Goal: Task Accomplishment & Management: Manage account settings

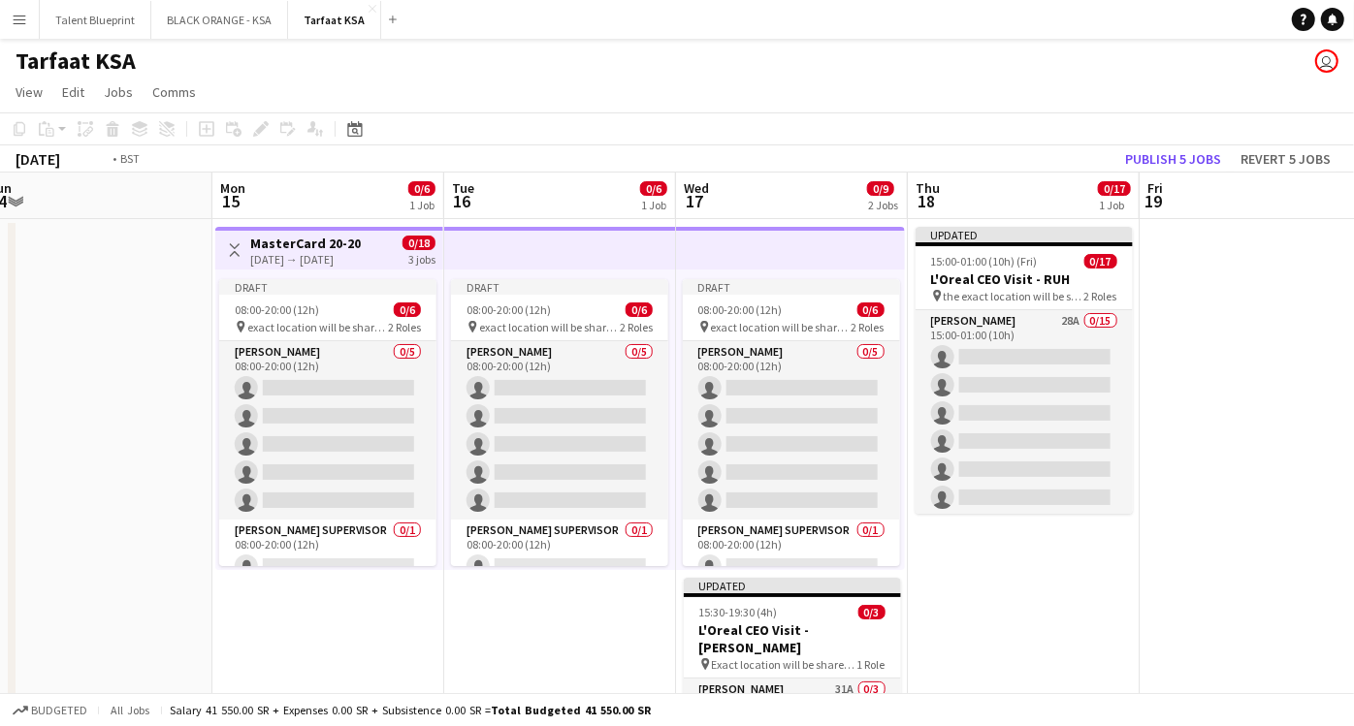
scroll to position [0, 748]
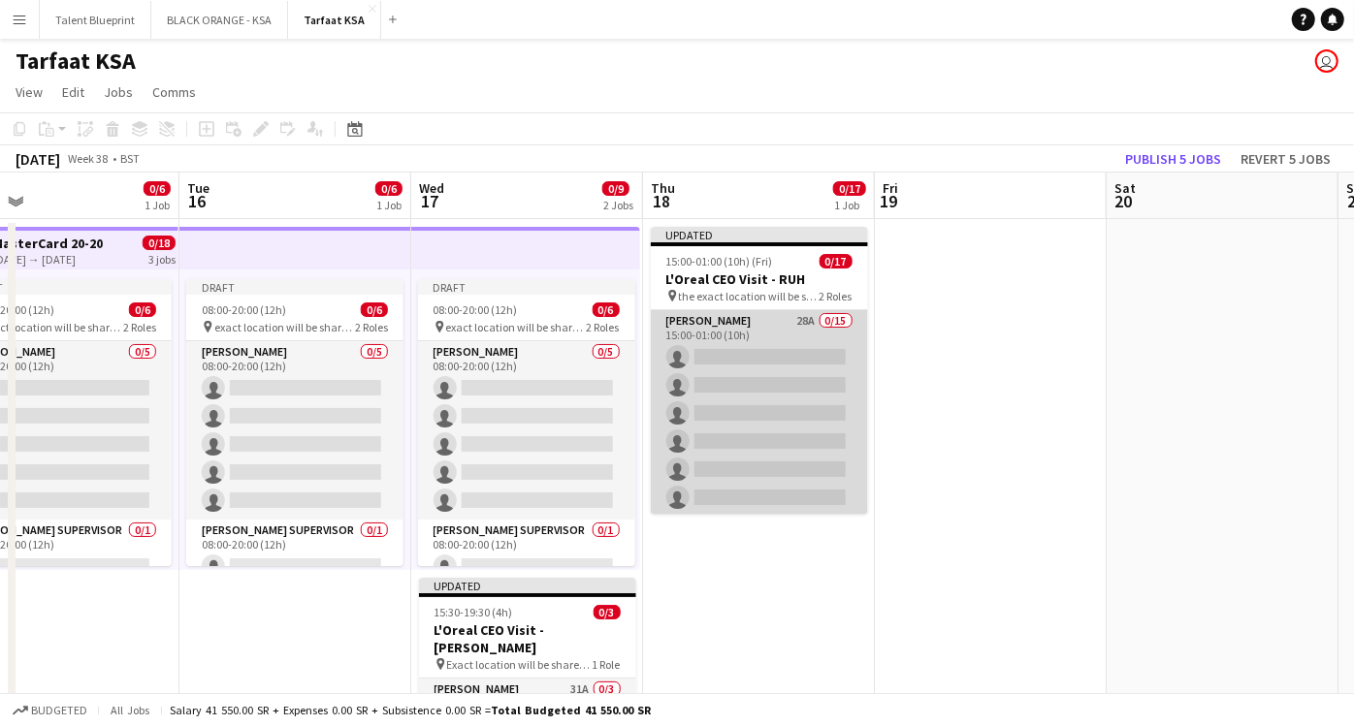
click at [717, 326] on app-card-role "[PERSON_NAME] 28A 0/15 15:00-01:00 (10h) single-neutral-actions single-neutral-…" at bounding box center [759, 540] width 217 height 460
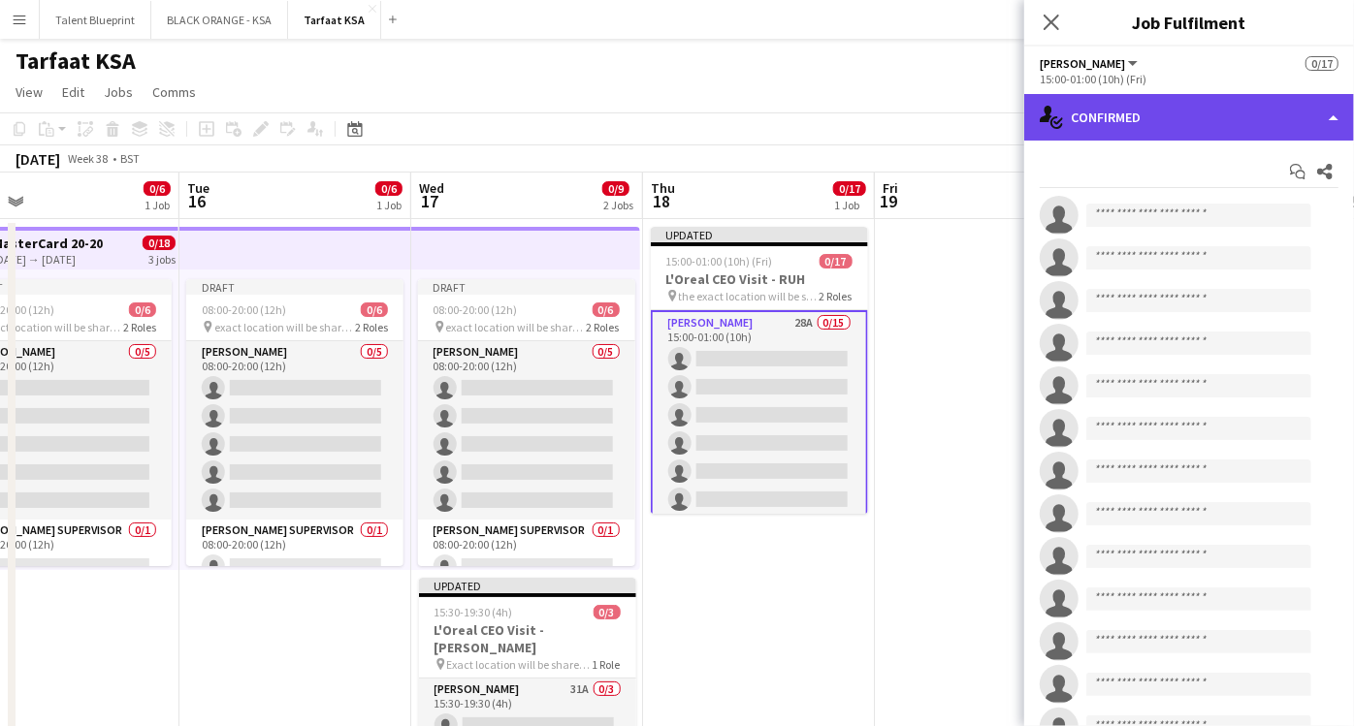
click at [1277, 126] on div "single-neutral-actions-check-2 Confirmed" at bounding box center [1189, 117] width 330 height 47
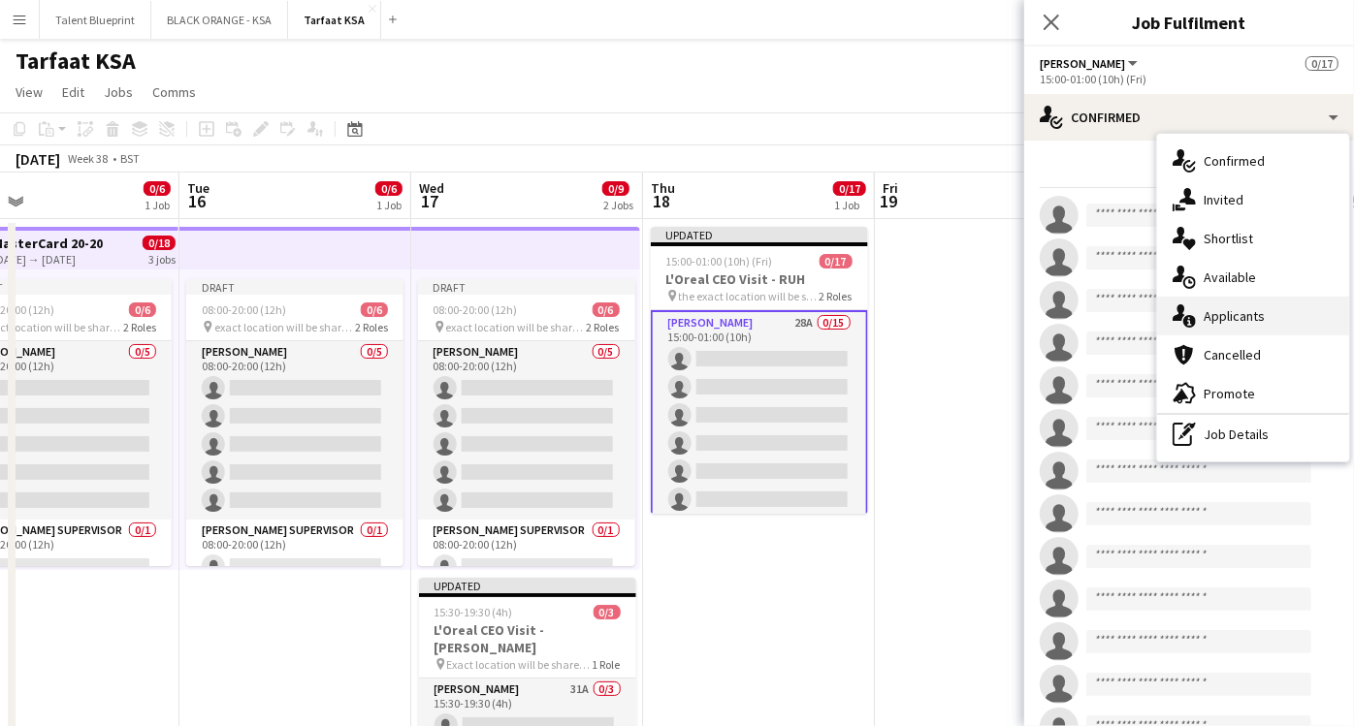
click at [1263, 306] on div "single-neutral-actions-information Applicants" at bounding box center [1253, 316] width 192 height 39
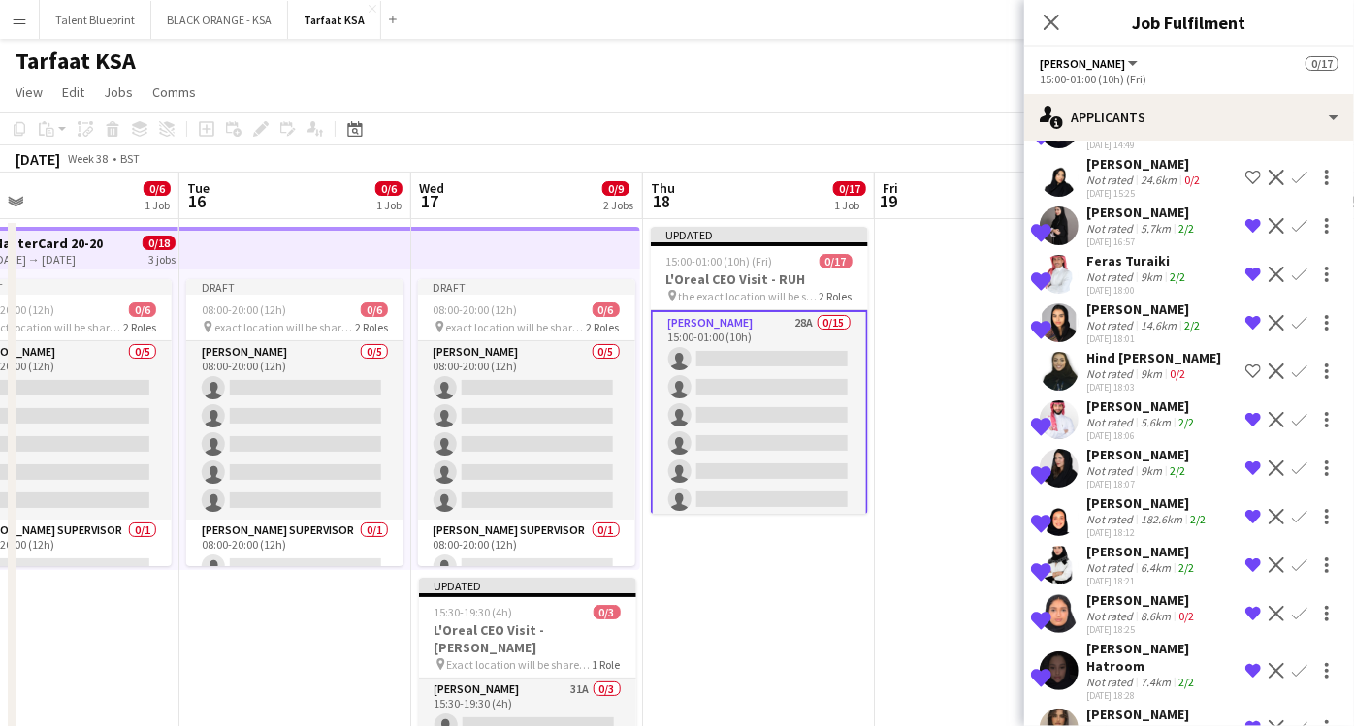
scroll to position [711, 0]
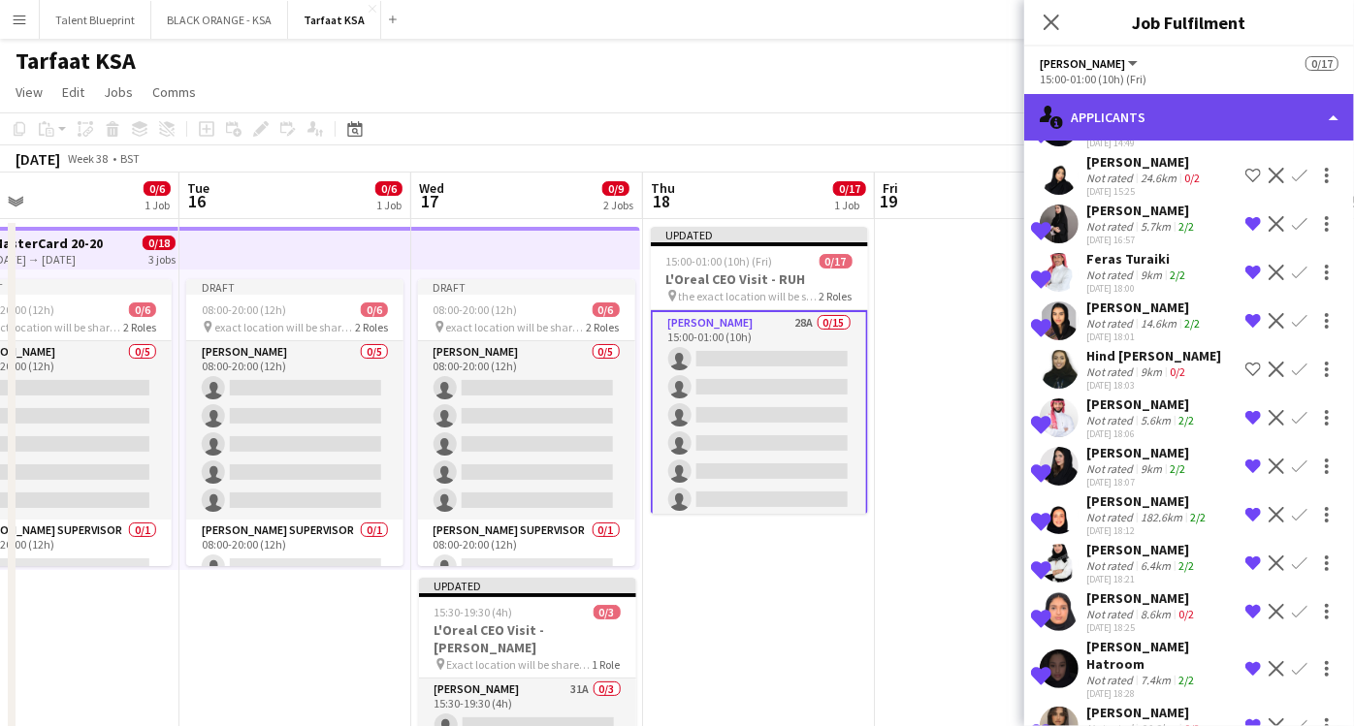
click at [1315, 127] on div "single-neutral-actions-information Applicants" at bounding box center [1189, 117] width 330 height 47
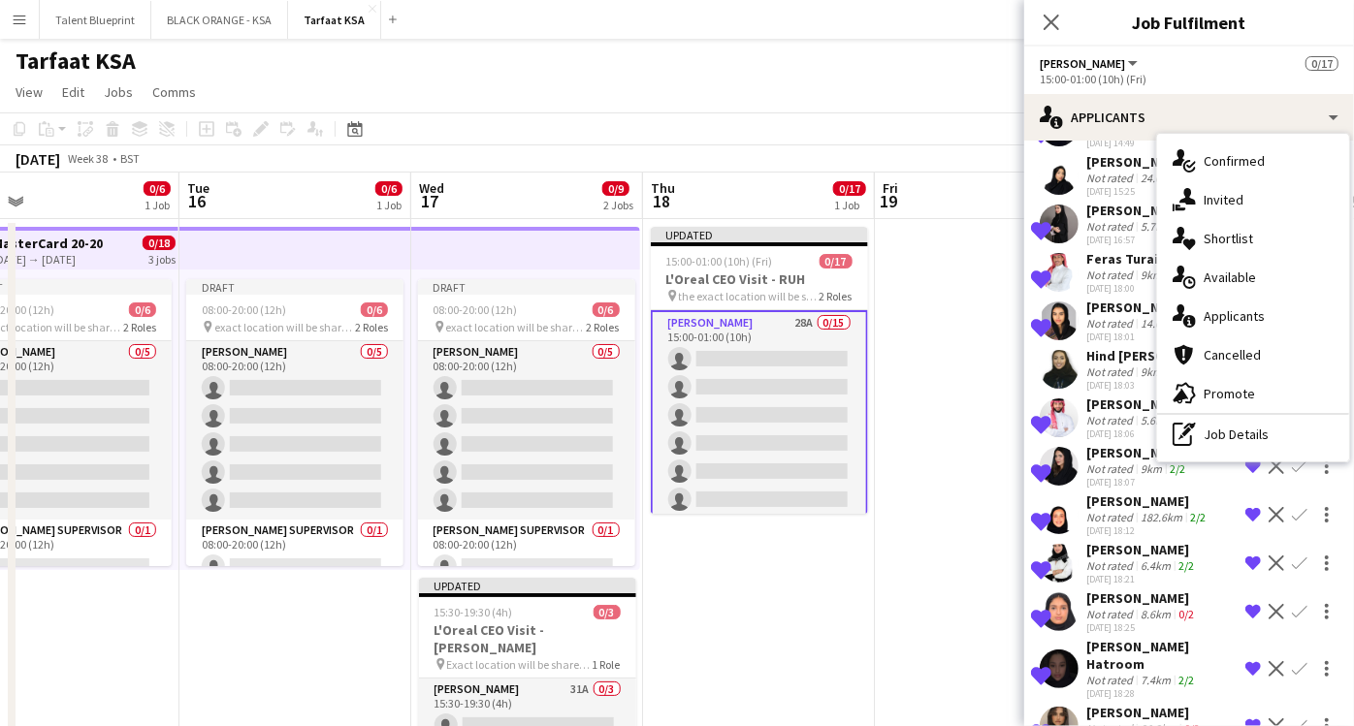
click at [1245, 719] on app-icon "Remove crew from shortlist" at bounding box center [1253, 727] width 16 height 16
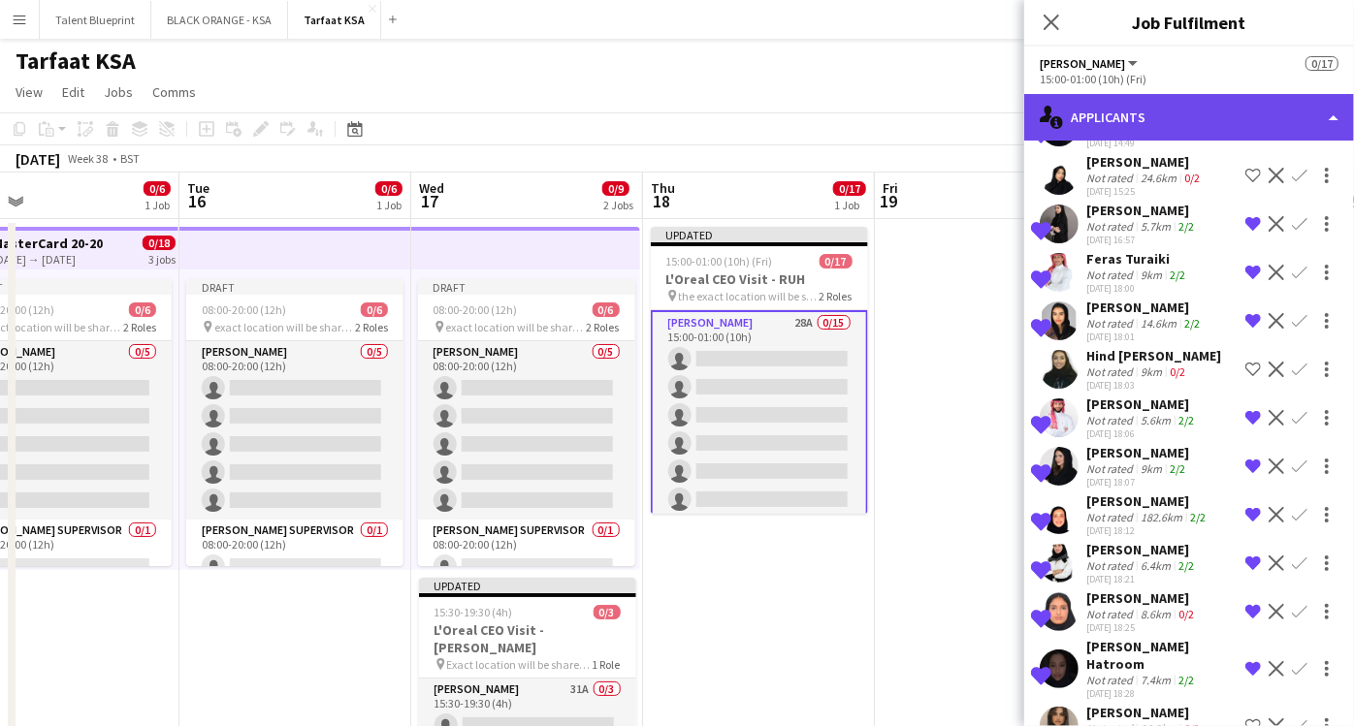
click at [1320, 113] on div "single-neutral-actions-information Applicants" at bounding box center [1189, 117] width 330 height 47
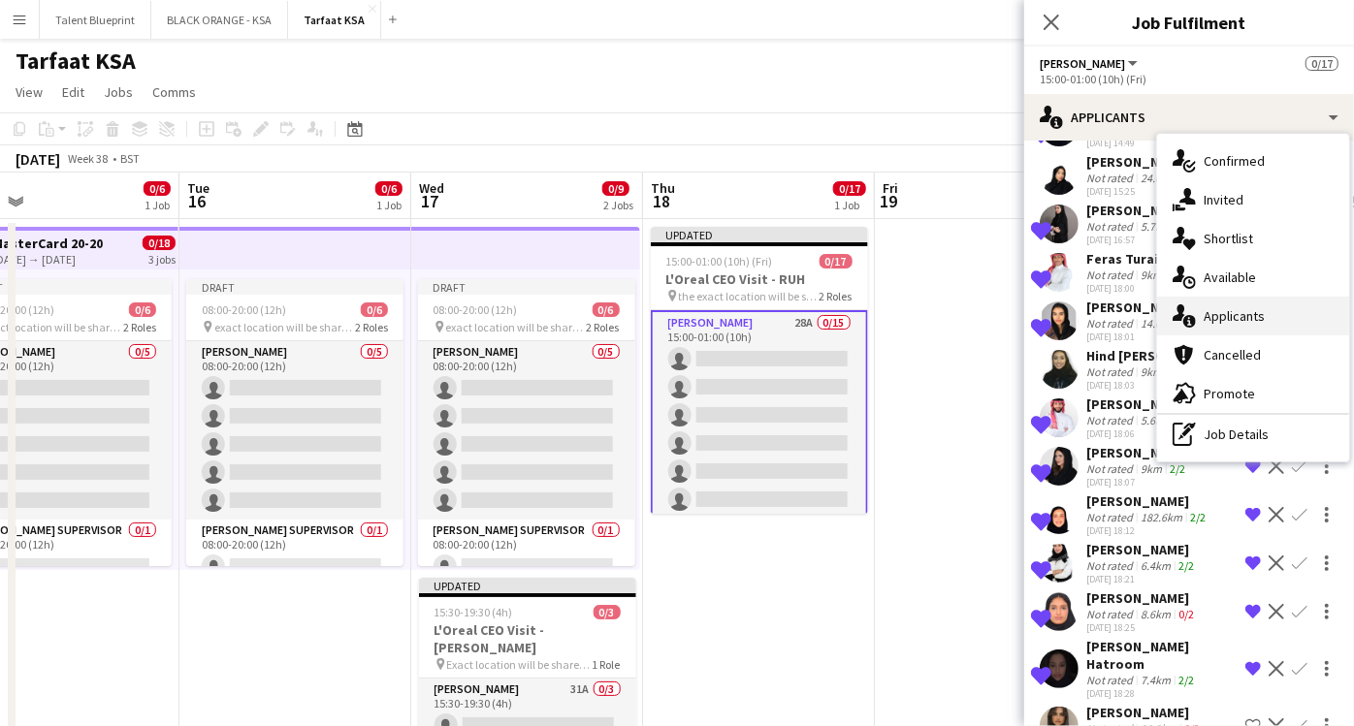
click at [1258, 311] on span "Applicants" at bounding box center [1234, 315] width 61 height 17
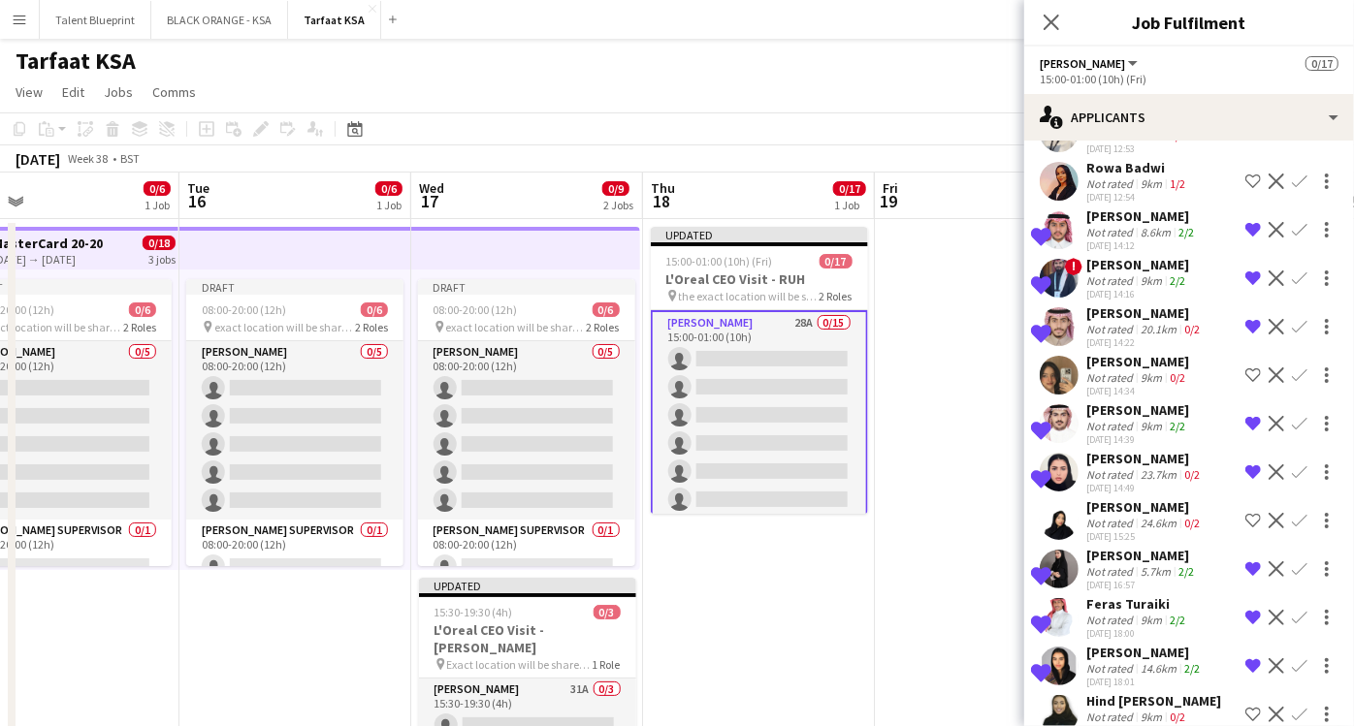
scroll to position [351, 0]
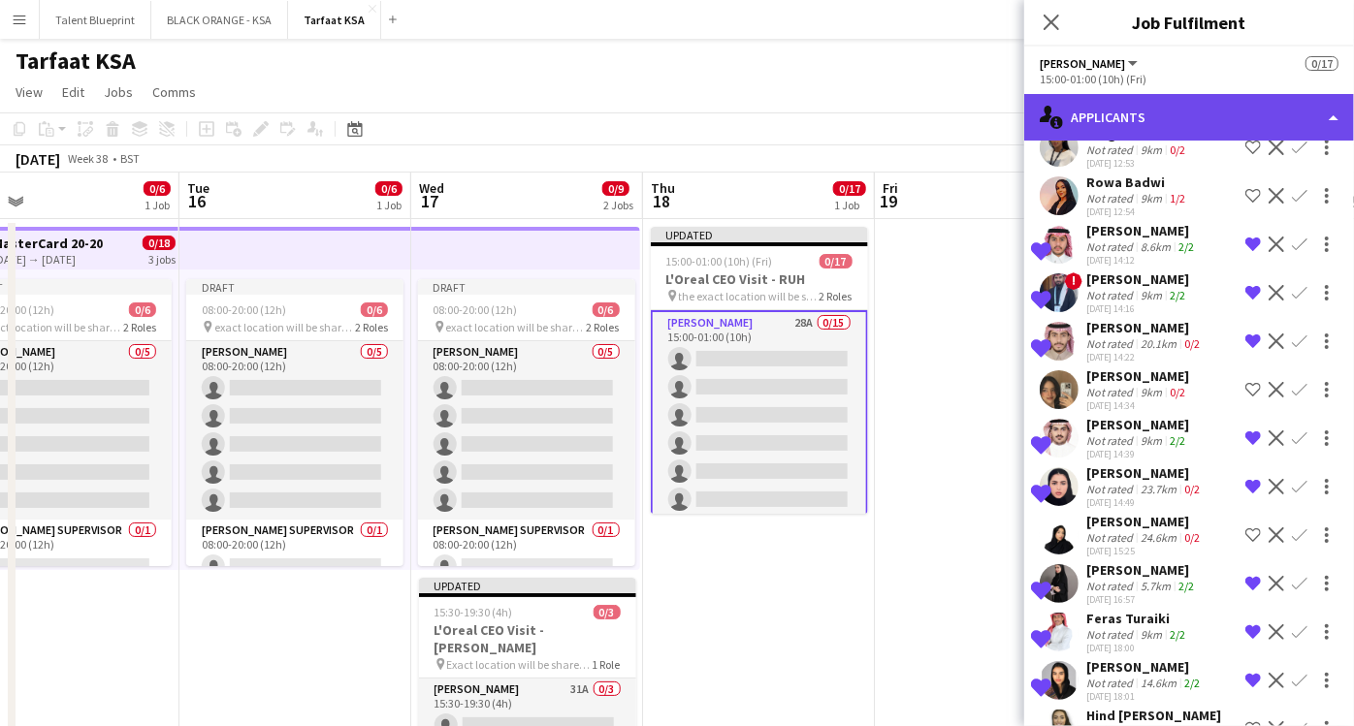
click at [1336, 122] on div "single-neutral-actions-information Applicants" at bounding box center [1189, 117] width 330 height 47
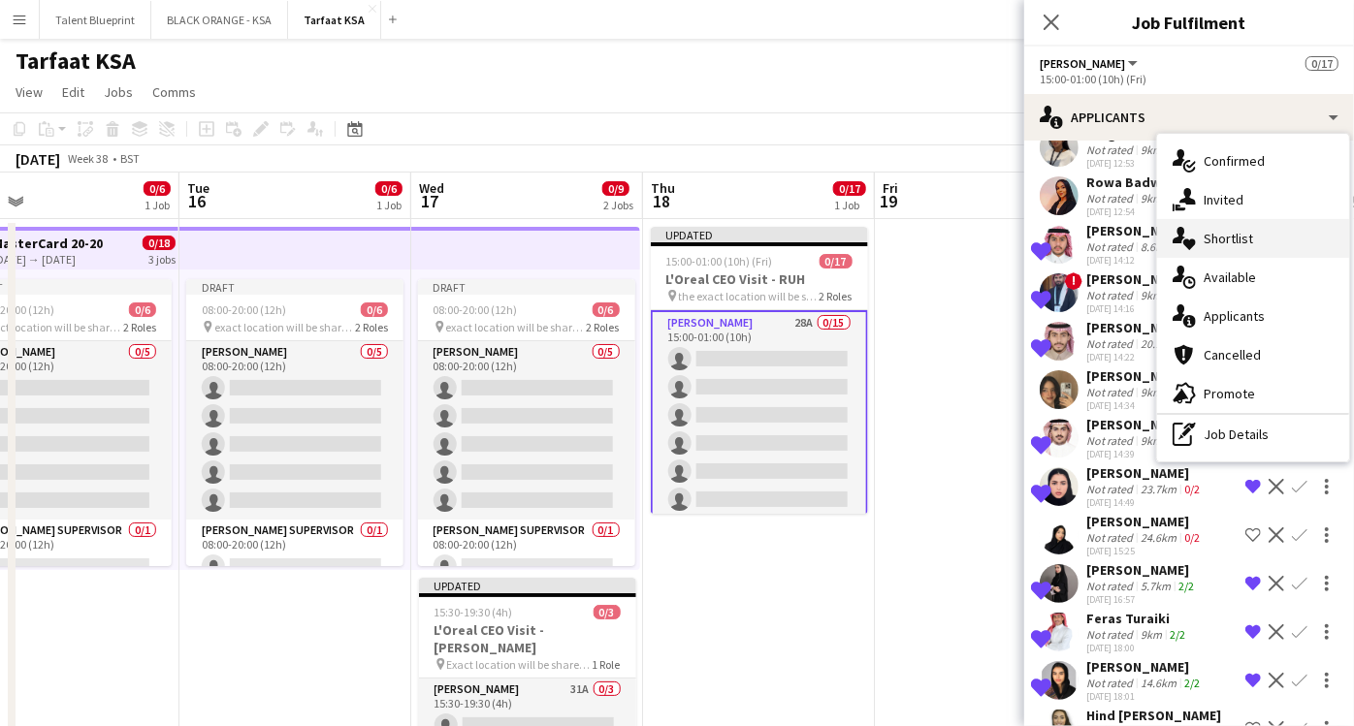
click at [1260, 248] on div "single-neutral-actions-heart Shortlist" at bounding box center [1253, 238] width 192 height 39
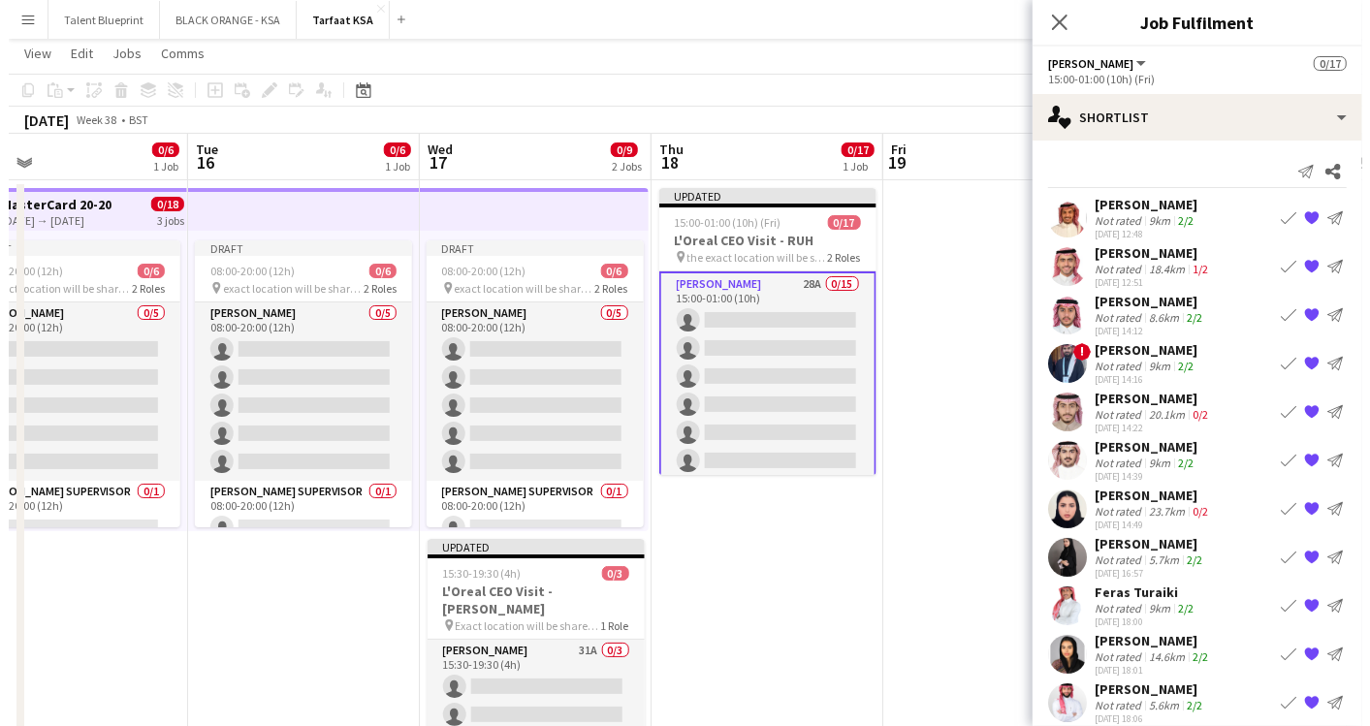
scroll to position [0, 0]
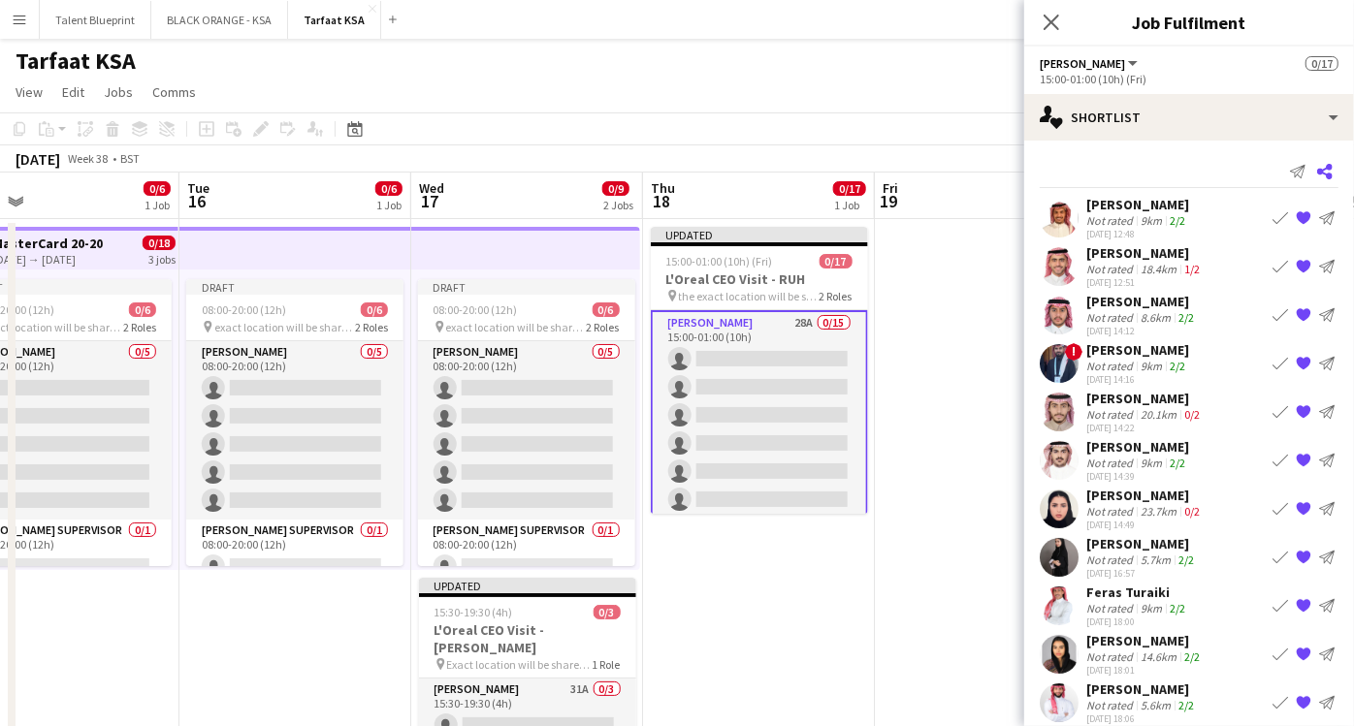
click at [1317, 169] on icon "Share" at bounding box center [1325, 172] width 16 height 16
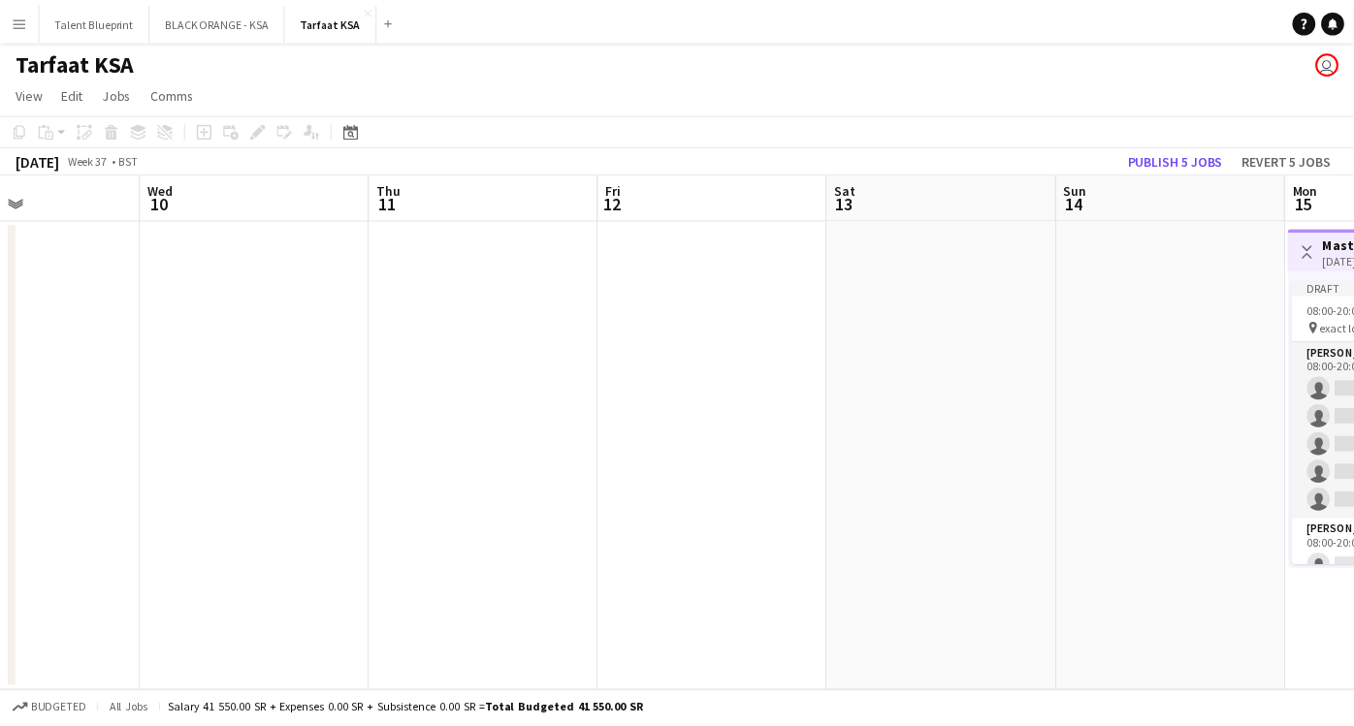
scroll to position [0, 792]
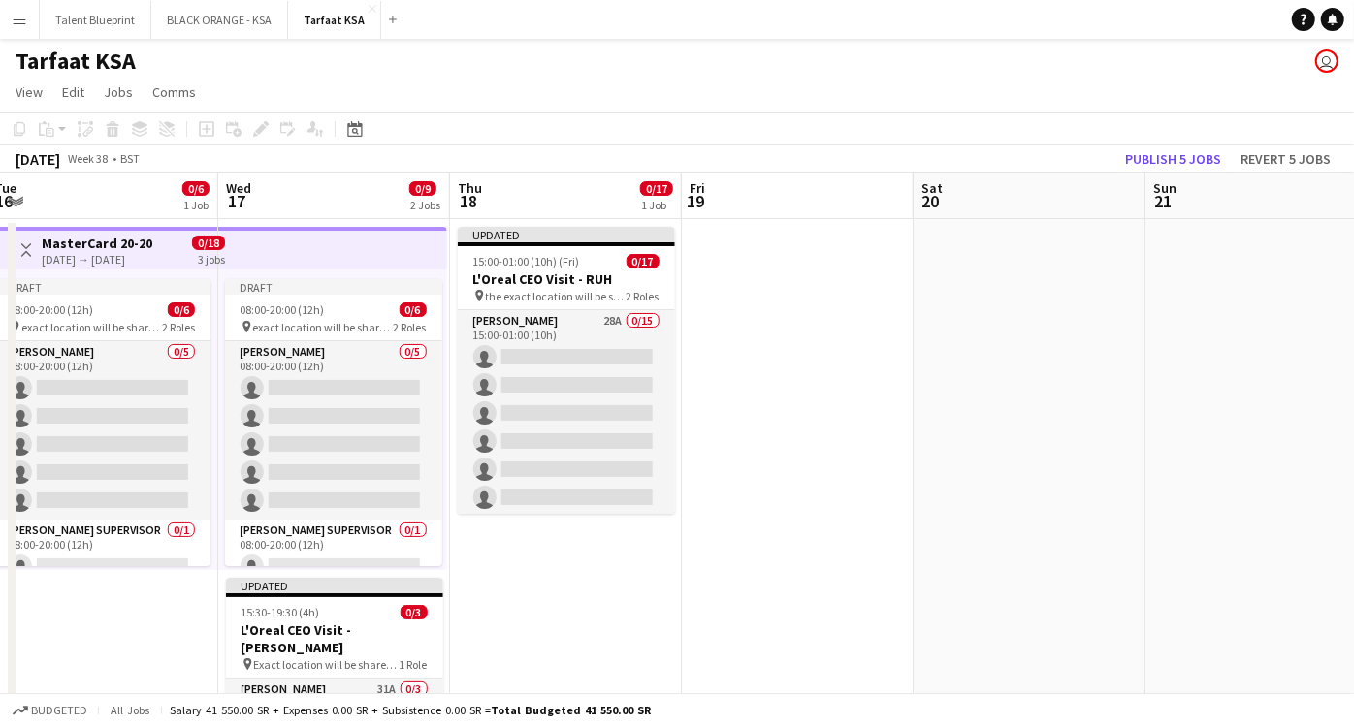
scroll to position [0, 653]
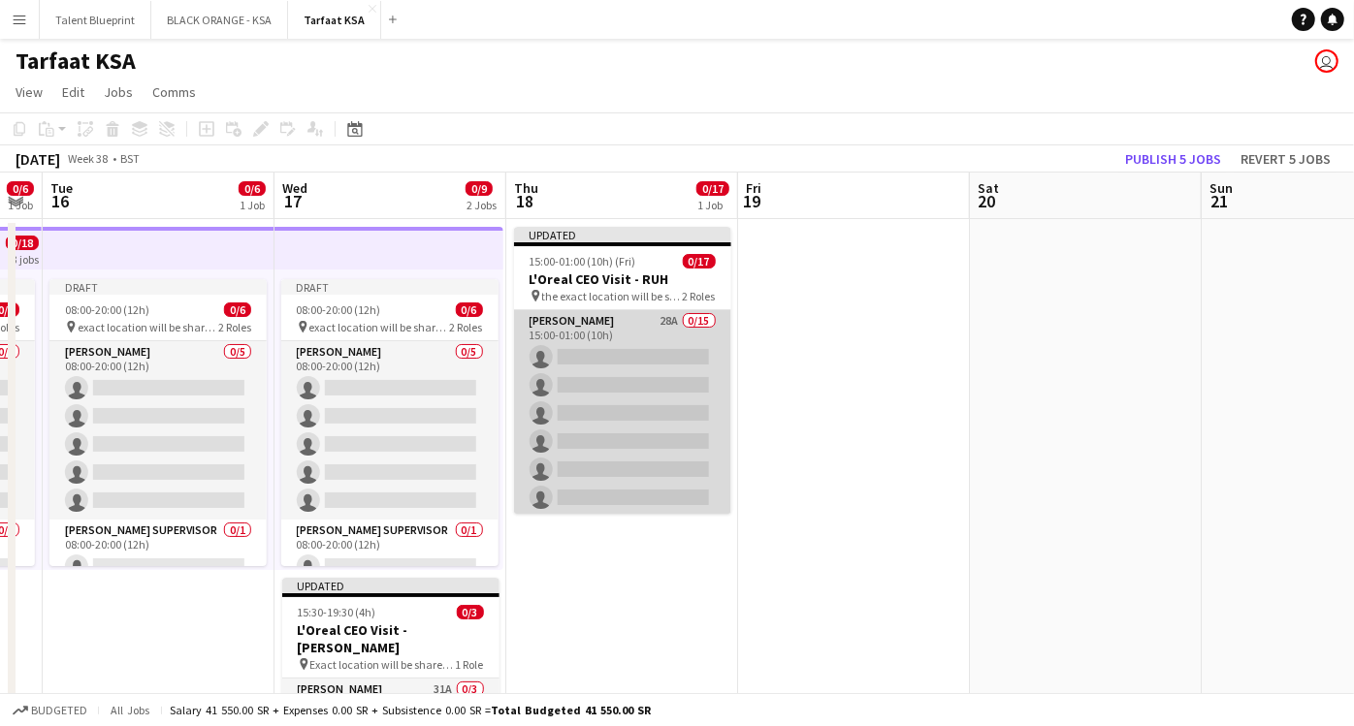
click at [575, 338] on app-card-role "[PERSON_NAME] 28A 0/15 15:00-01:00 (10h) single-neutral-actions single-neutral-…" at bounding box center [622, 540] width 217 height 460
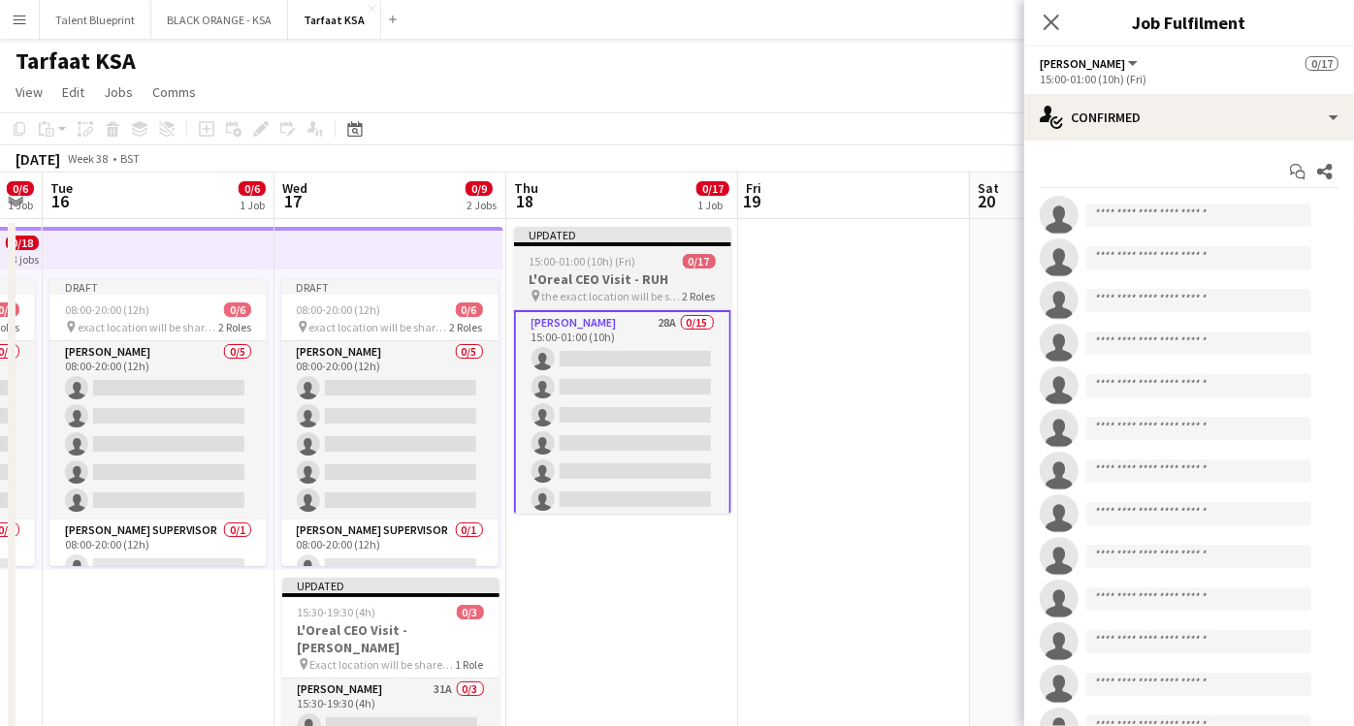
click at [603, 263] on span "15:00-01:00 (10h) (Fri)" at bounding box center [583, 261] width 107 height 15
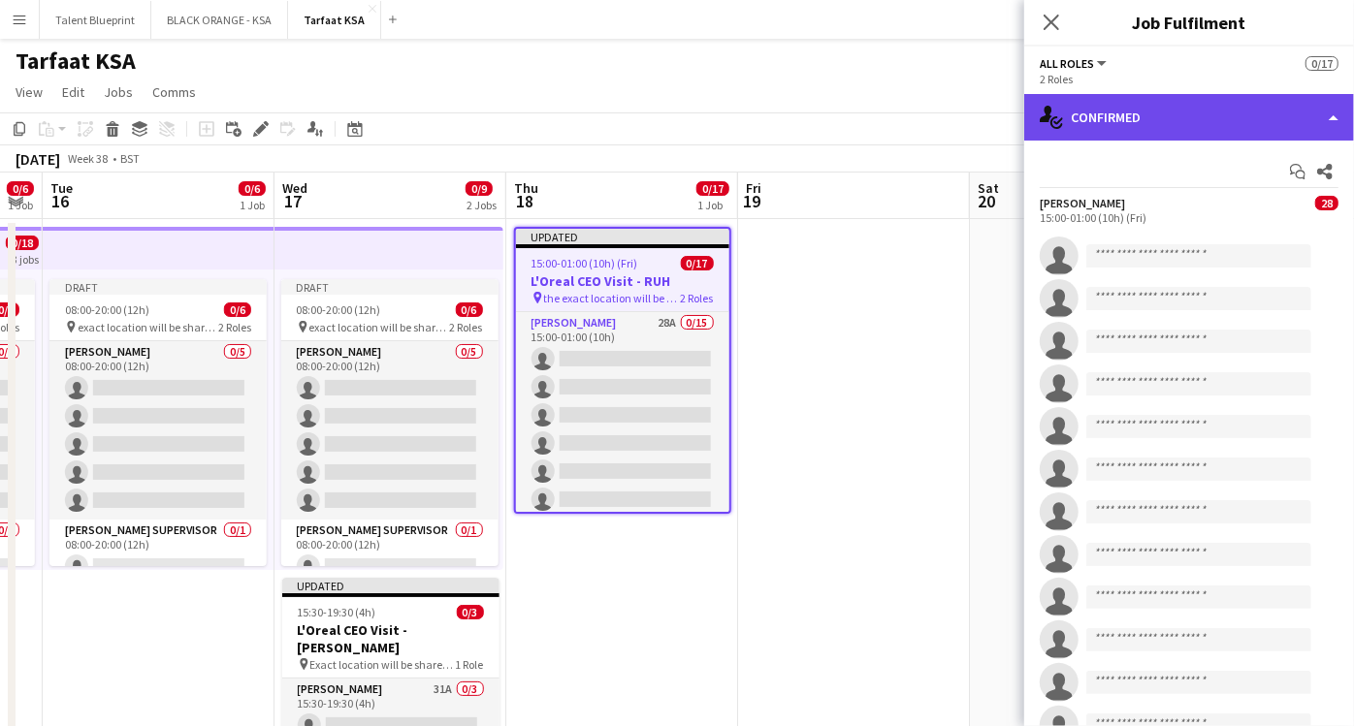
click at [1309, 110] on div "single-neutral-actions-check-2 Confirmed" at bounding box center [1189, 117] width 330 height 47
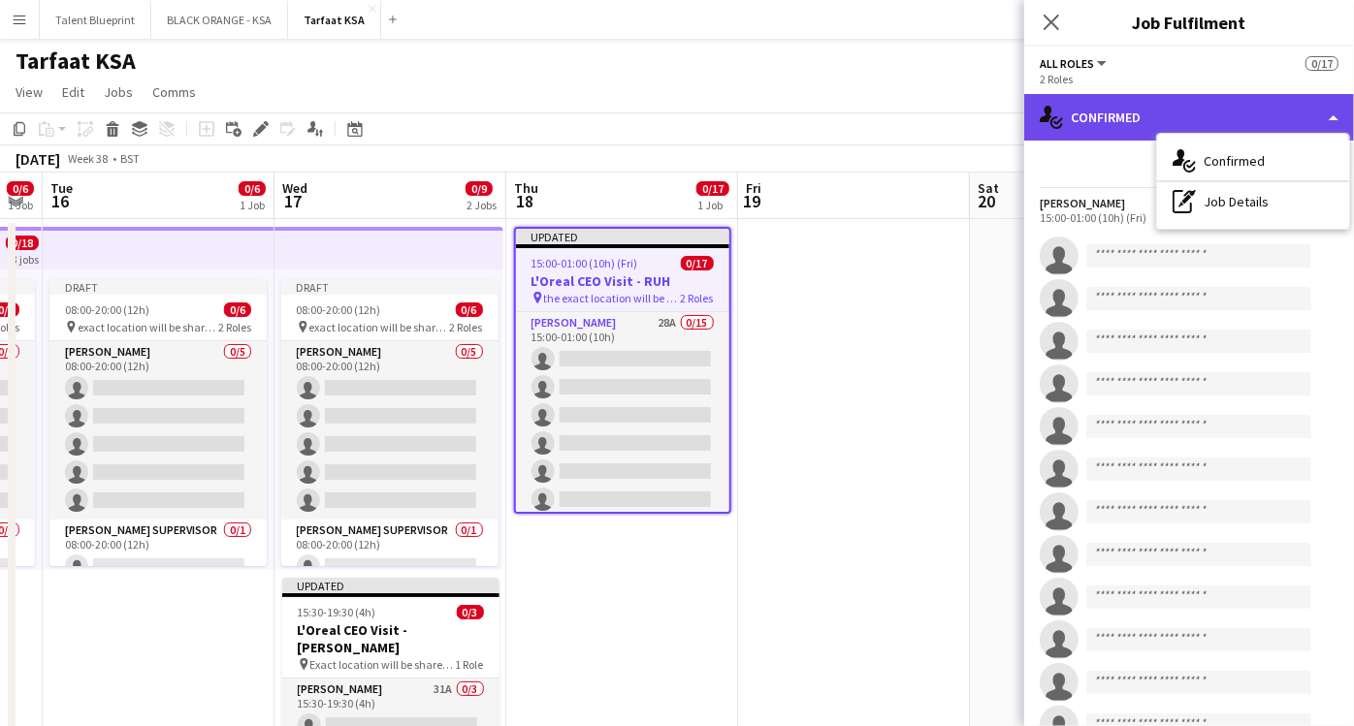
click at [1234, 110] on div "single-neutral-actions-check-2 Confirmed" at bounding box center [1189, 117] width 330 height 47
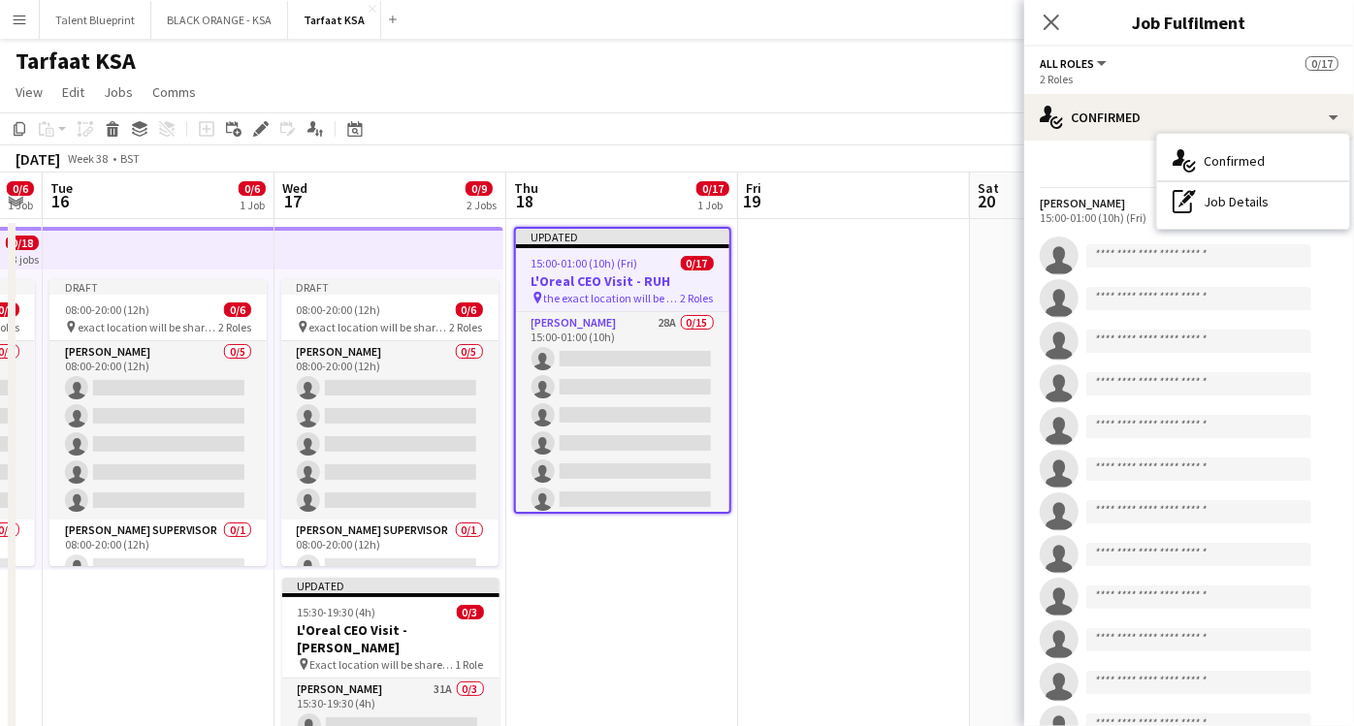
click at [1117, 168] on div "Start chat Share" at bounding box center [1189, 172] width 299 height 32
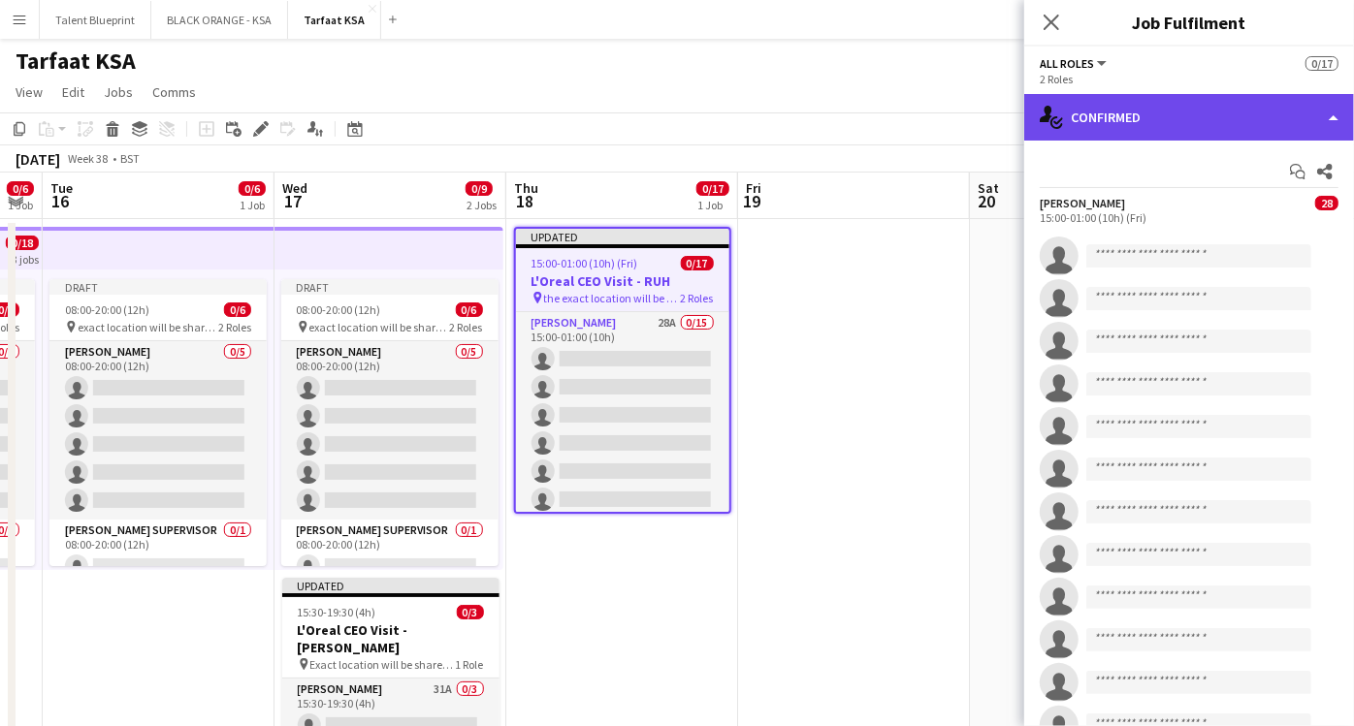
click at [1322, 101] on div "single-neutral-actions-check-2 Confirmed" at bounding box center [1189, 117] width 330 height 47
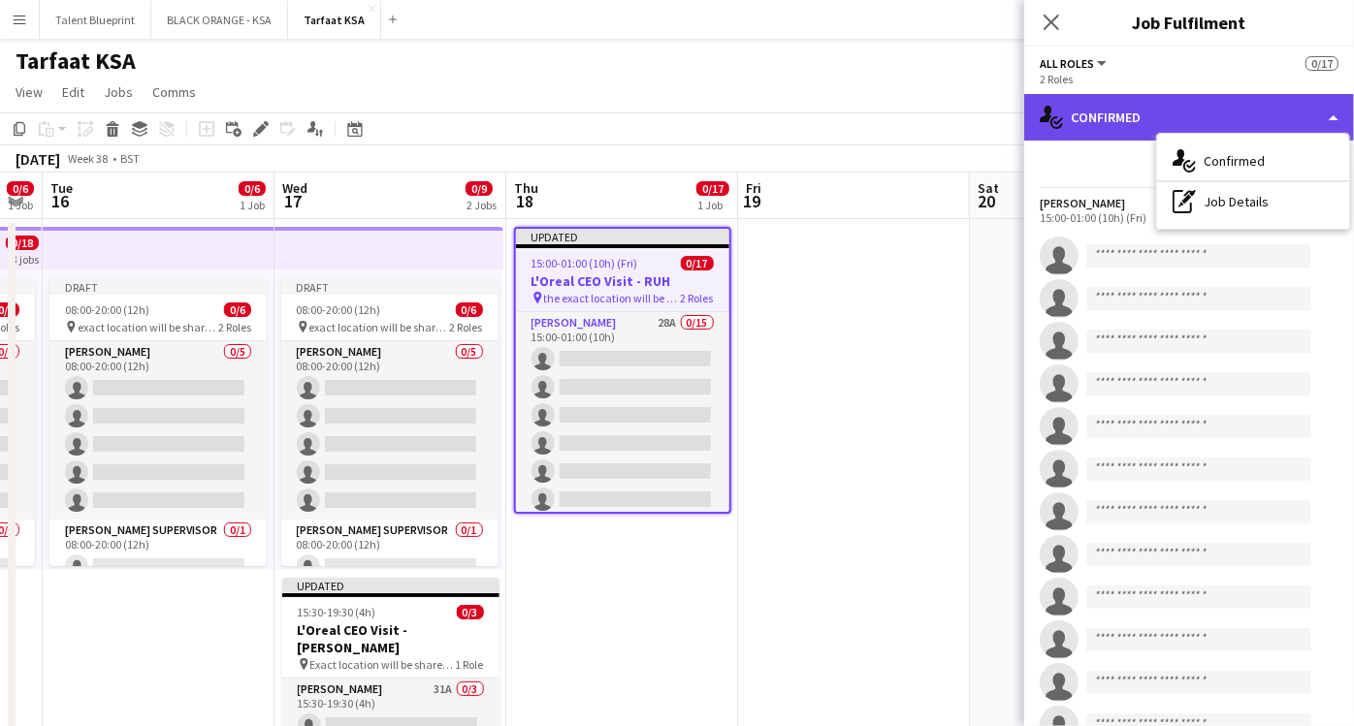
click at [1322, 101] on div "single-neutral-actions-check-2 Confirmed" at bounding box center [1189, 117] width 330 height 47
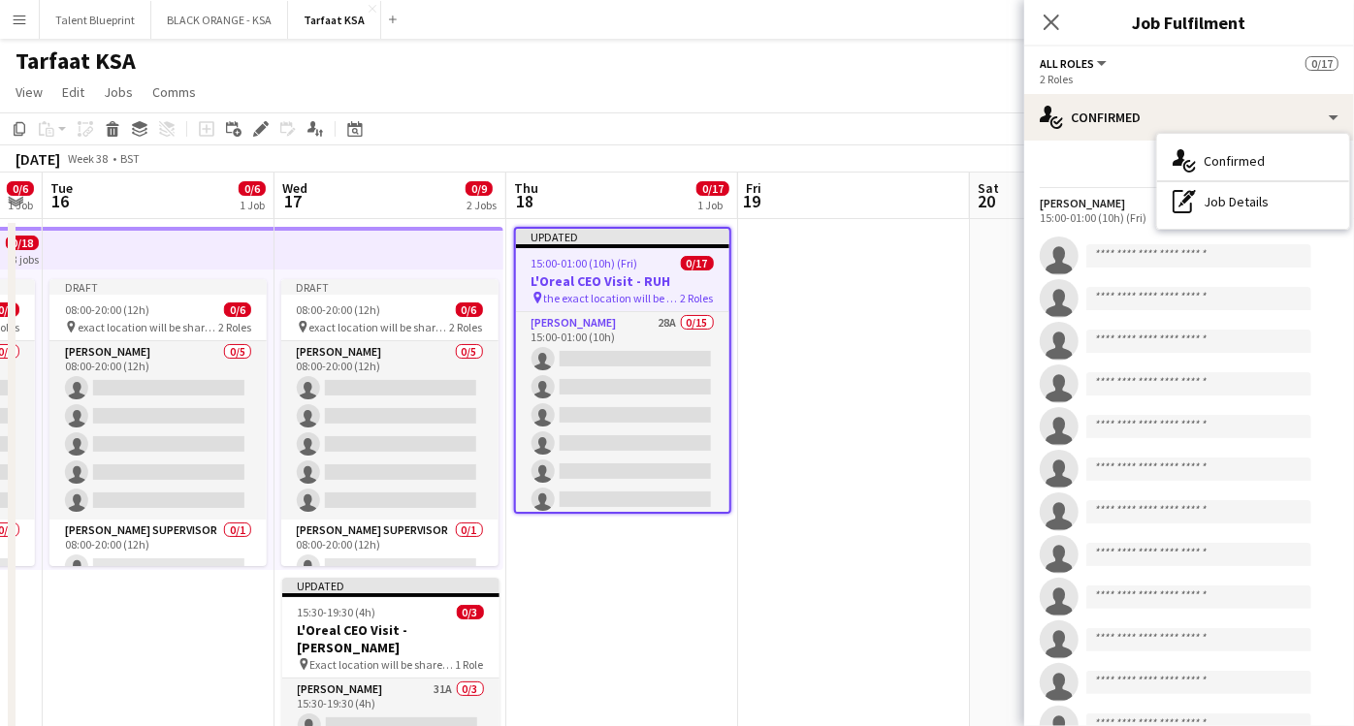
click at [1086, 148] on div "Start chat Share [PERSON_NAME] 28 15:00-01:00 (10h) (Fri) single-neutral-action…" at bounding box center [1189, 606] width 330 height 930
click at [1043, 15] on icon at bounding box center [1051, 22] width 18 height 18
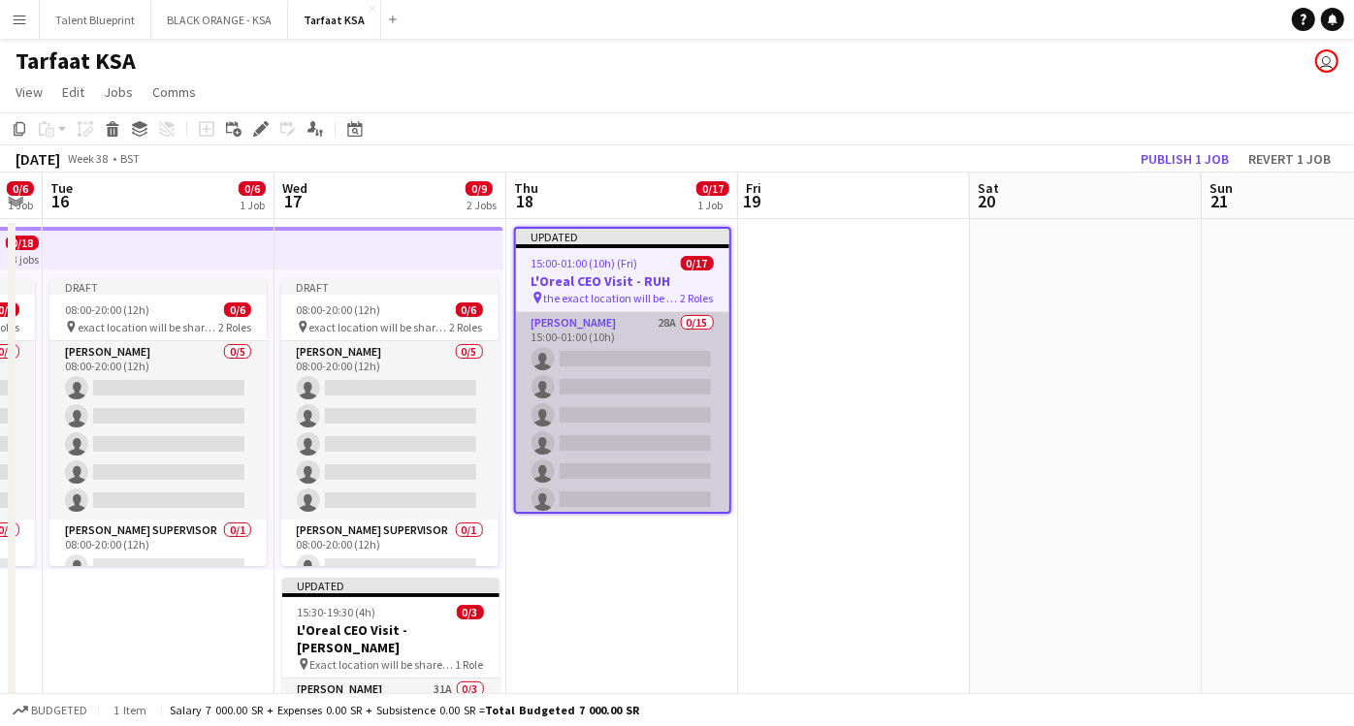
click at [529, 400] on app-card-role "[PERSON_NAME] 28A 0/15 15:00-01:00 (10h) single-neutral-actions single-neutral-…" at bounding box center [622, 542] width 213 height 460
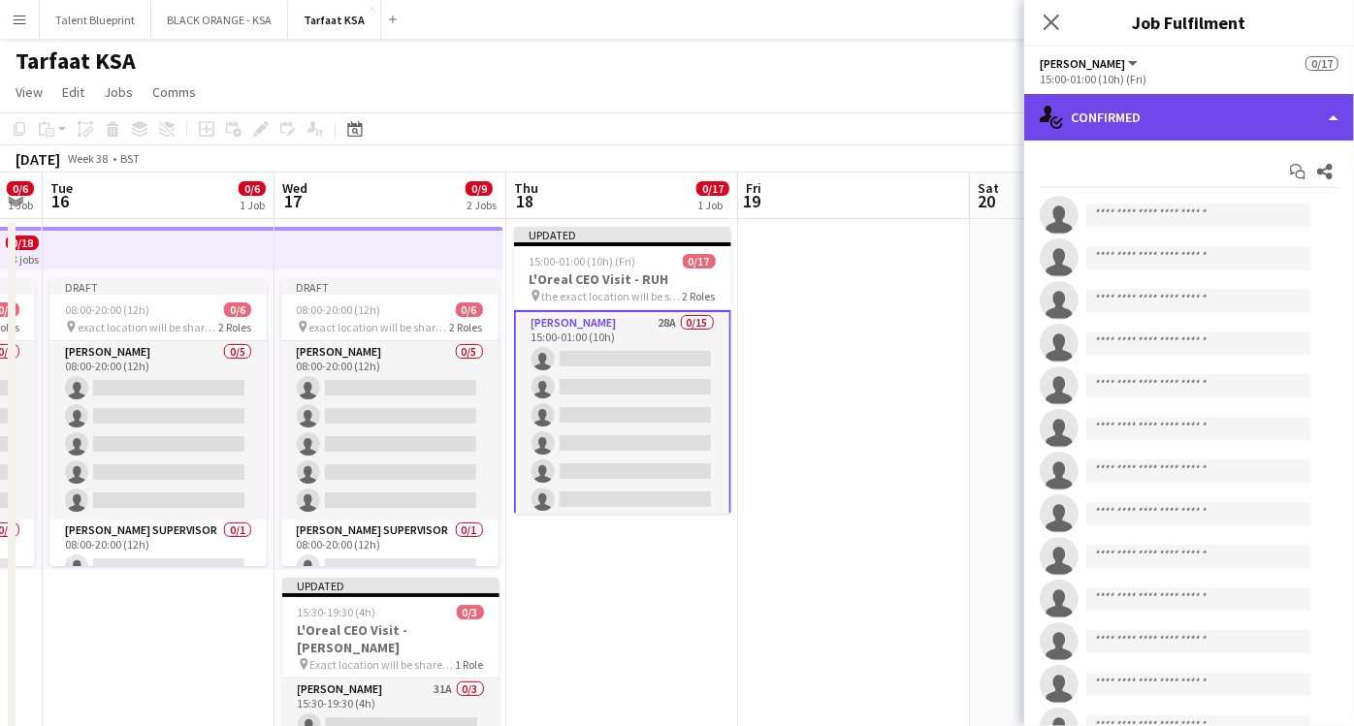
click at [1340, 121] on div "single-neutral-actions-check-2 Confirmed" at bounding box center [1189, 117] width 330 height 47
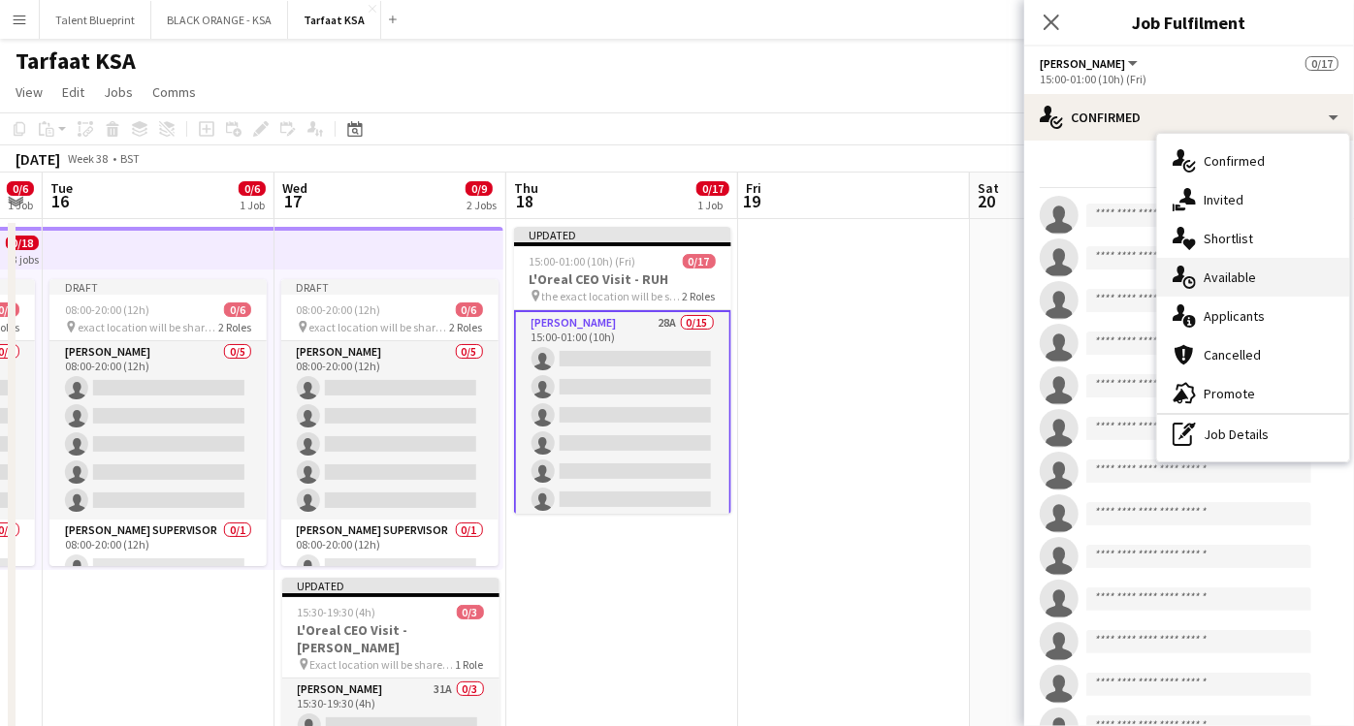
click at [1263, 267] on div "single-neutral-actions-upload Available" at bounding box center [1253, 277] width 192 height 39
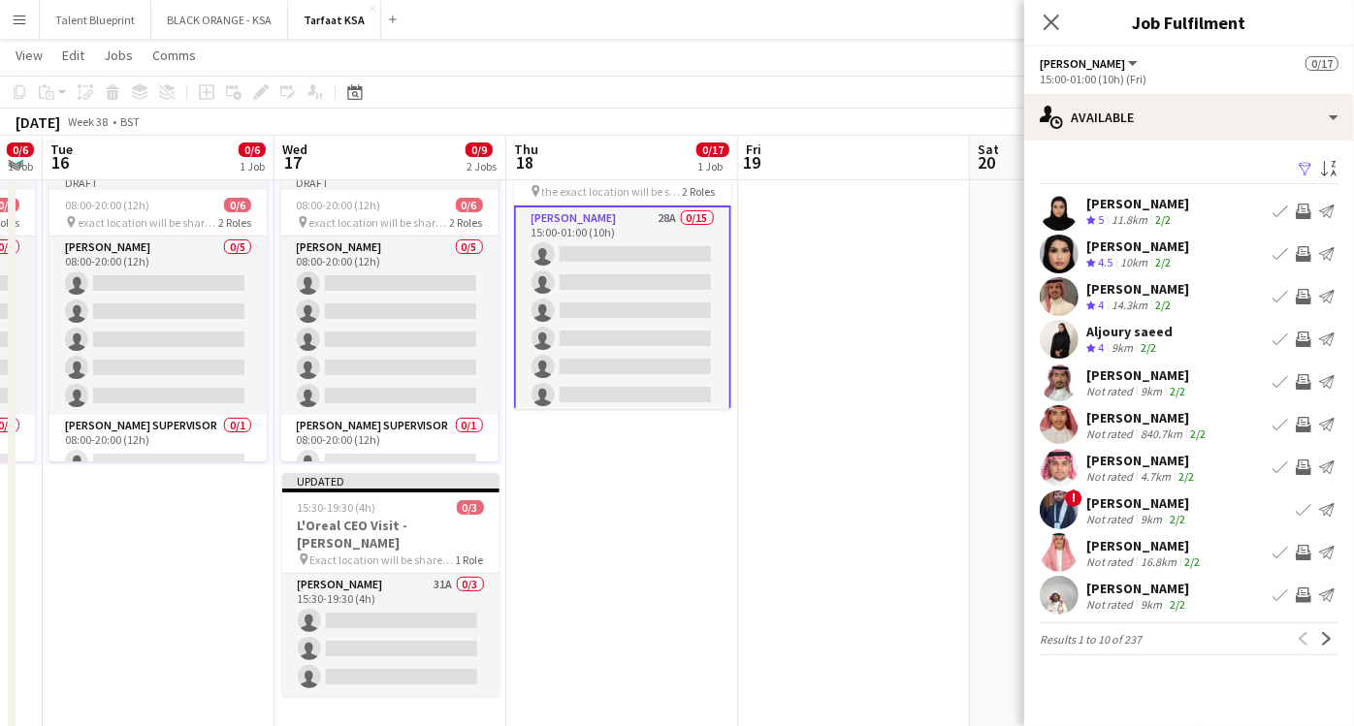
scroll to position [0, 0]
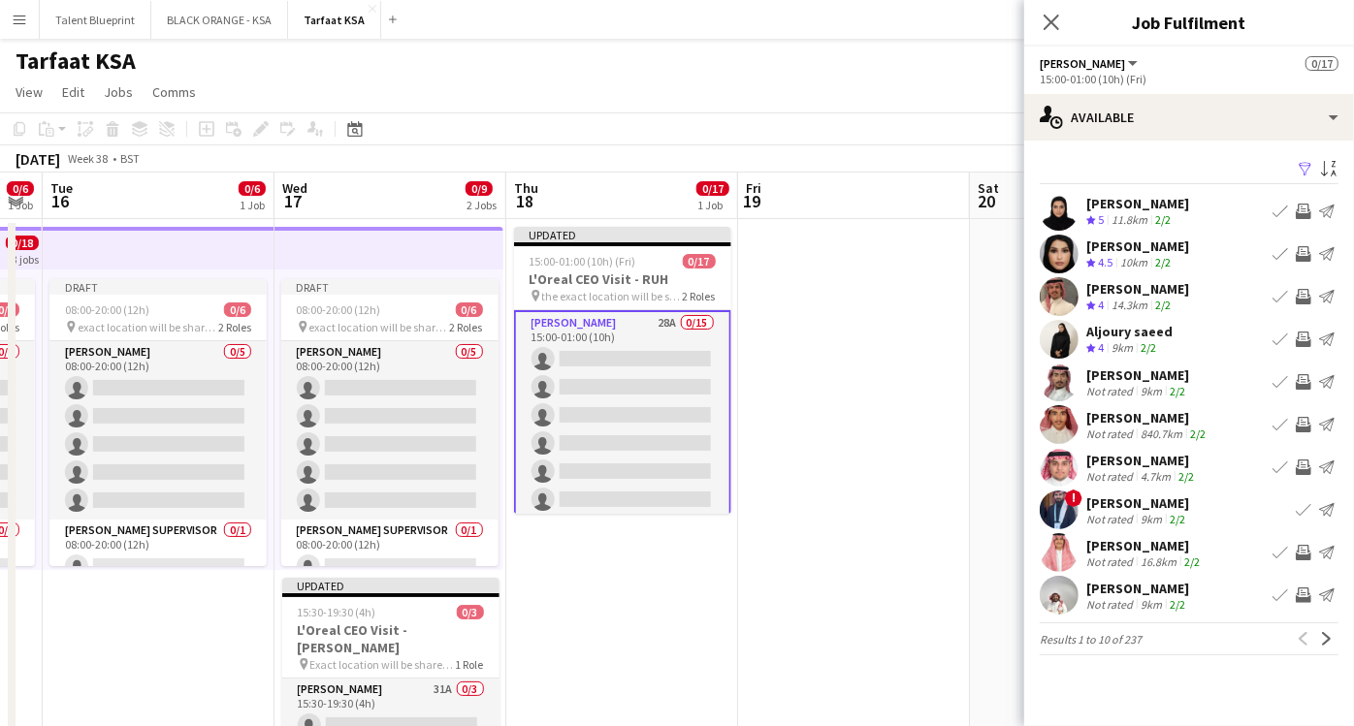
click at [1145, 324] on div "Aljoury saeed" at bounding box center [1129, 331] width 86 height 17
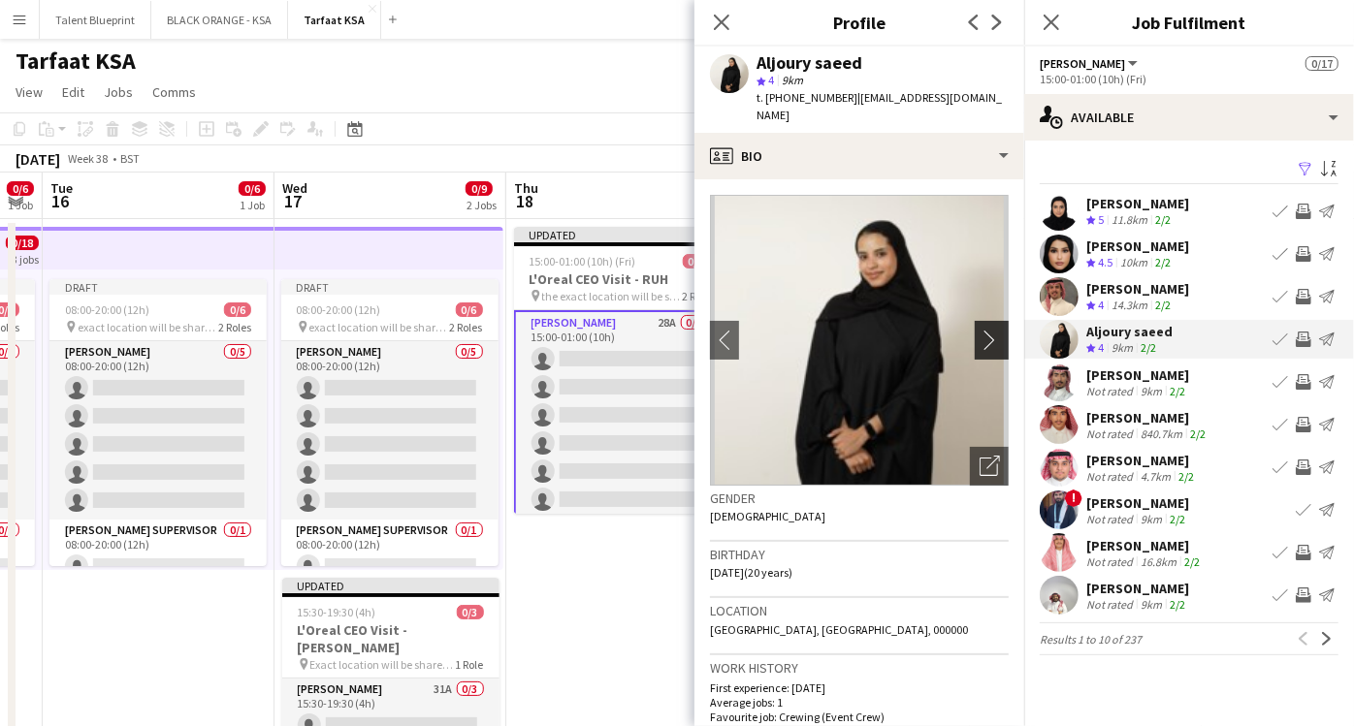
click at [975, 321] on button "chevron-right" at bounding box center [994, 340] width 39 height 39
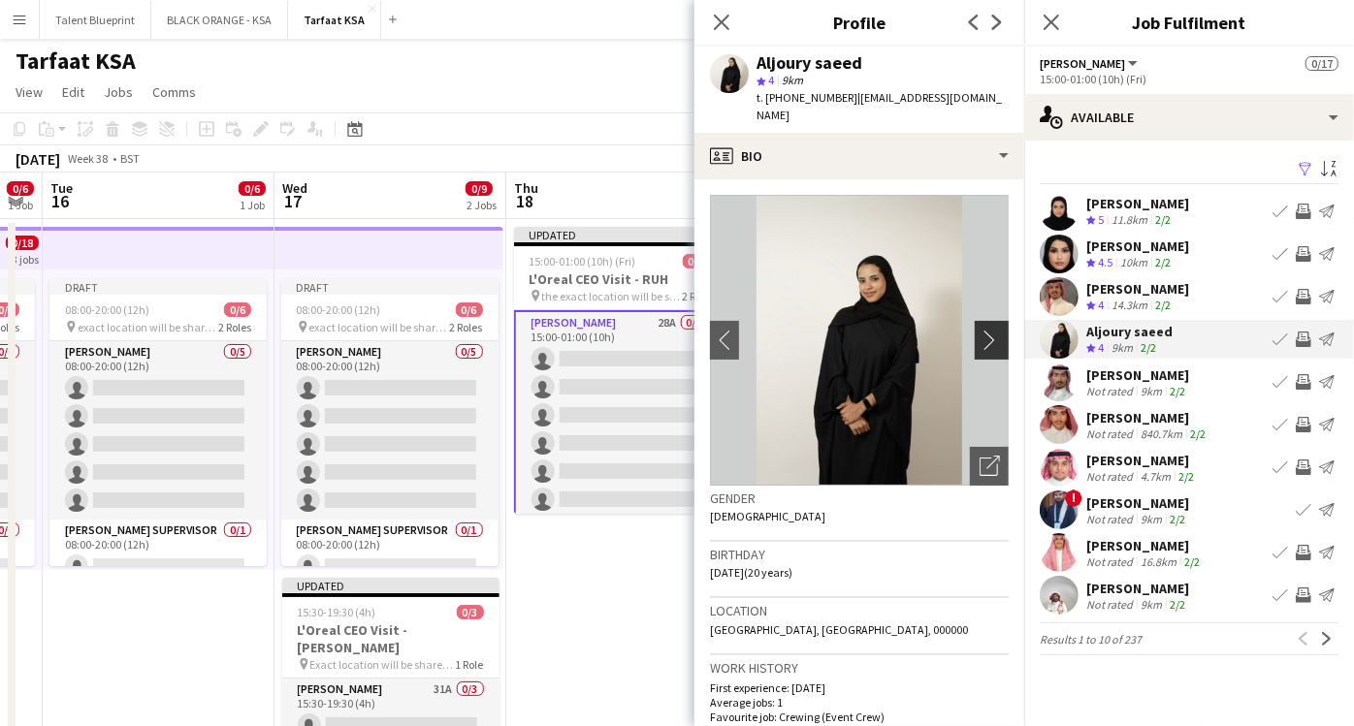
click at [981, 330] on app-icon "chevron-right" at bounding box center [995, 340] width 30 height 20
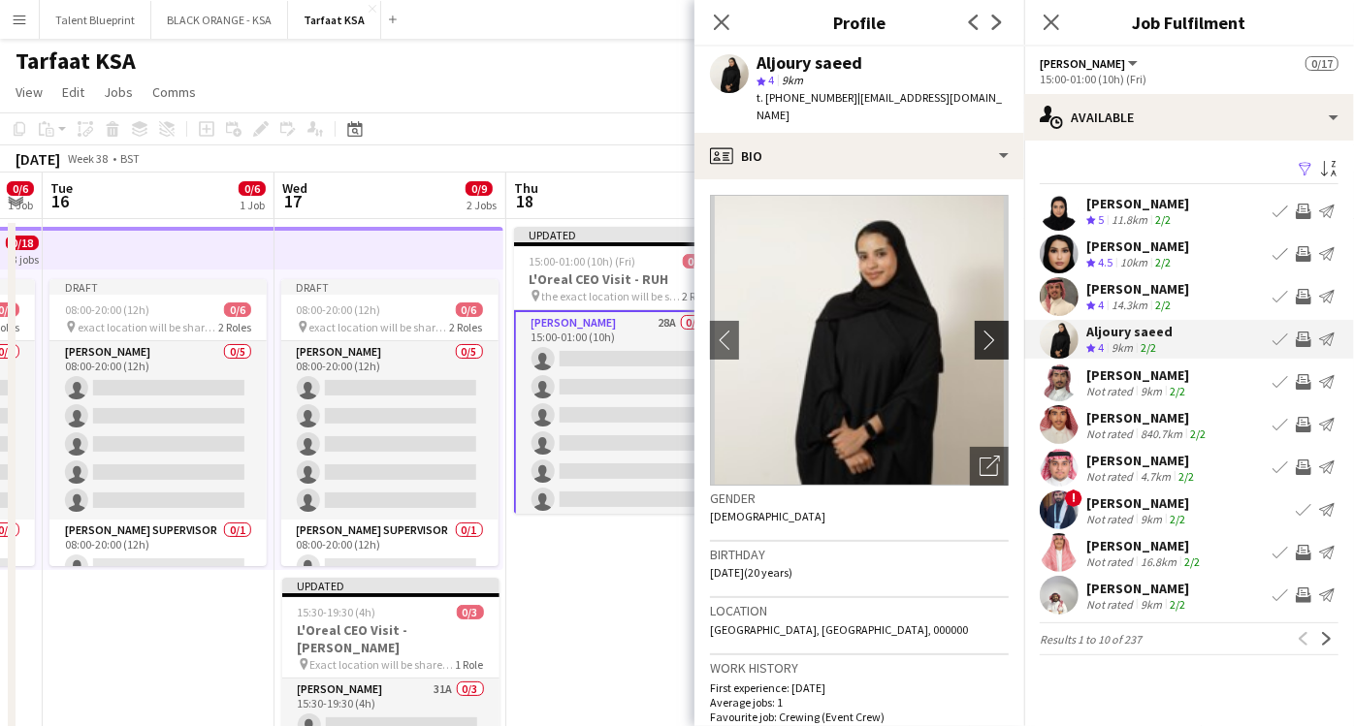
click at [981, 330] on app-icon "chevron-right" at bounding box center [995, 340] width 30 height 20
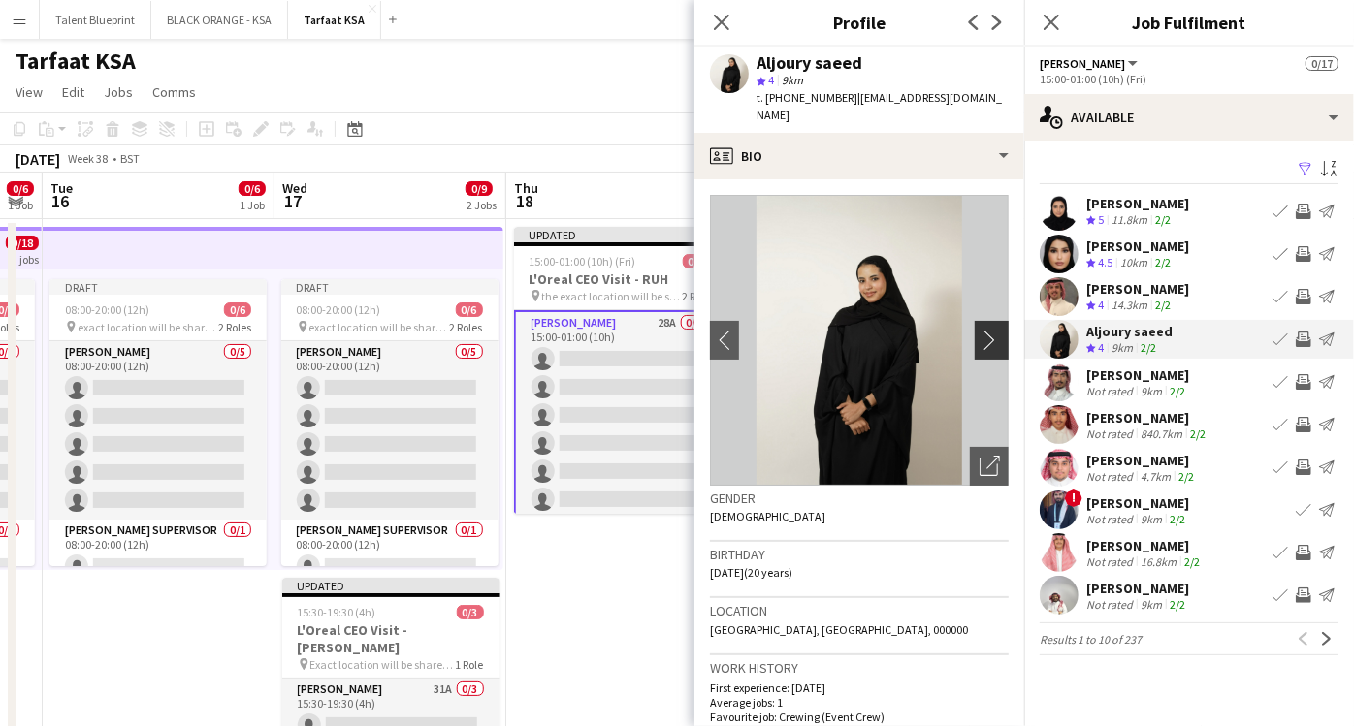
click at [981, 330] on app-icon "chevron-right" at bounding box center [995, 340] width 30 height 20
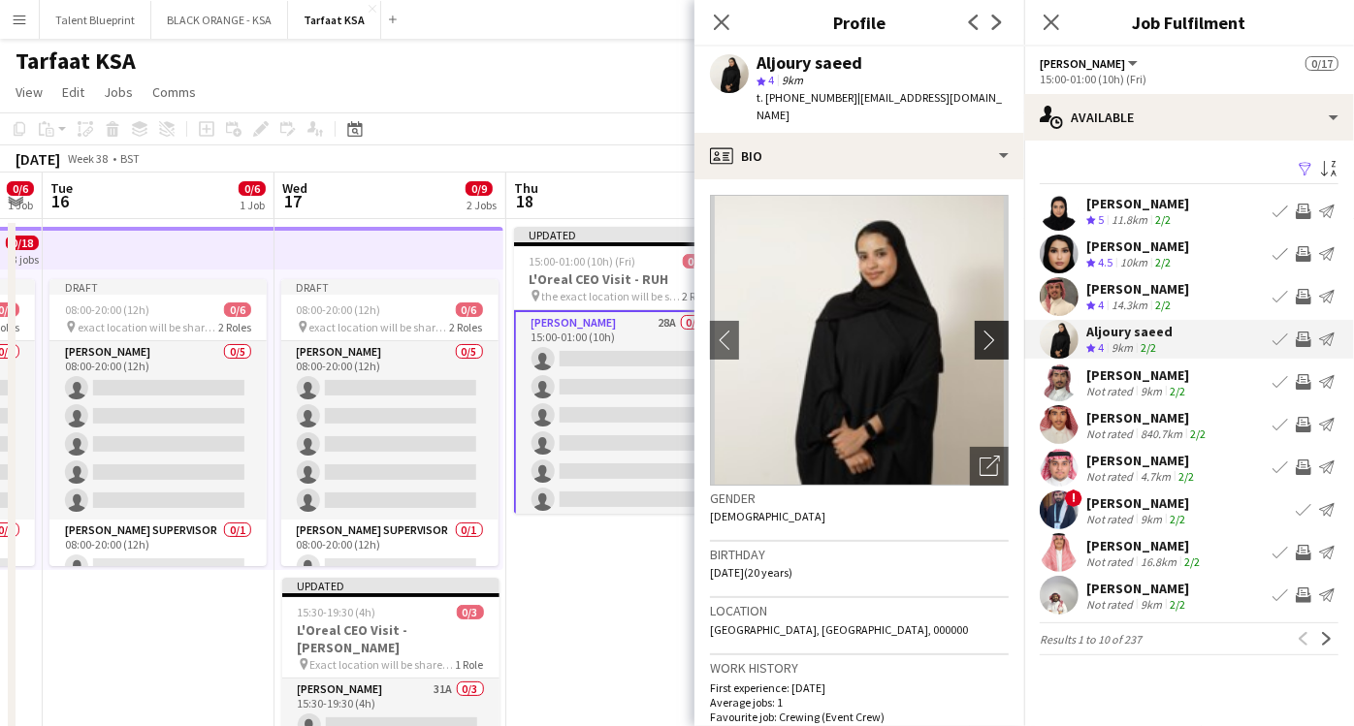
click at [981, 330] on app-icon "chevron-right" at bounding box center [995, 340] width 30 height 20
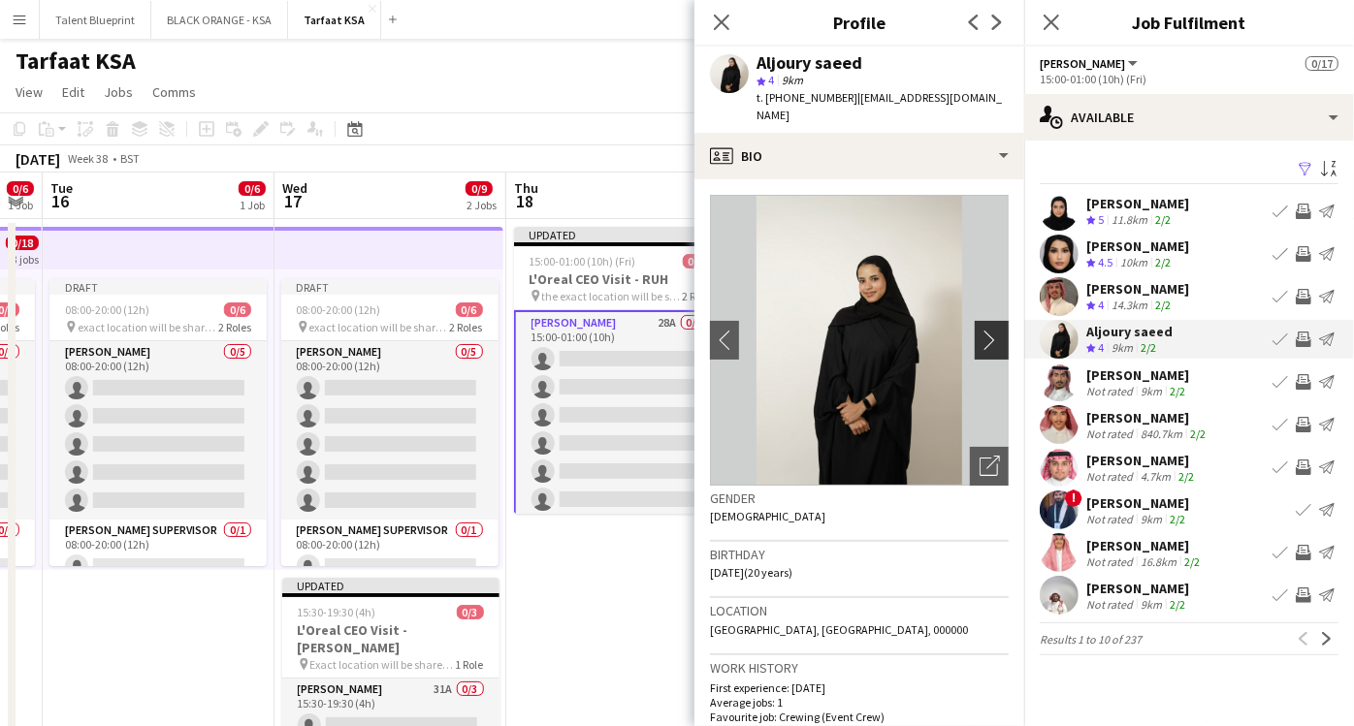
click at [981, 330] on app-icon "chevron-right" at bounding box center [995, 340] width 30 height 20
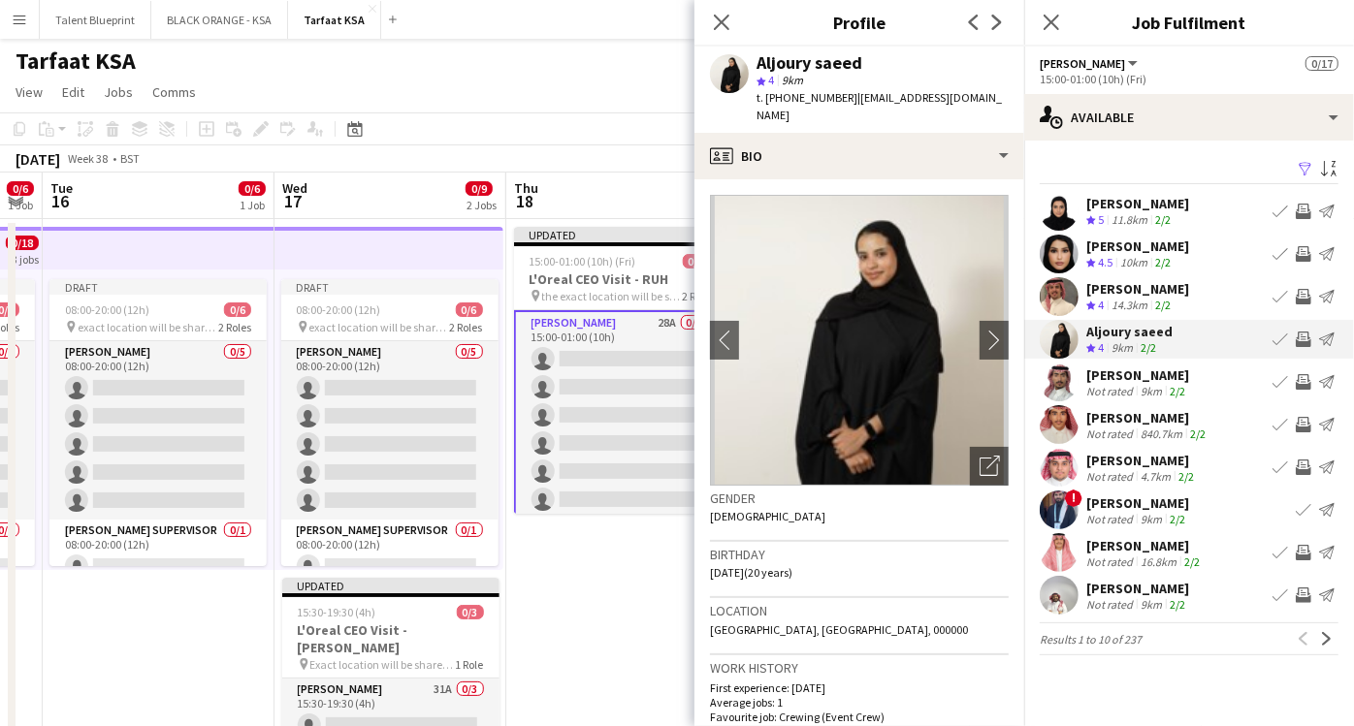
click at [1117, 247] on div "[PERSON_NAME]" at bounding box center [1137, 246] width 103 height 17
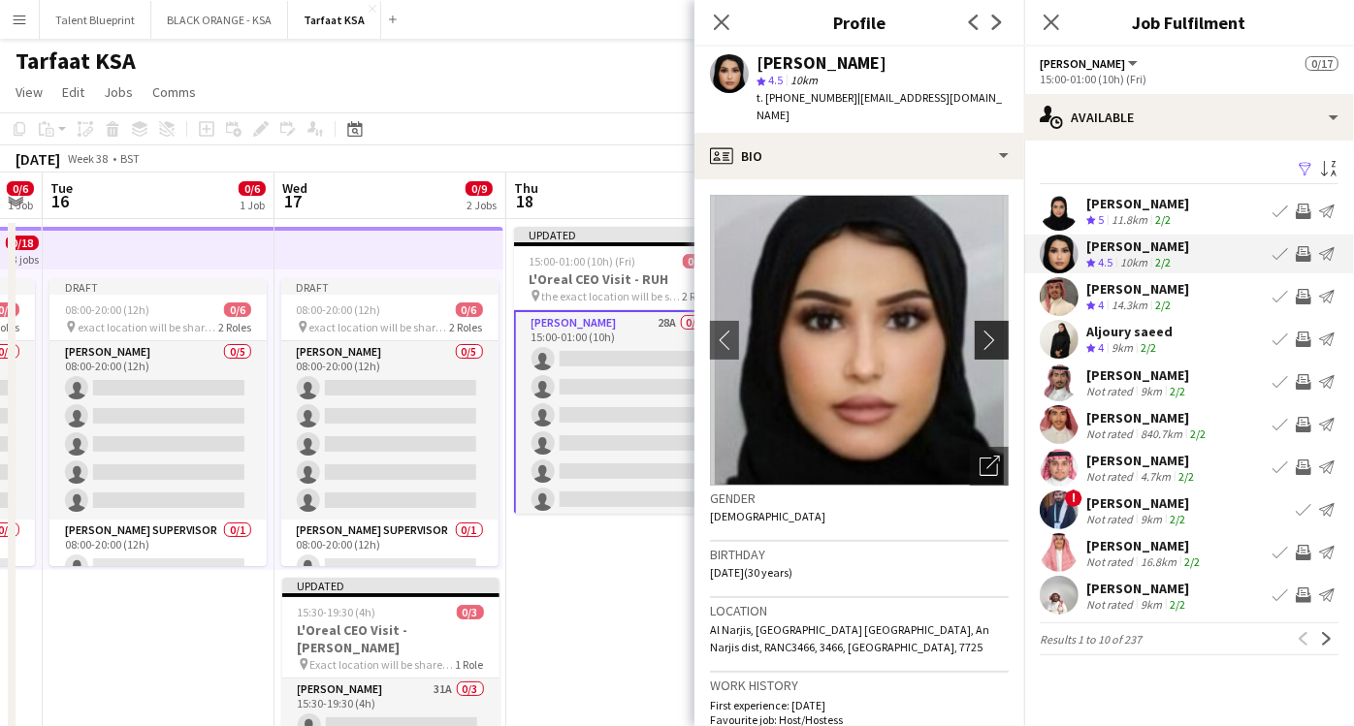
click at [975, 321] on button "chevron-right" at bounding box center [994, 340] width 39 height 39
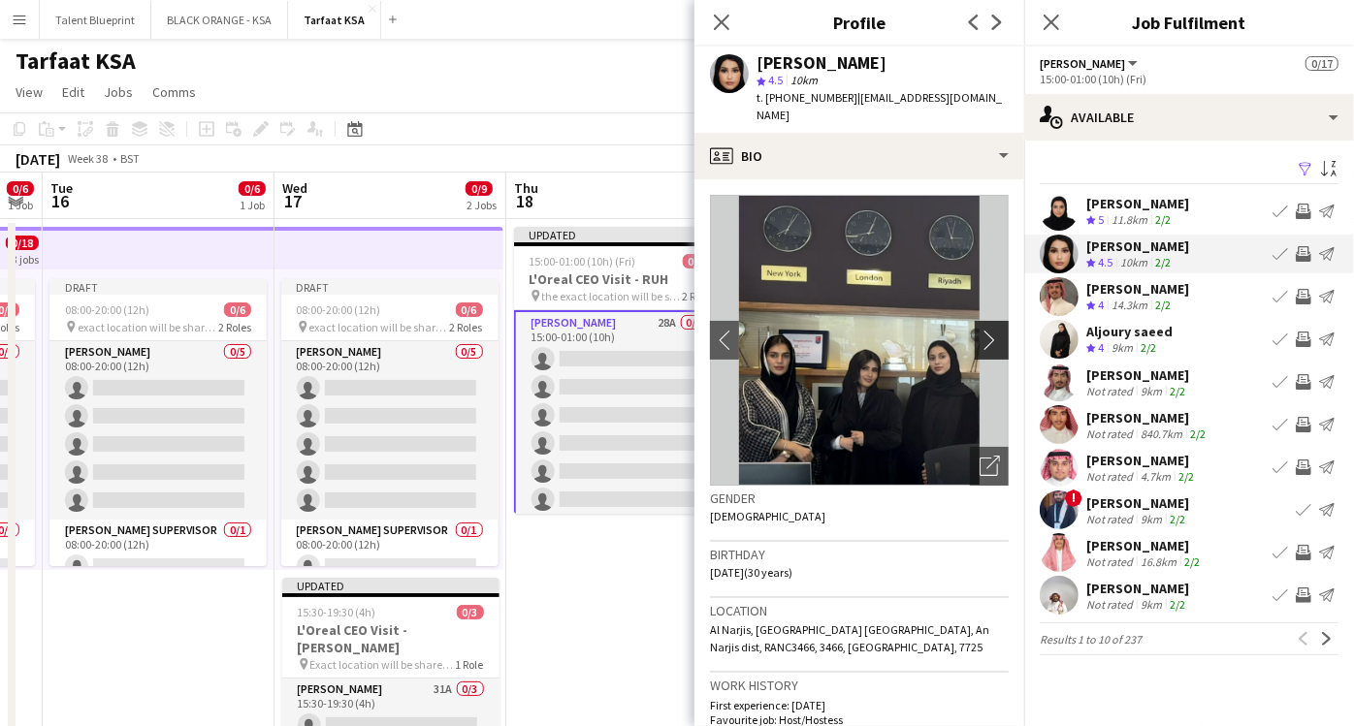
click at [980, 330] on app-icon "chevron-right" at bounding box center [995, 340] width 30 height 20
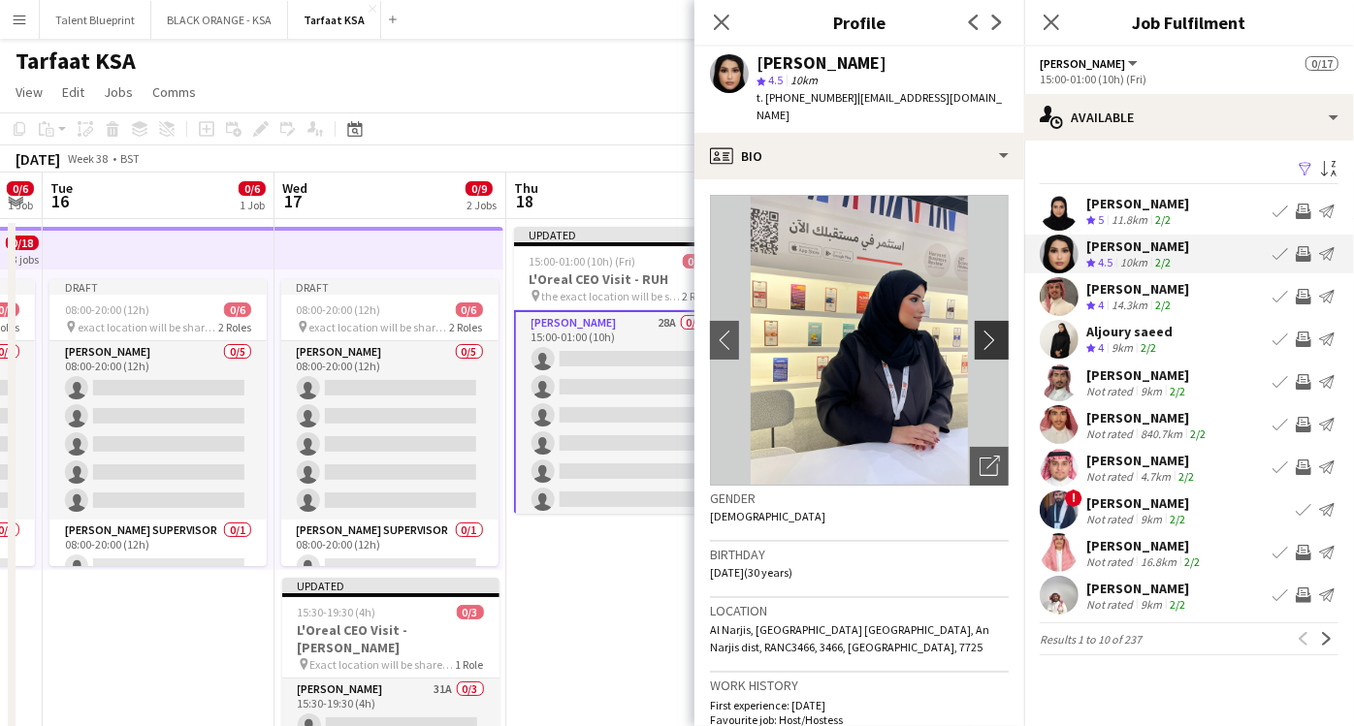
click at [980, 330] on app-icon "chevron-right" at bounding box center [995, 340] width 30 height 20
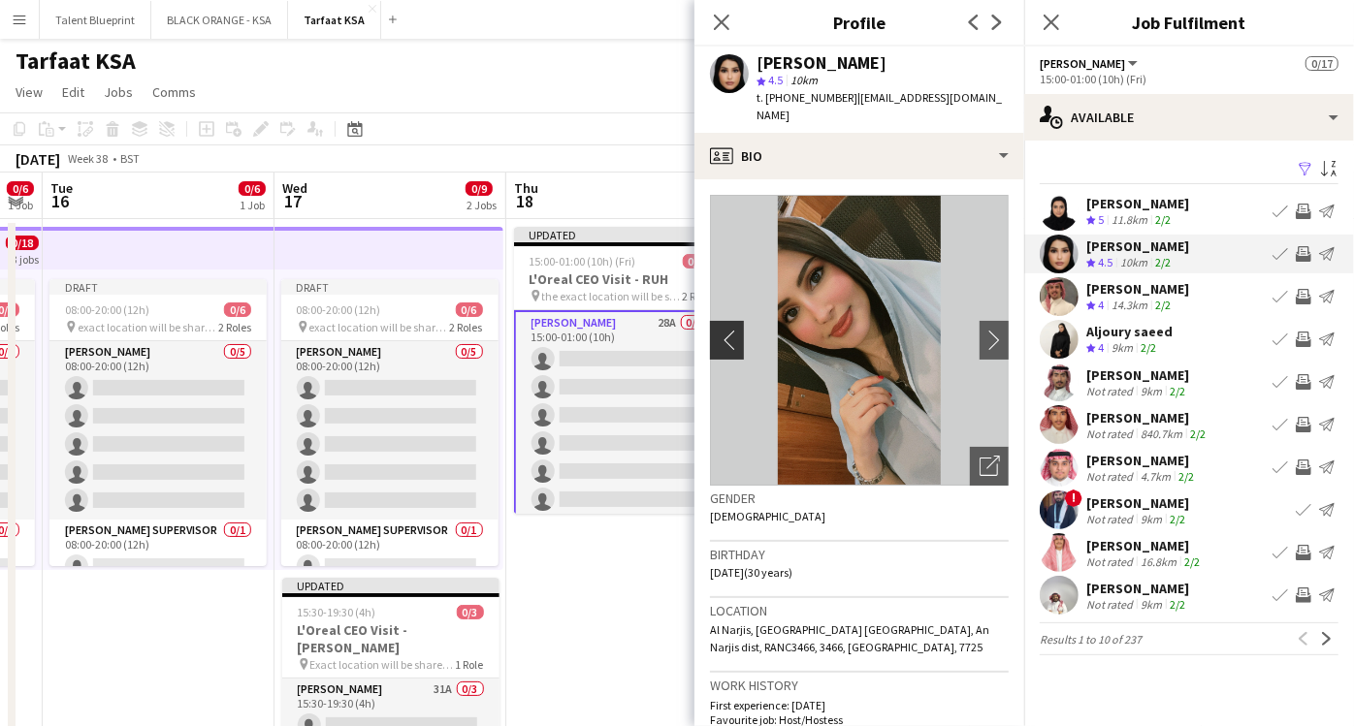
click at [720, 330] on app-icon "chevron-left" at bounding box center [725, 340] width 30 height 20
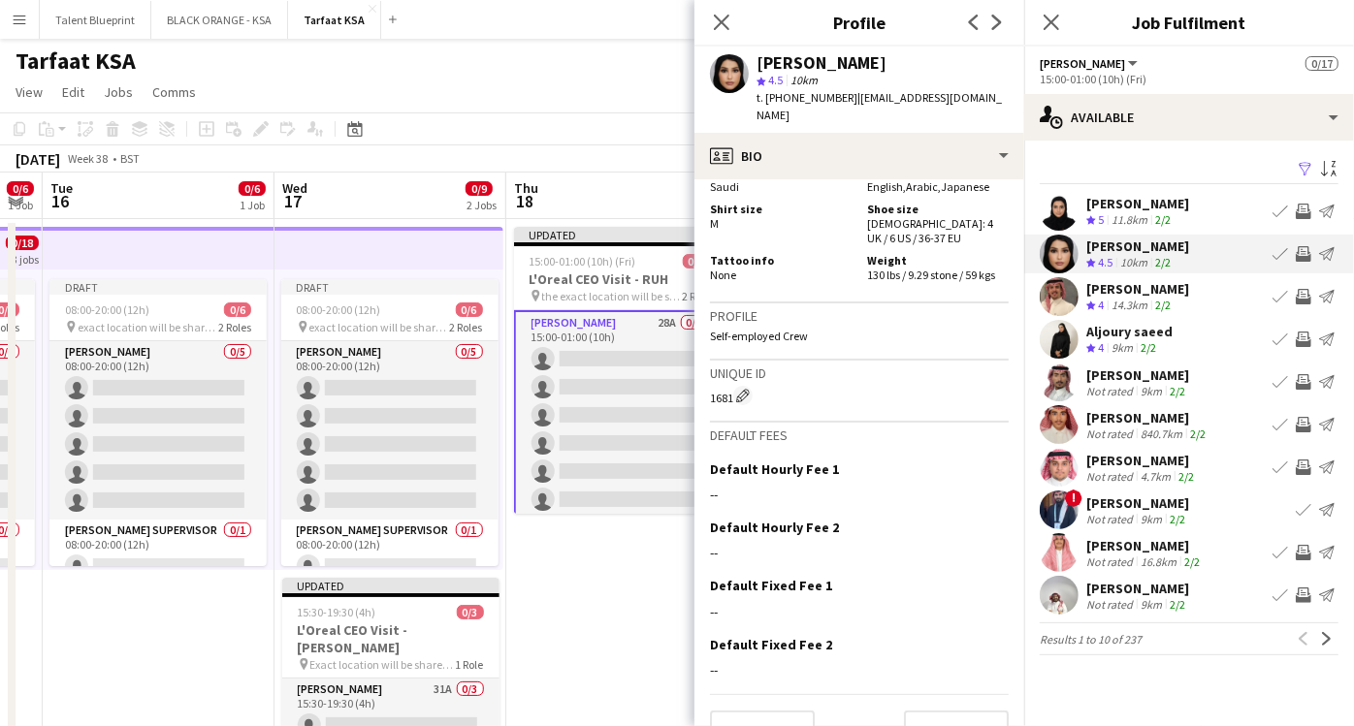
scroll to position [1110, 0]
click at [912, 711] on button "Next" at bounding box center [956, 730] width 105 height 39
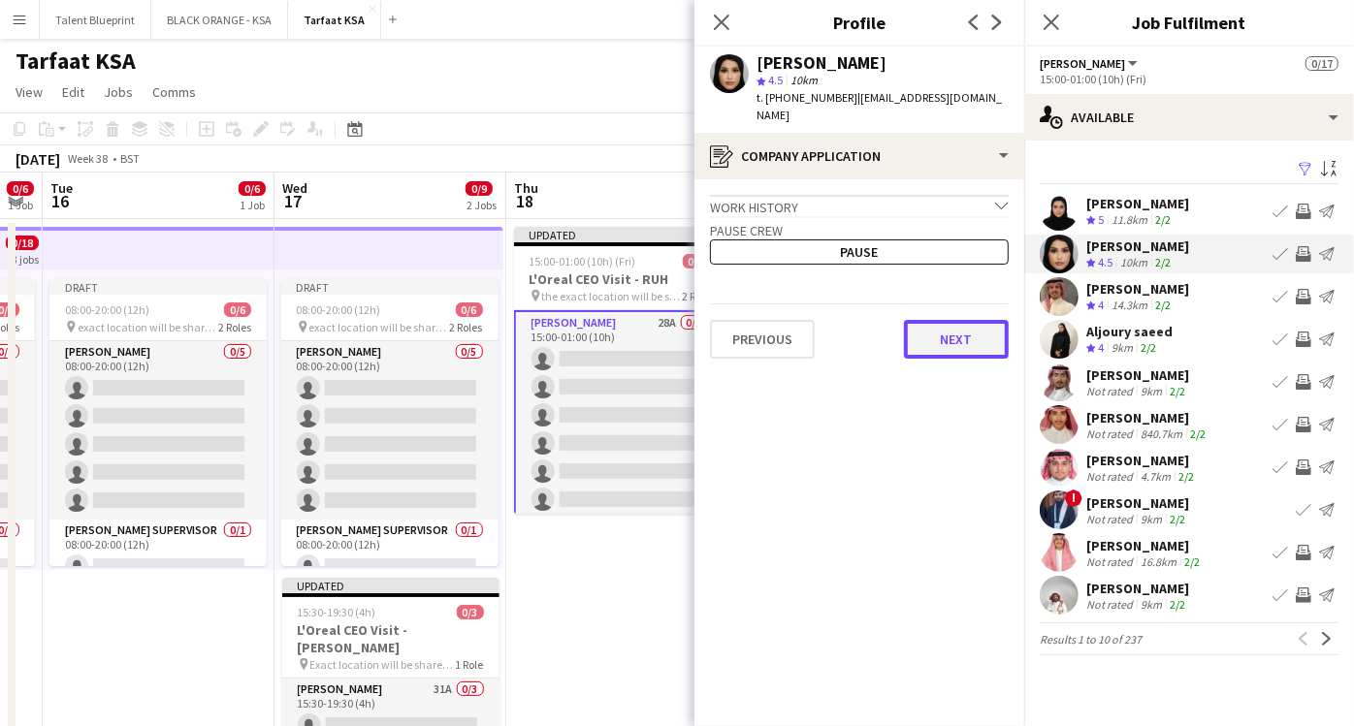
click at [945, 334] on button "Next" at bounding box center [956, 339] width 105 height 39
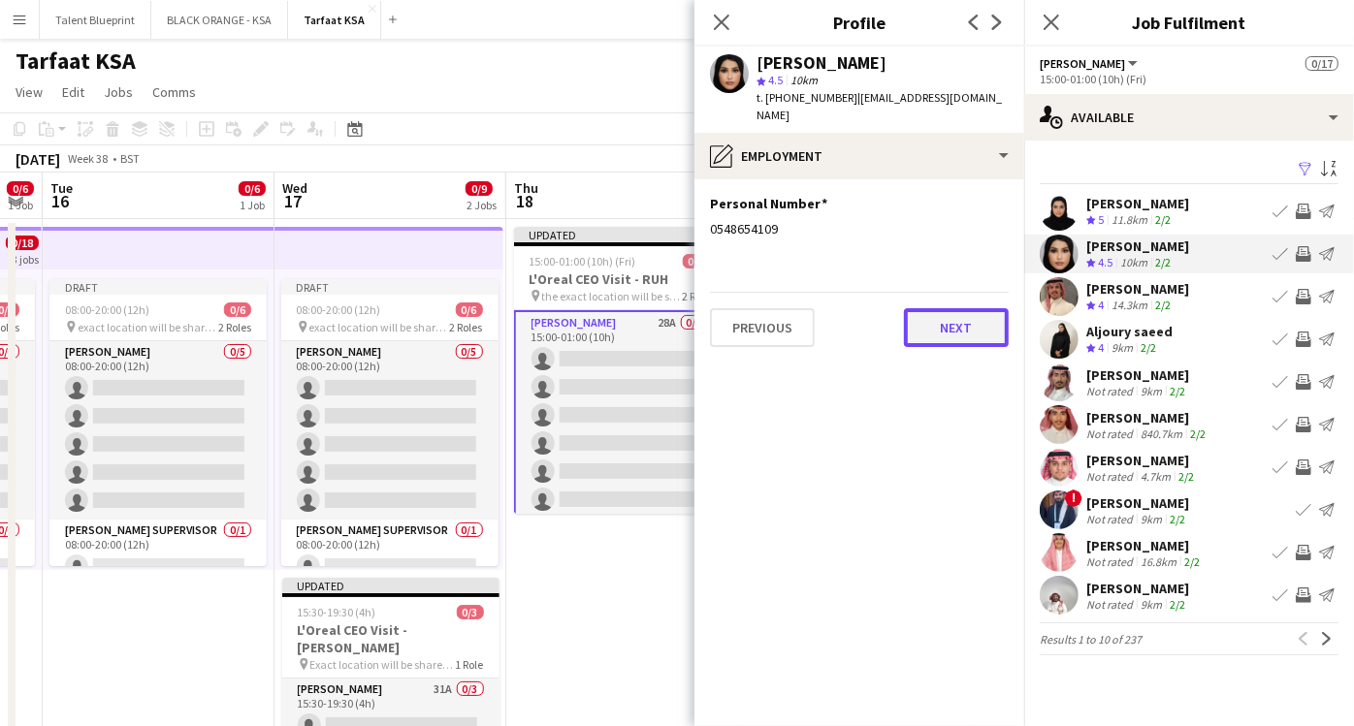
click at [971, 317] on button "Next" at bounding box center [956, 327] width 105 height 39
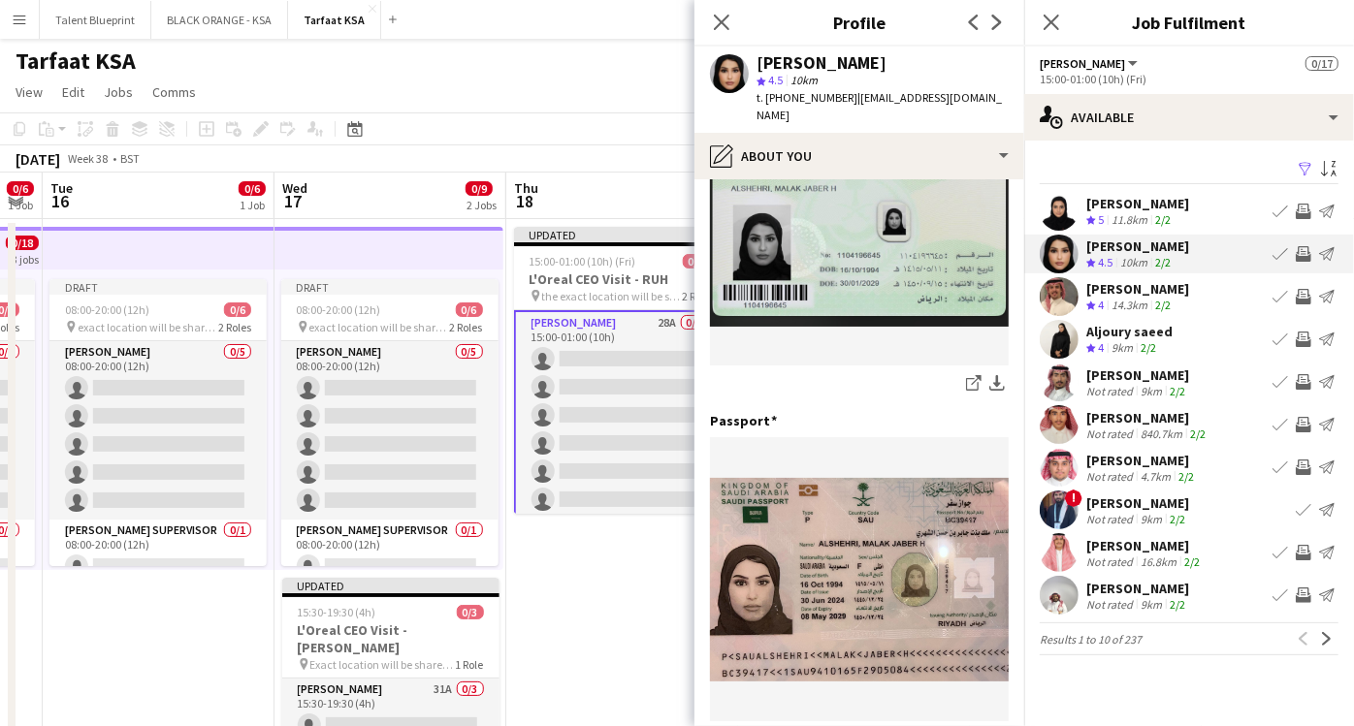
scroll to position [798, 0]
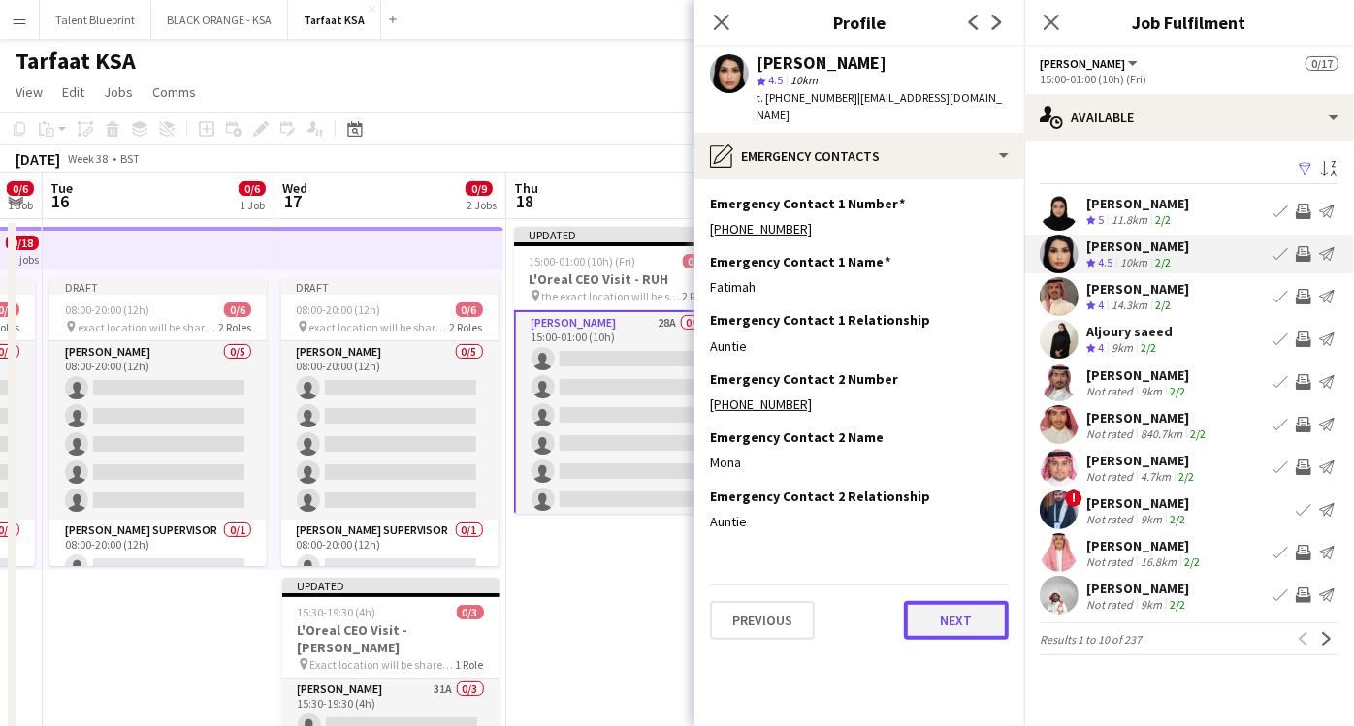
click at [946, 601] on button "Next" at bounding box center [956, 620] width 105 height 39
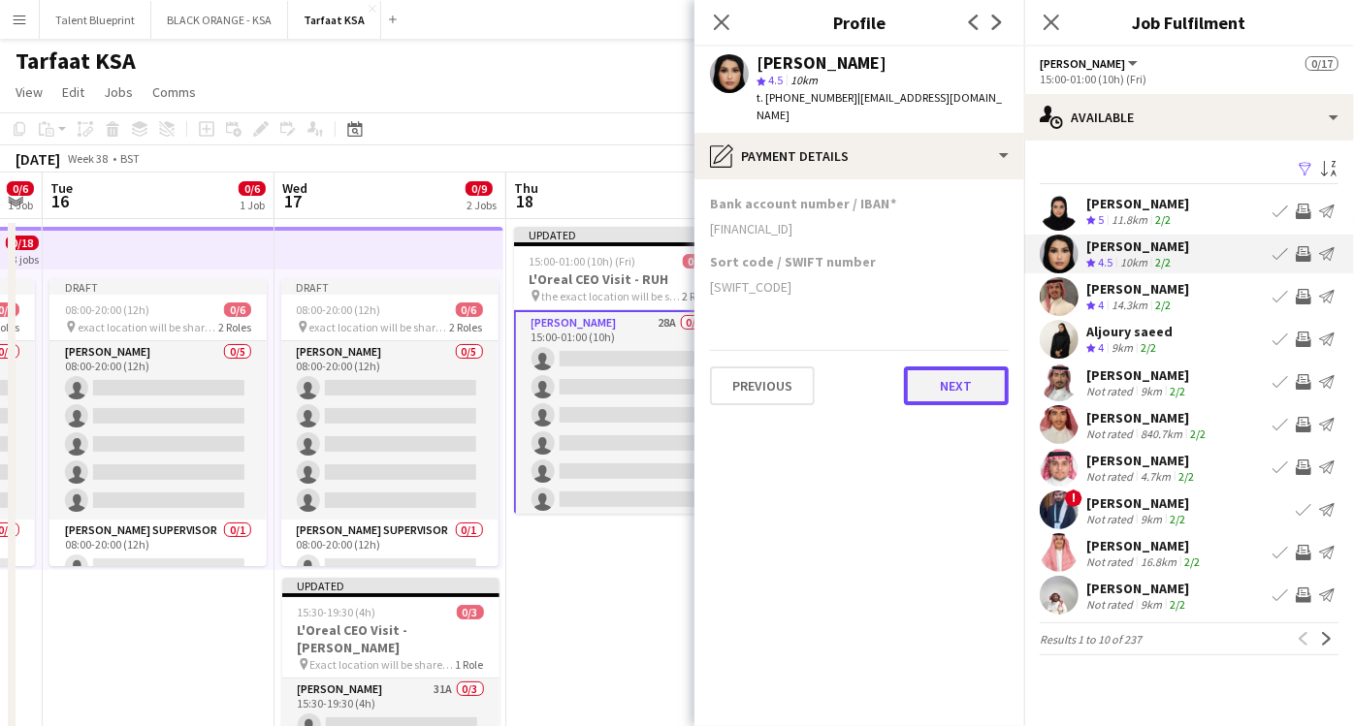
click at [933, 369] on button "Next" at bounding box center [956, 386] width 105 height 39
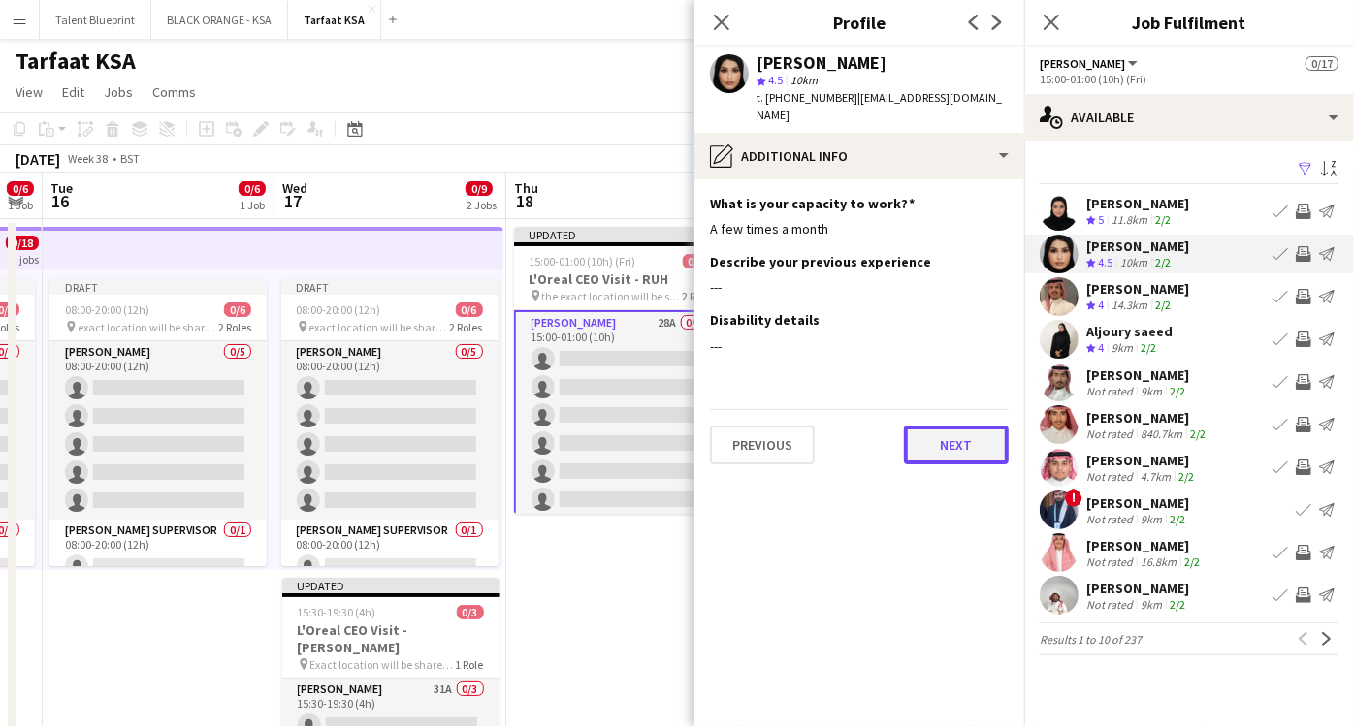
click at [942, 426] on button "Next" at bounding box center [956, 445] width 105 height 39
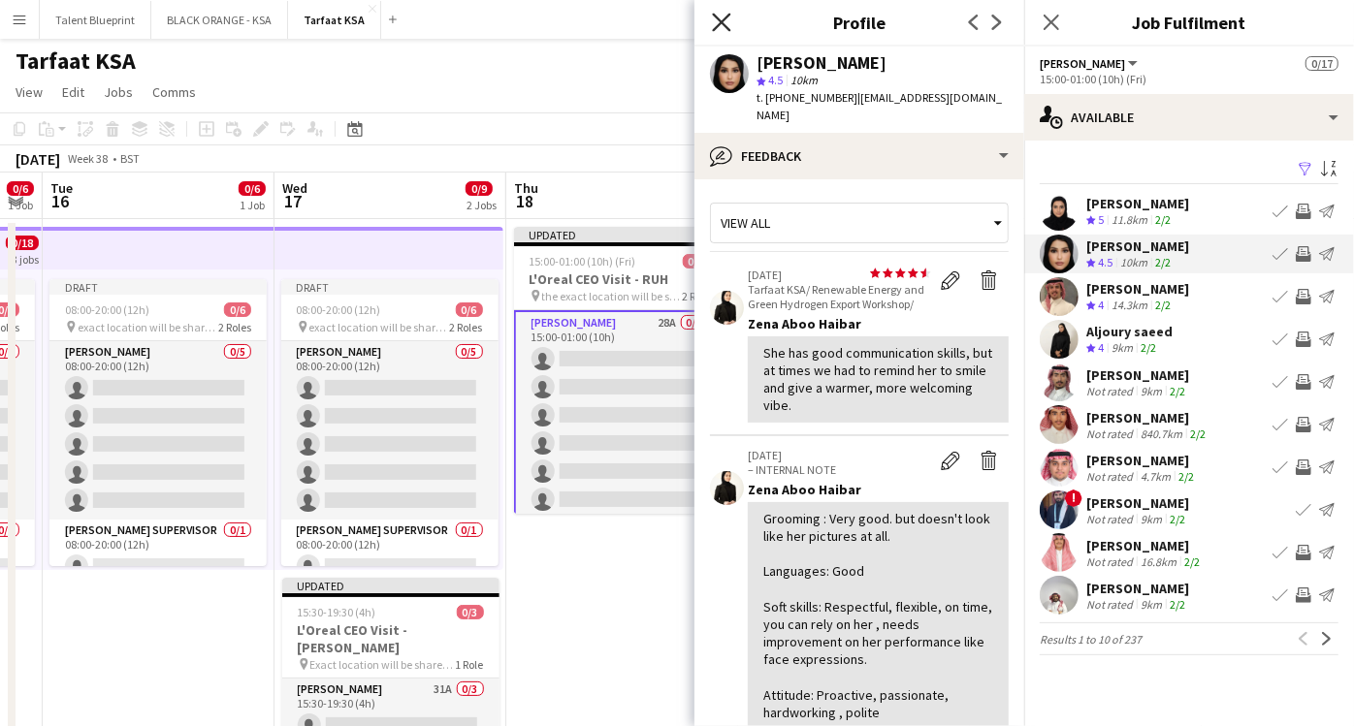
click at [716, 16] on icon at bounding box center [721, 22] width 18 height 18
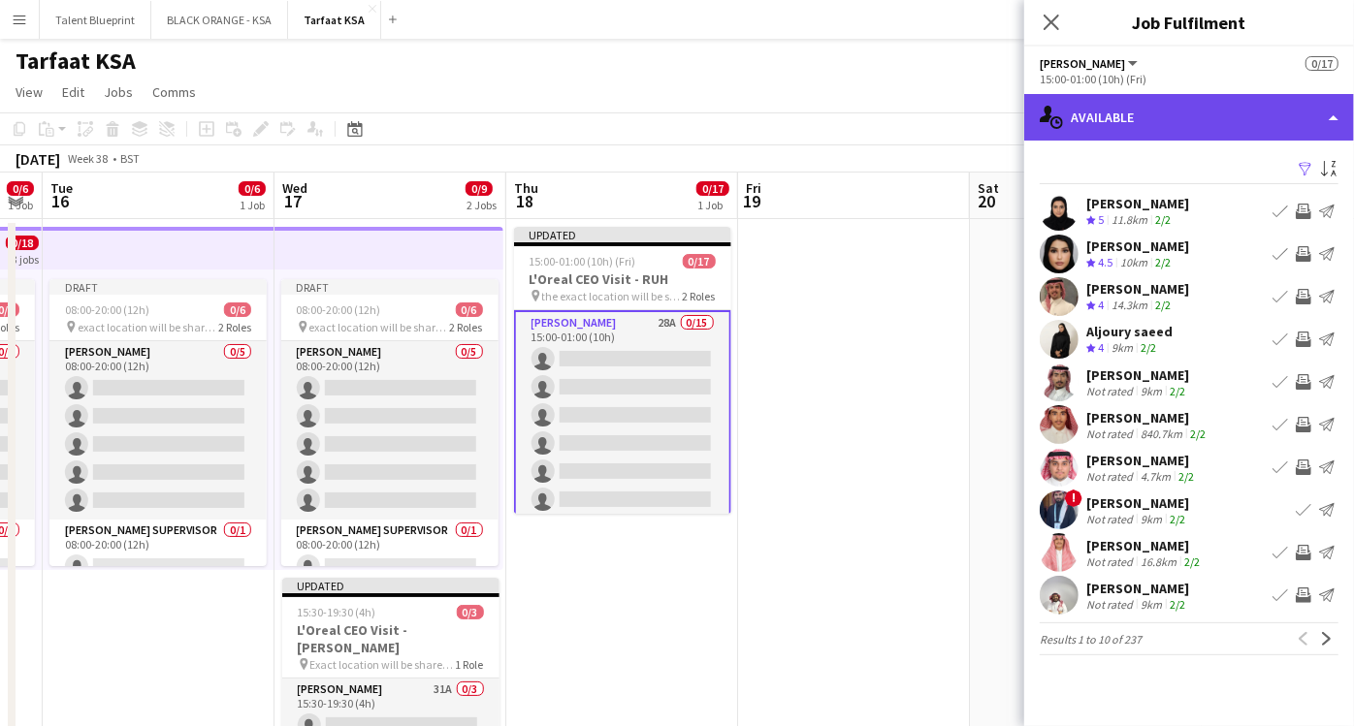
click at [1303, 113] on div "single-neutral-actions-upload Available" at bounding box center [1189, 117] width 330 height 47
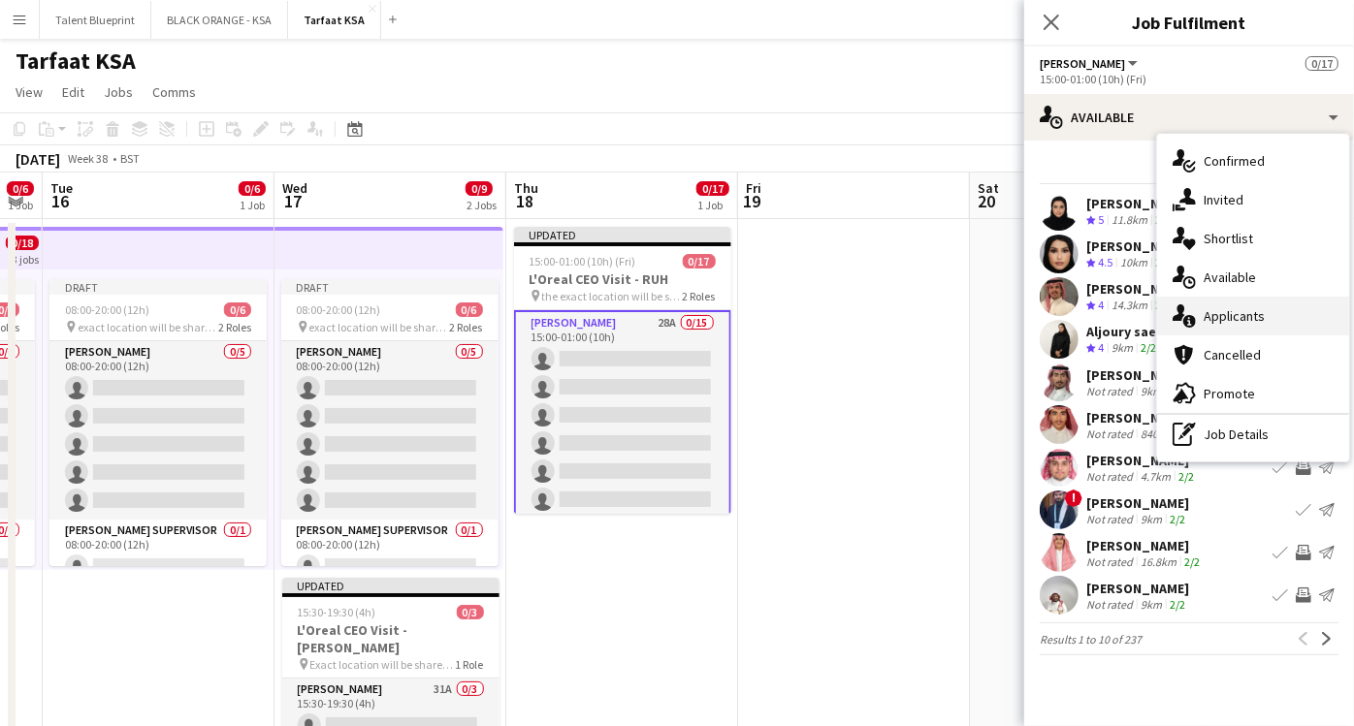
click at [1225, 317] on span "Applicants" at bounding box center [1234, 315] width 61 height 17
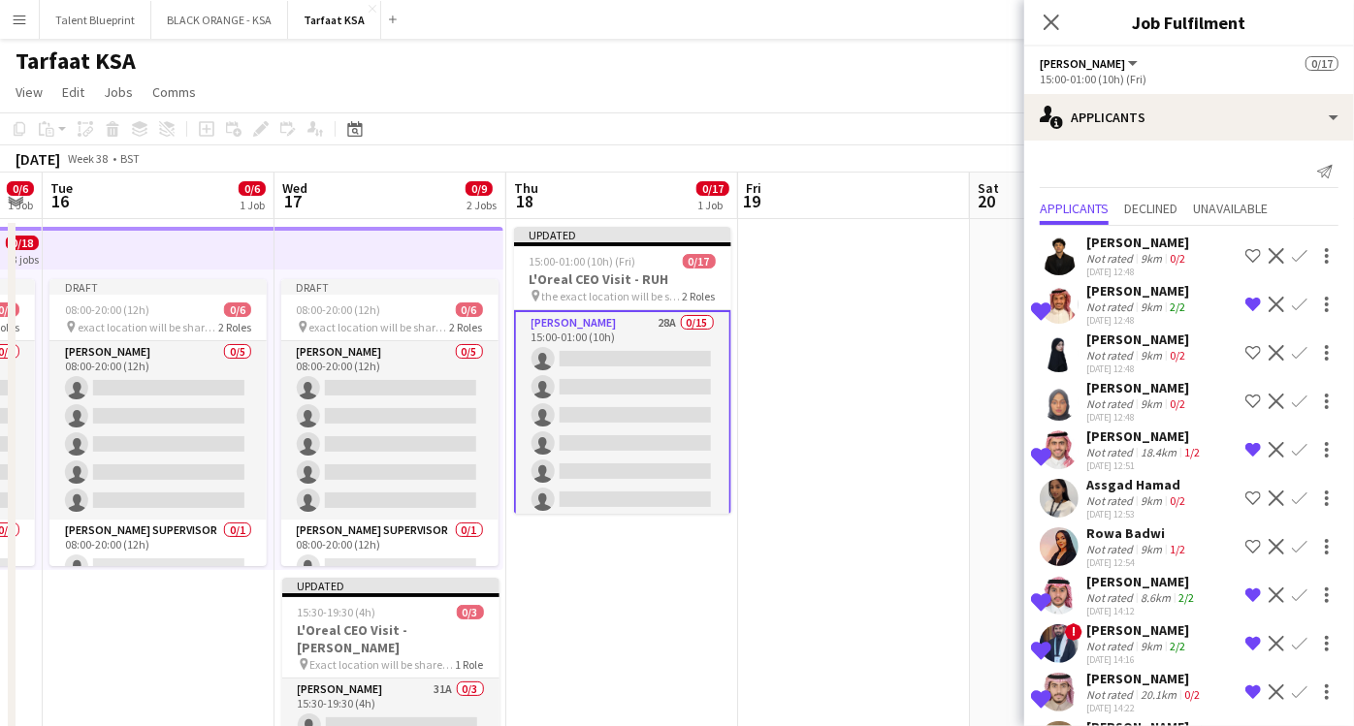
click at [1269, 252] on app-icon "Decline" at bounding box center [1277, 256] width 16 height 16
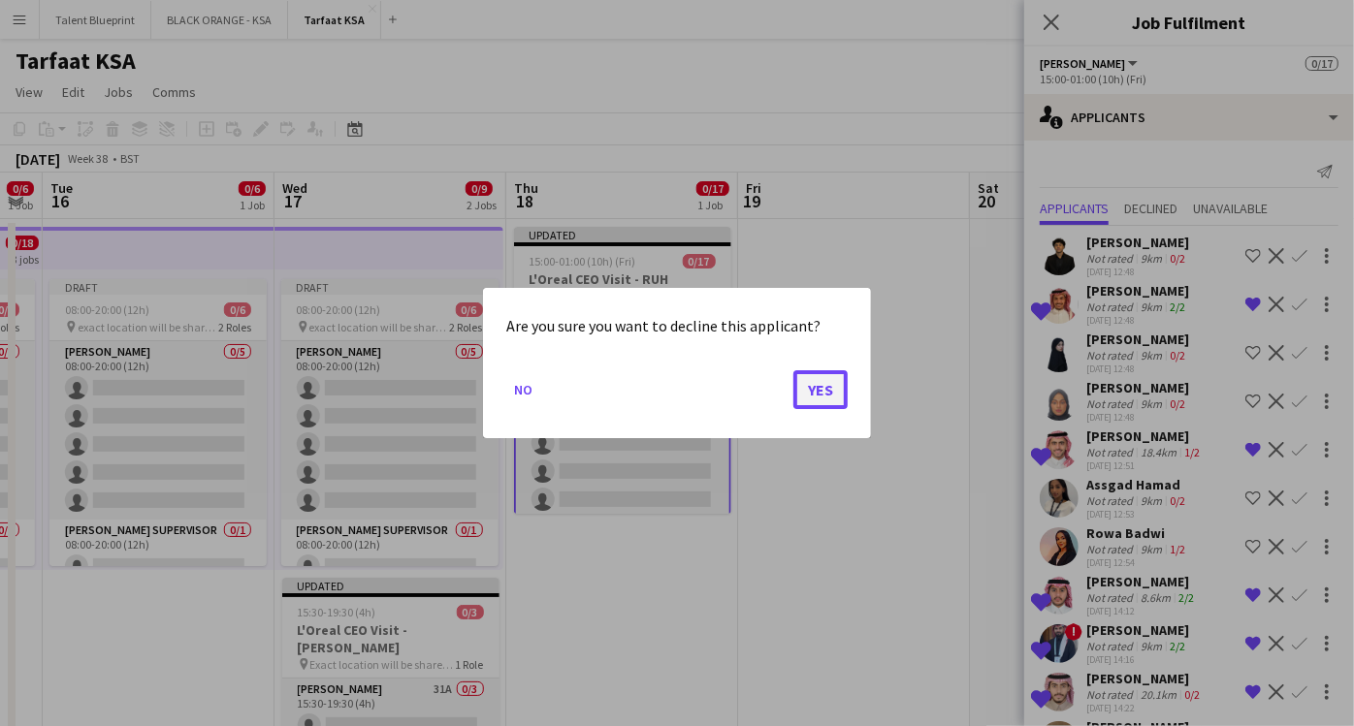
click at [803, 377] on button "Yes" at bounding box center [820, 389] width 54 height 39
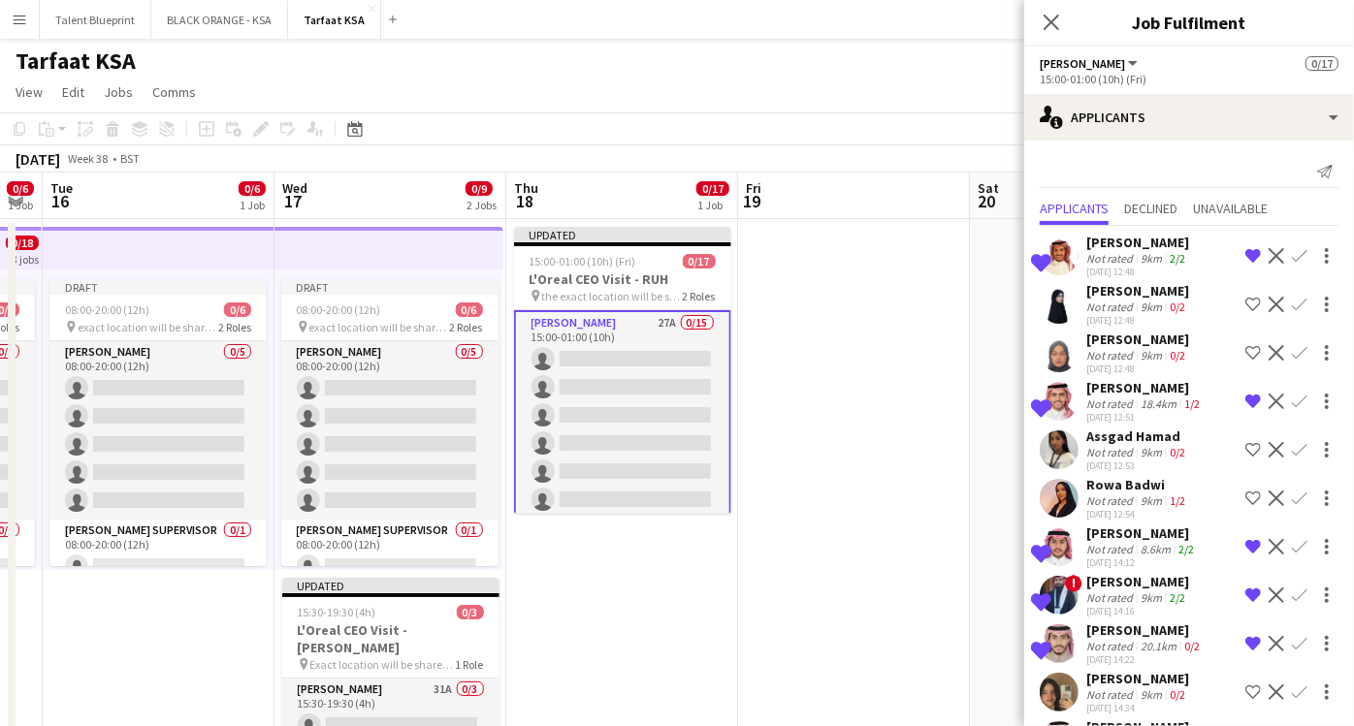
click at [1269, 302] on app-icon "Decline" at bounding box center [1277, 305] width 16 height 16
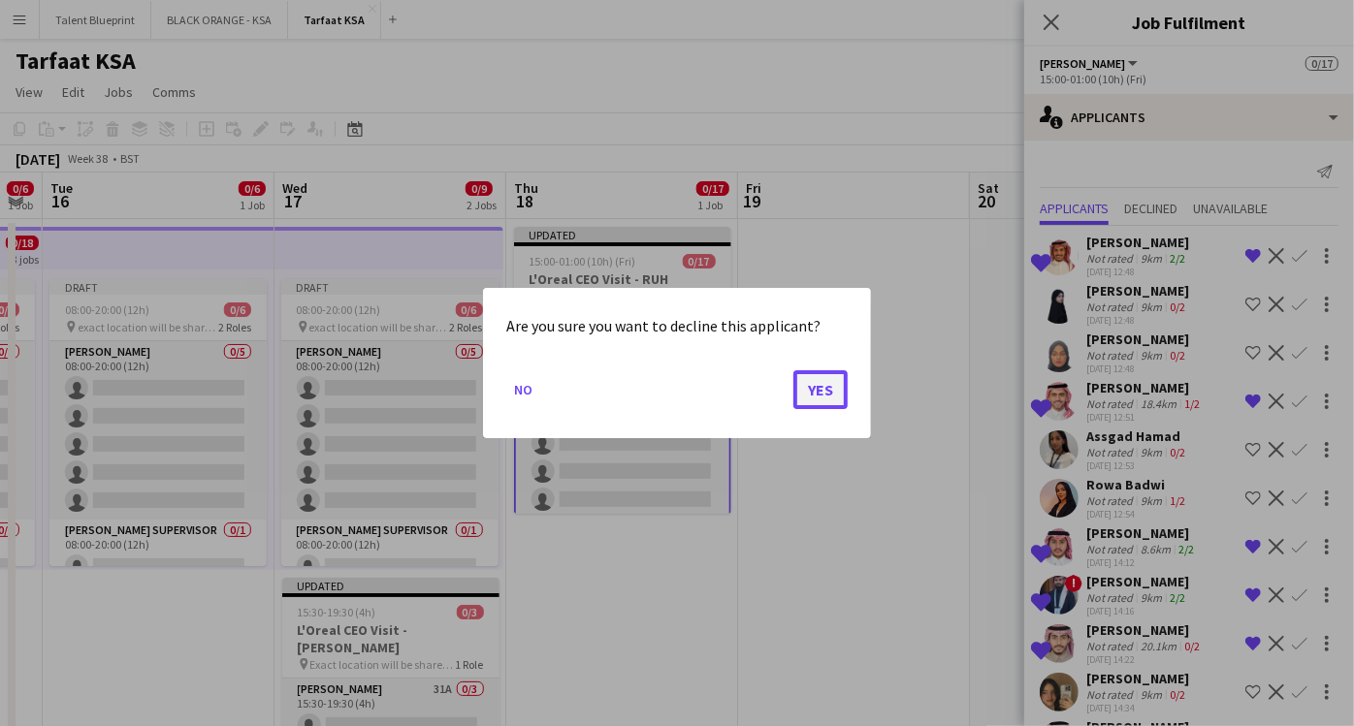
click at [828, 390] on button "Yes" at bounding box center [820, 389] width 54 height 39
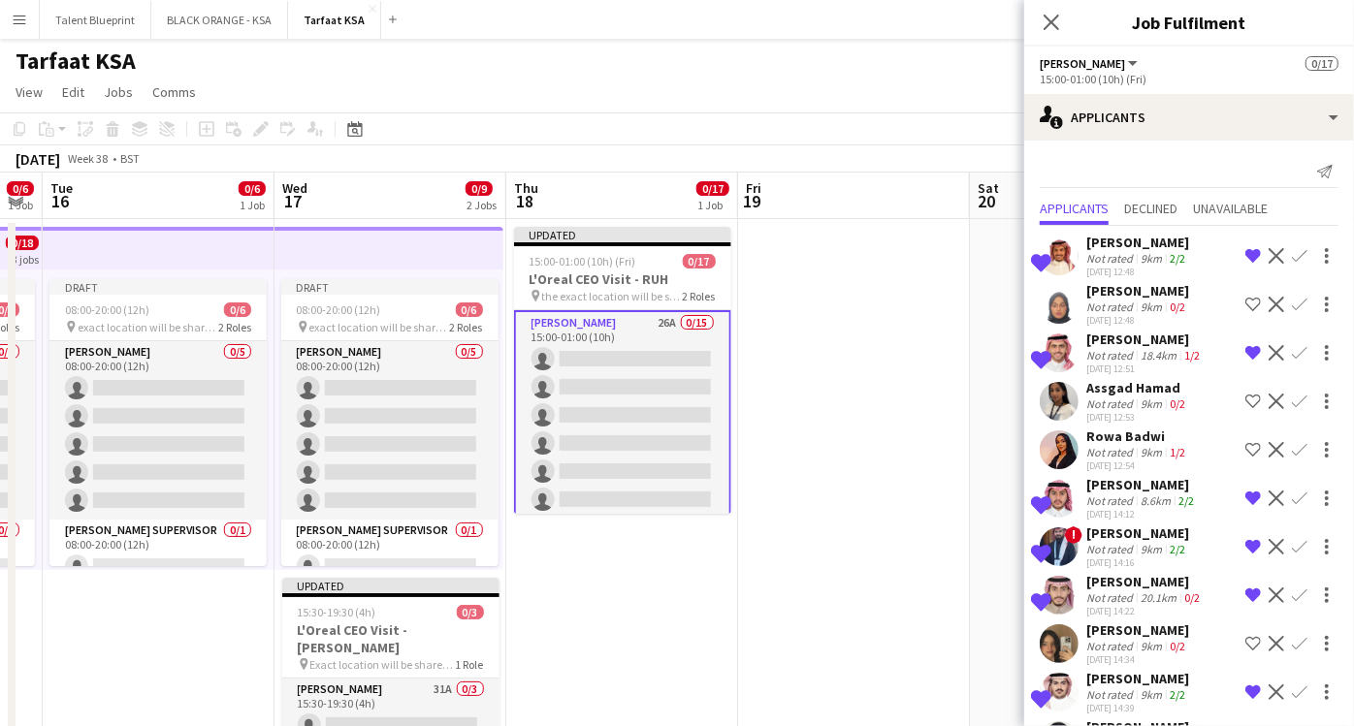
click at [1269, 302] on app-icon "Decline" at bounding box center [1277, 305] width 16 height 16
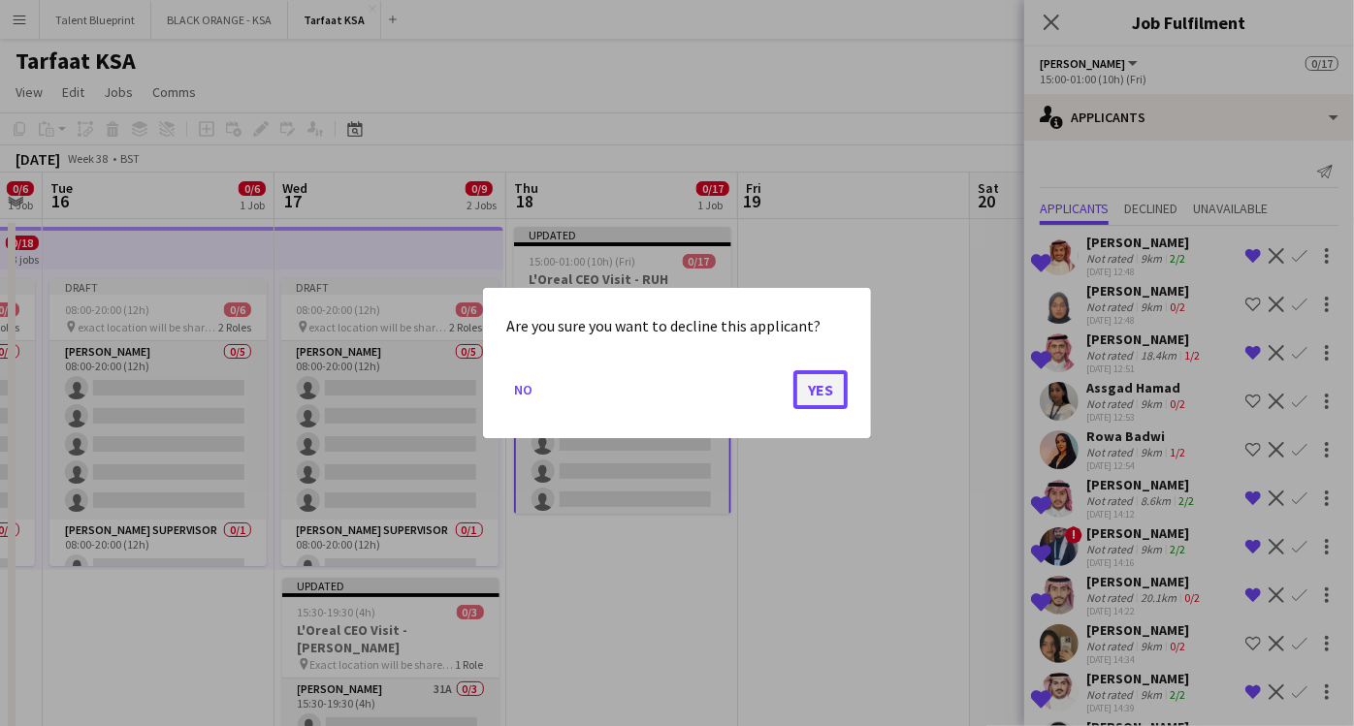
click at [817, 392] on button "Yes" at bounding box center [820, 389] width 54 height 39
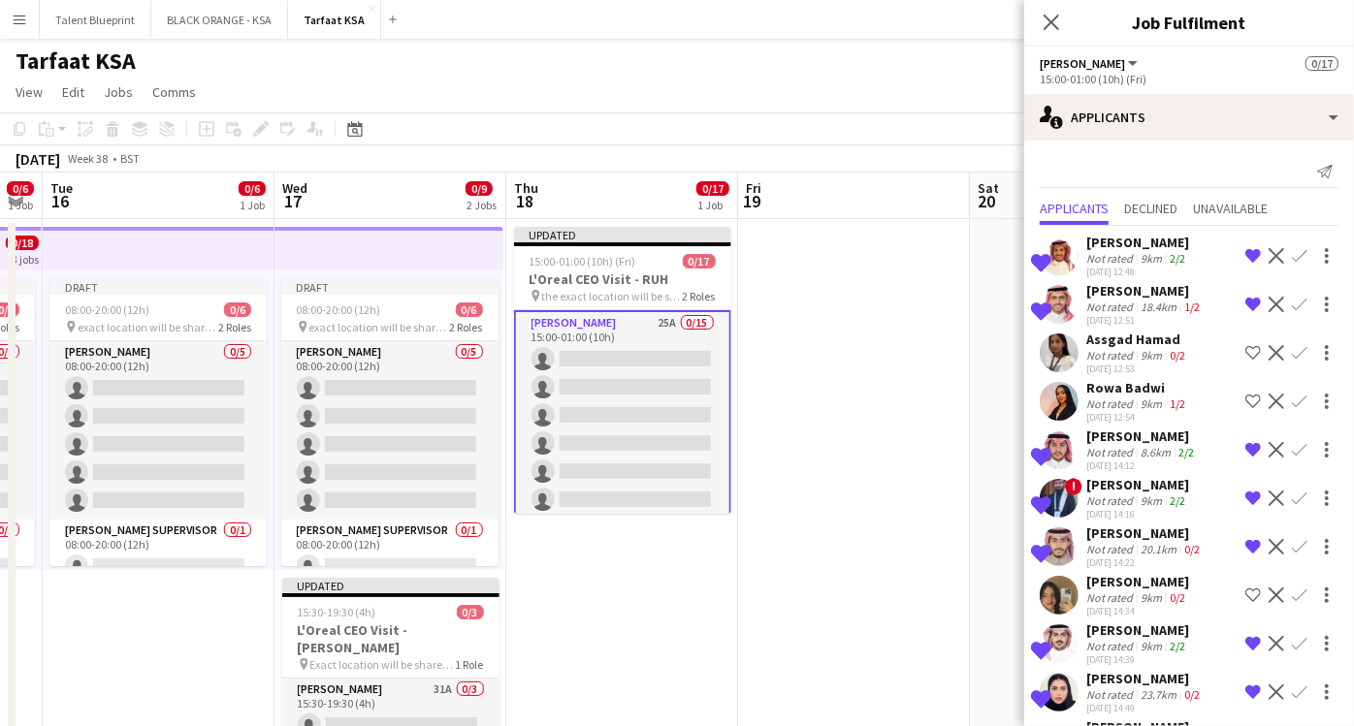
click at [1269, 346] on app-icon "Decline" at bounding box center [1277, 353] width 16 height 16
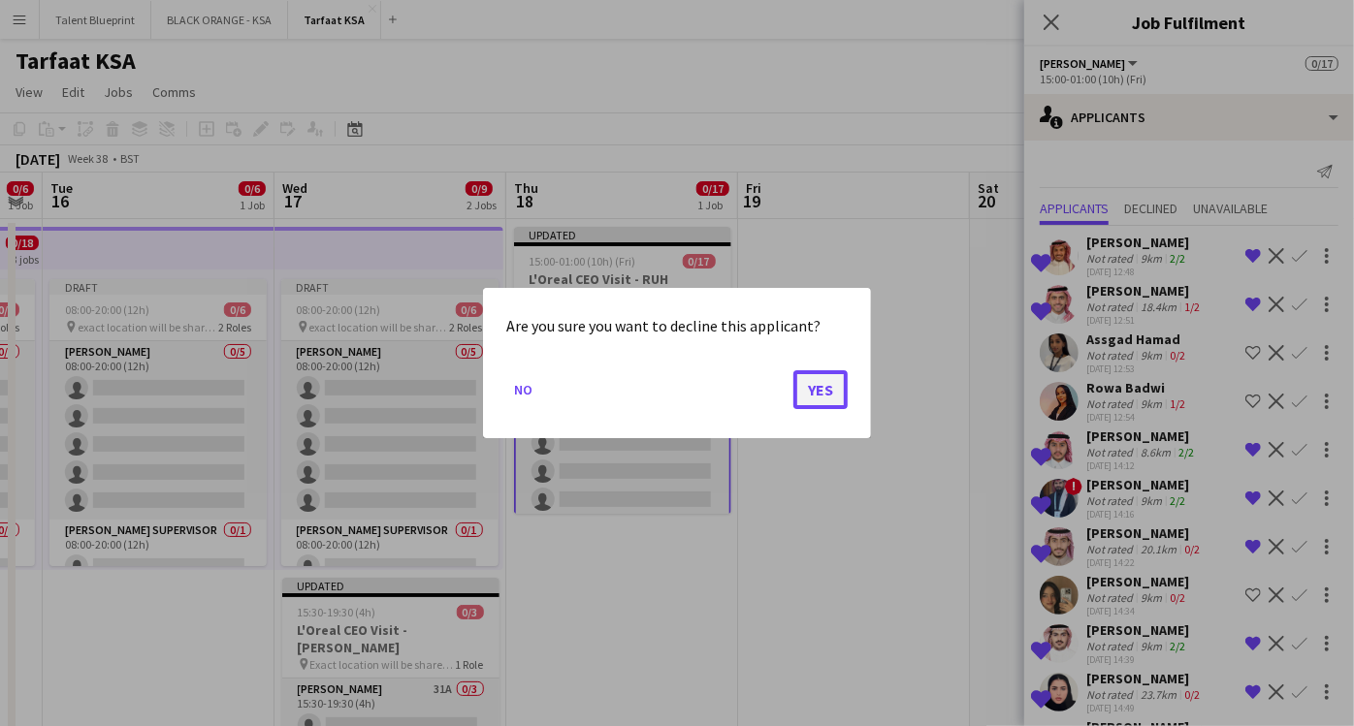
click at [812, 377] on button "Yes" at bounding box center [820, 389] width 54 height 39
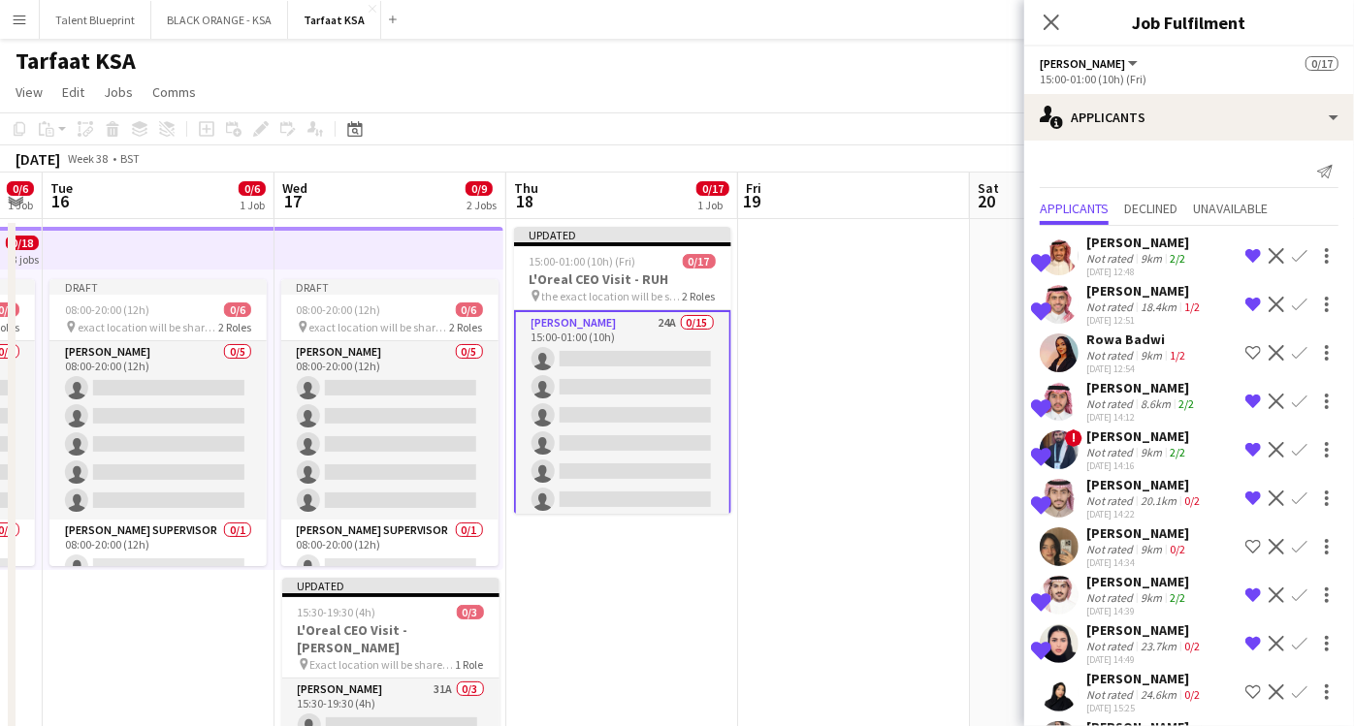
click at [1269, 351] on app-icon "Decline" at bounding box center [1277, 353] width 16 height 16
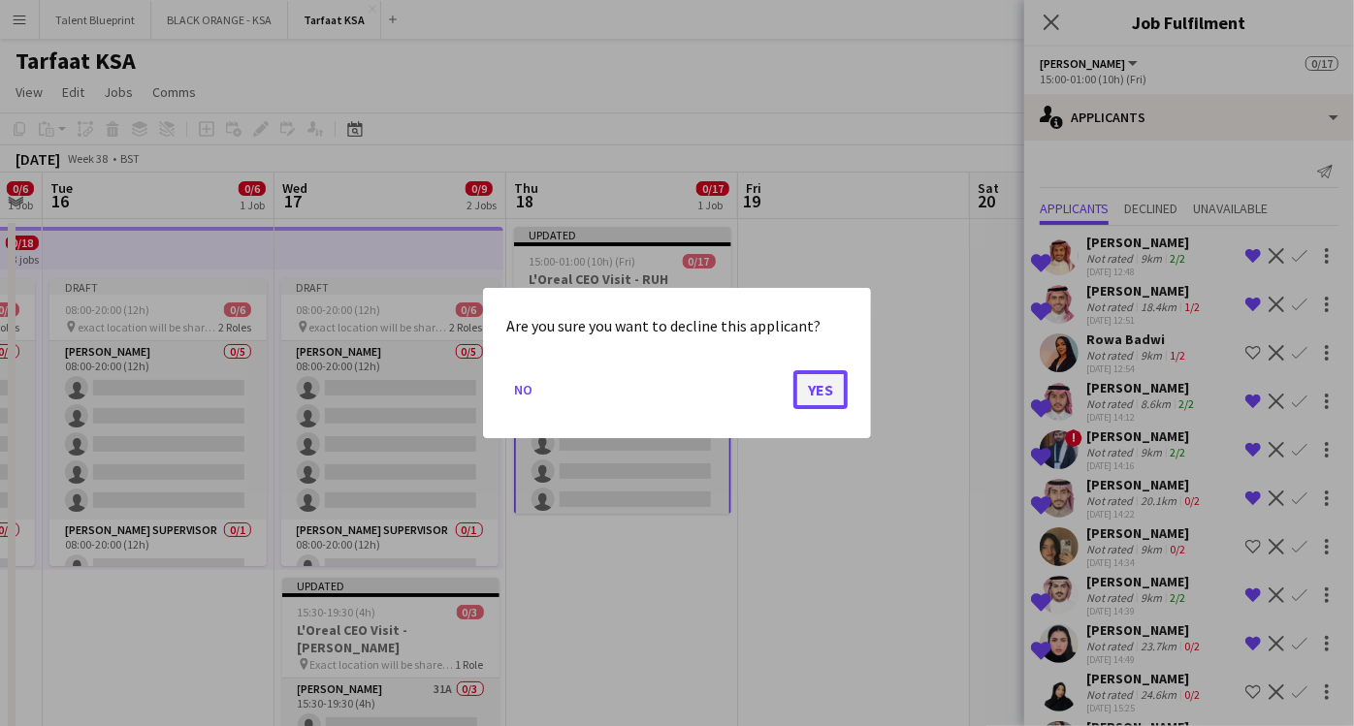
click at [825, 389] on button "Yes" at bounding box center [820, 389] width 54 height 39
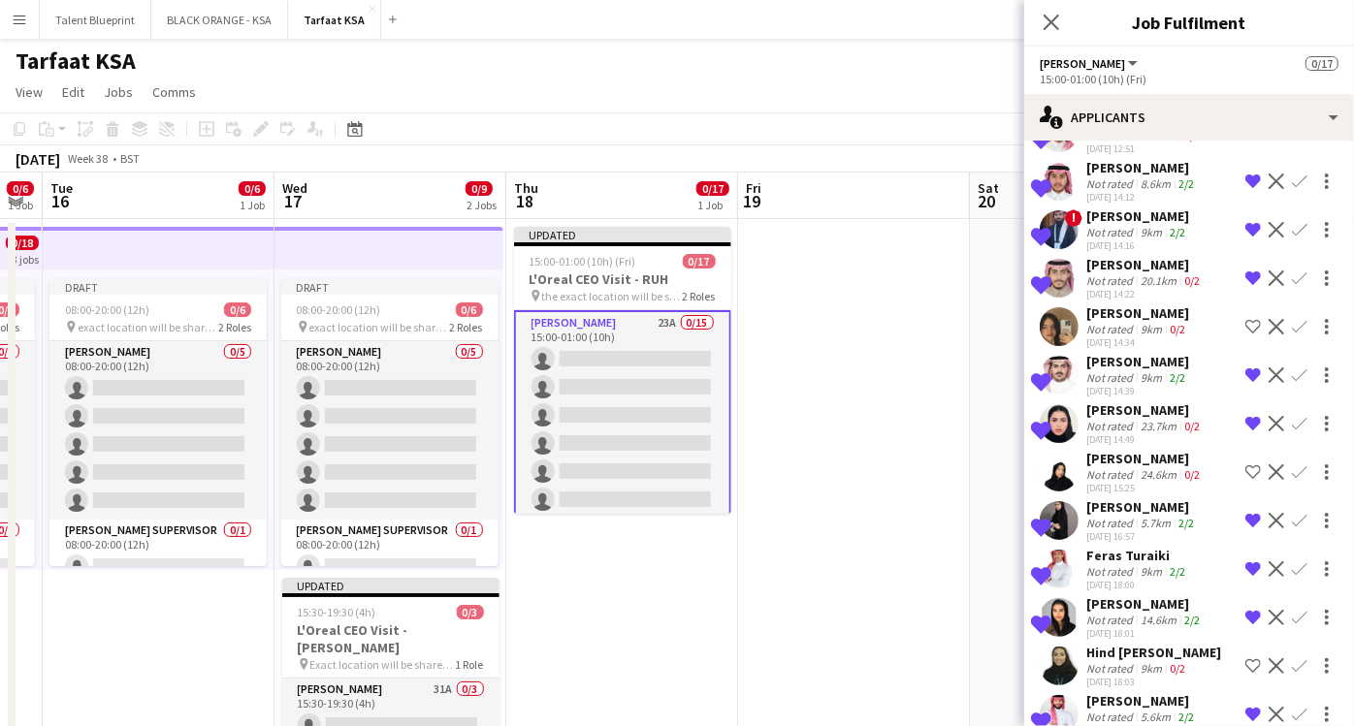
scroll to position [174, 0]
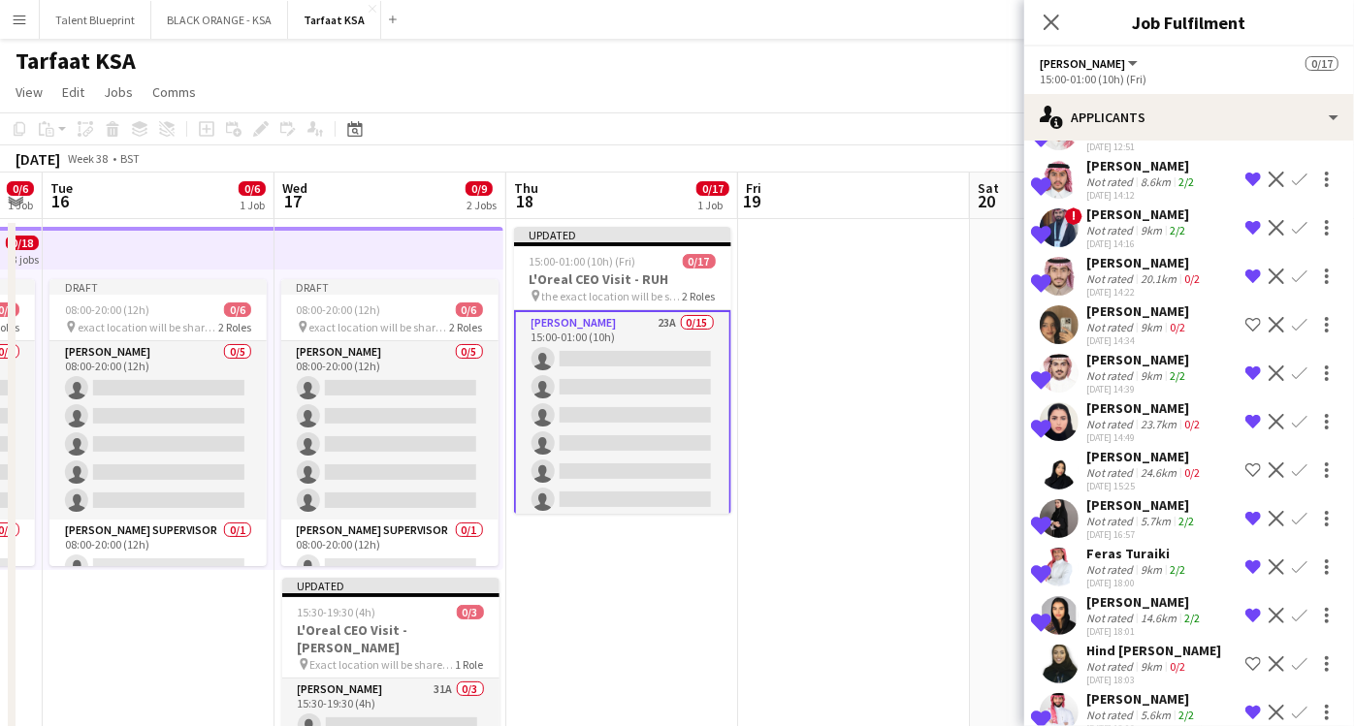
click at [1269, 476] on app-icon "Decline" at bounding box center [1277, 471] width 16 height 16
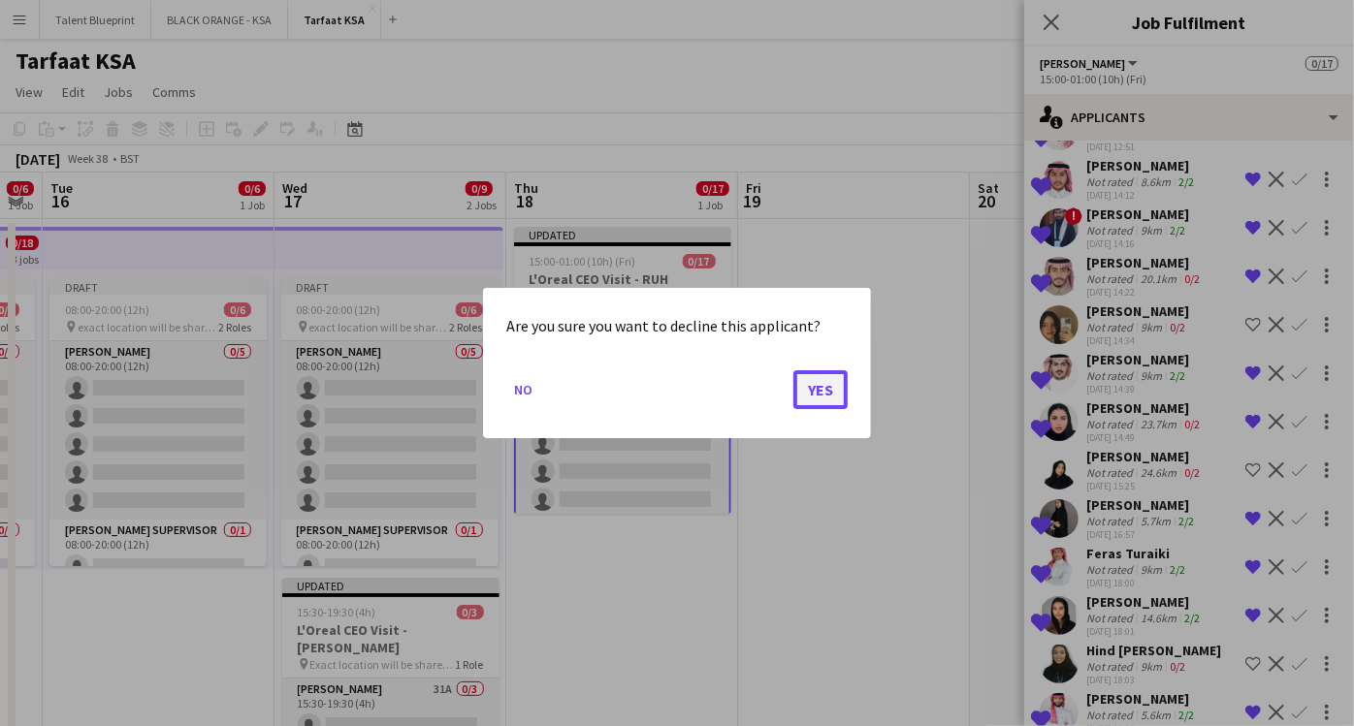
click at [826, 385] on button "Yes" at bounding box center [820, 389] width 54 height 39
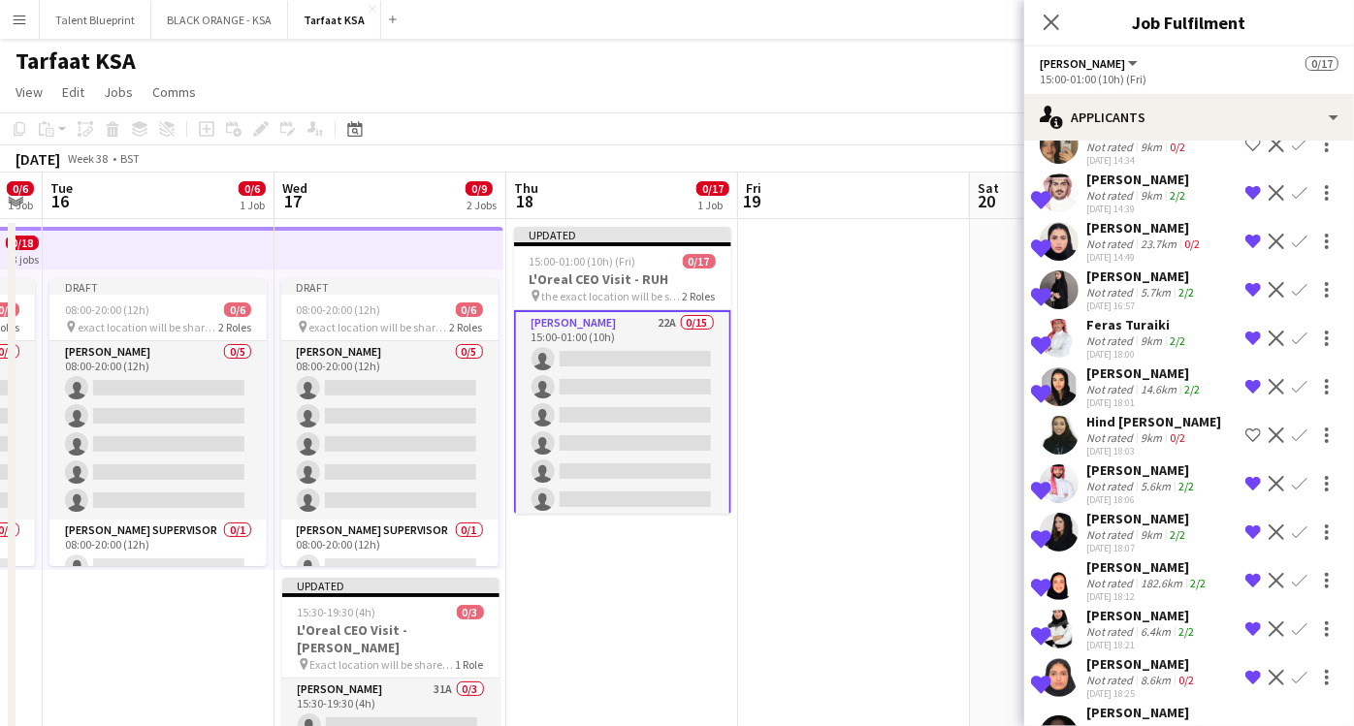
scroll to position [454, 0]
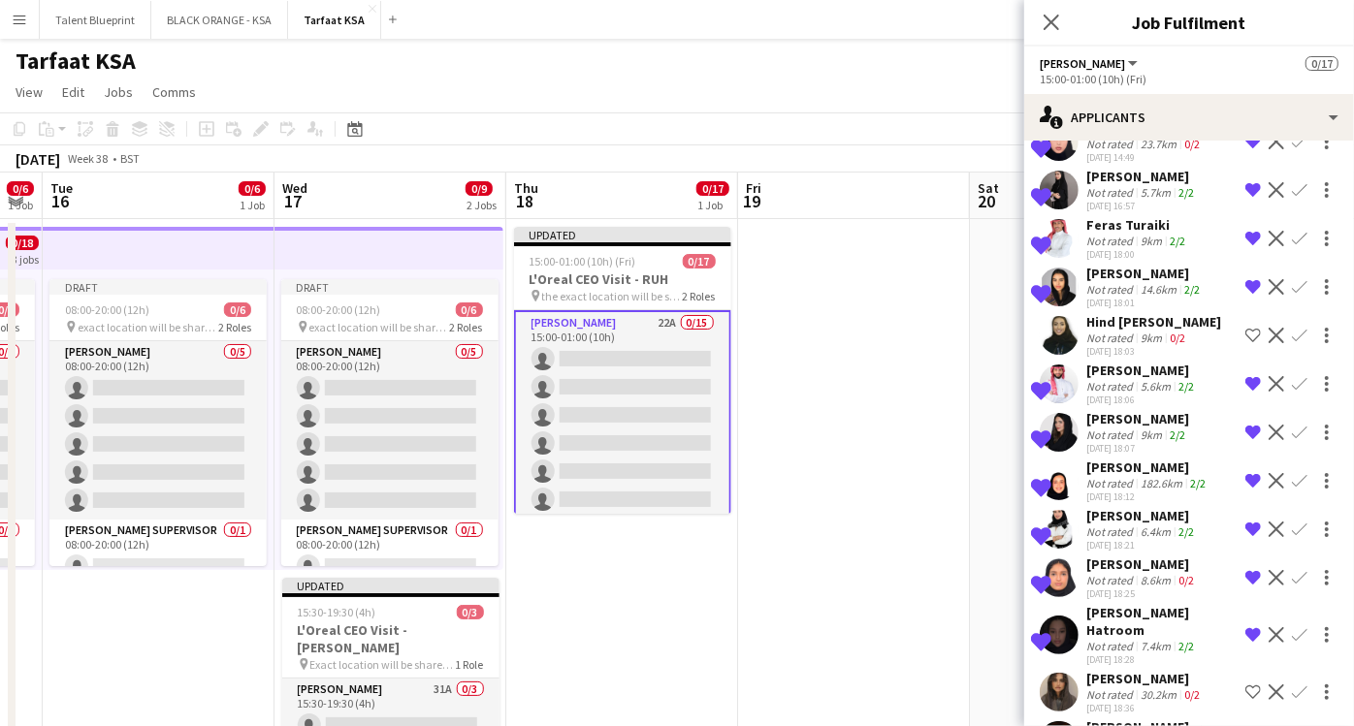
click at [1269, 335] on app-icon "Decline" at bounding box center [1277, 336] width 16 height 16
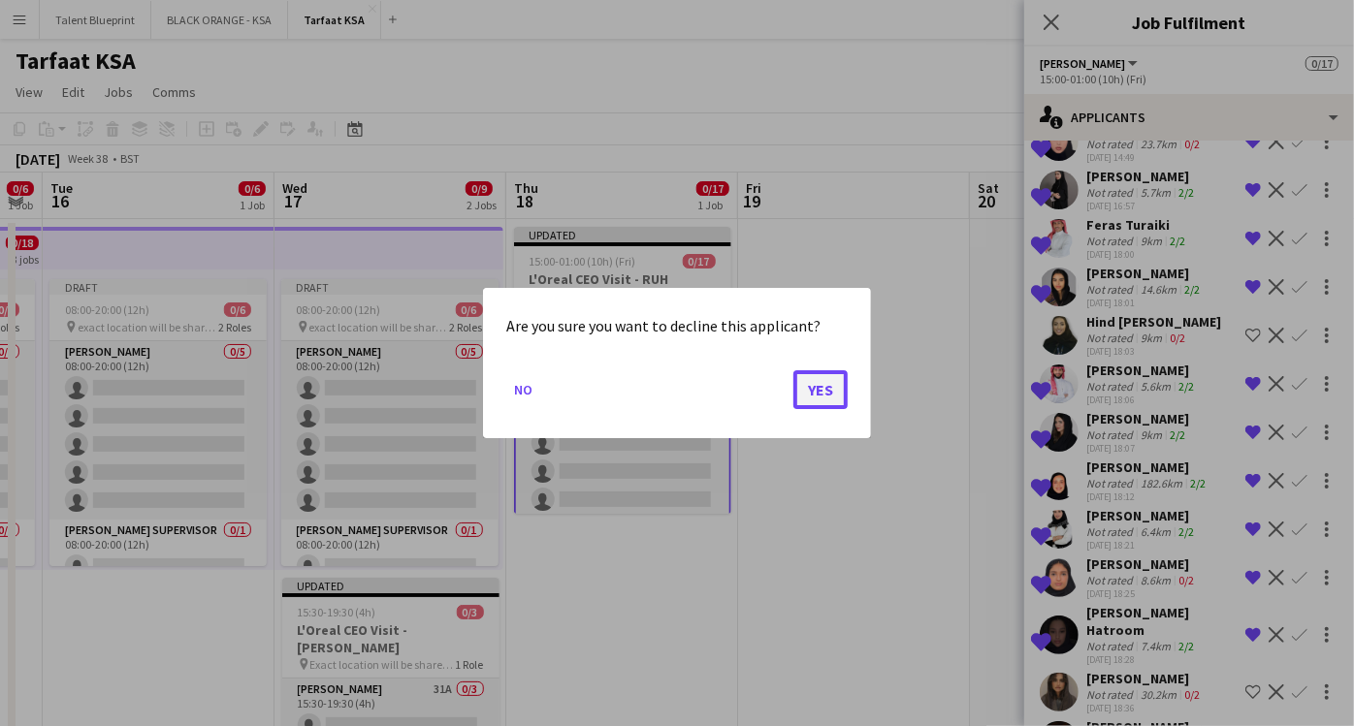
click at [820, 382] on button "Yes" at bounding box center [820, 389] width 54 height 39
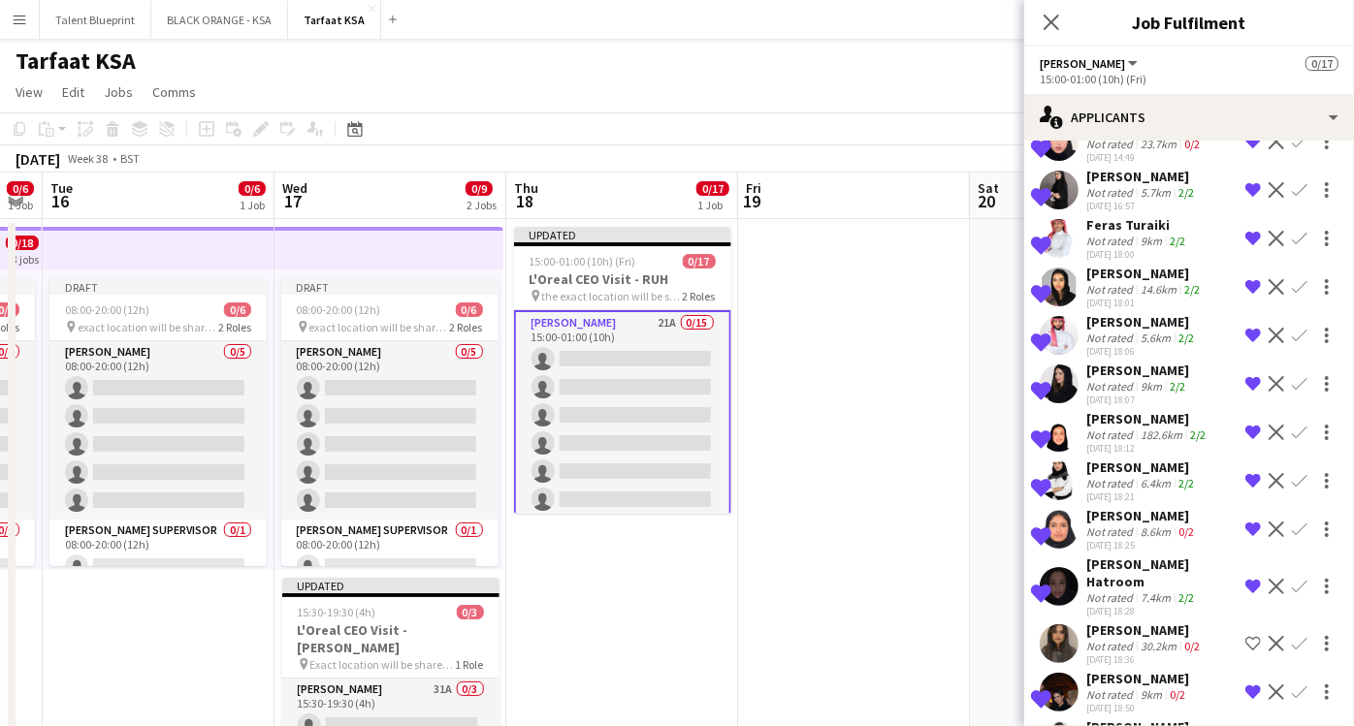
scroll to position [540, 0]
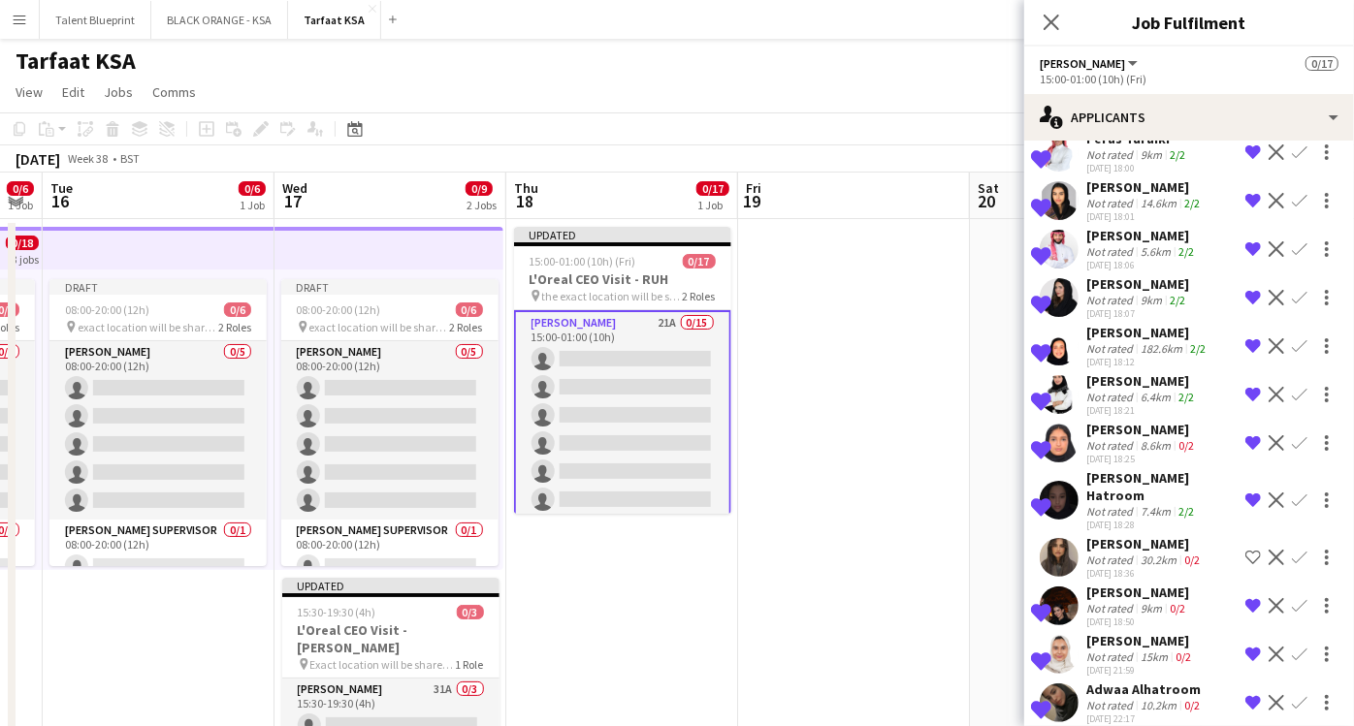
click at [1269, 550] on app-icon "Decline" at bounding box center [1277, 558] width 16 height 16
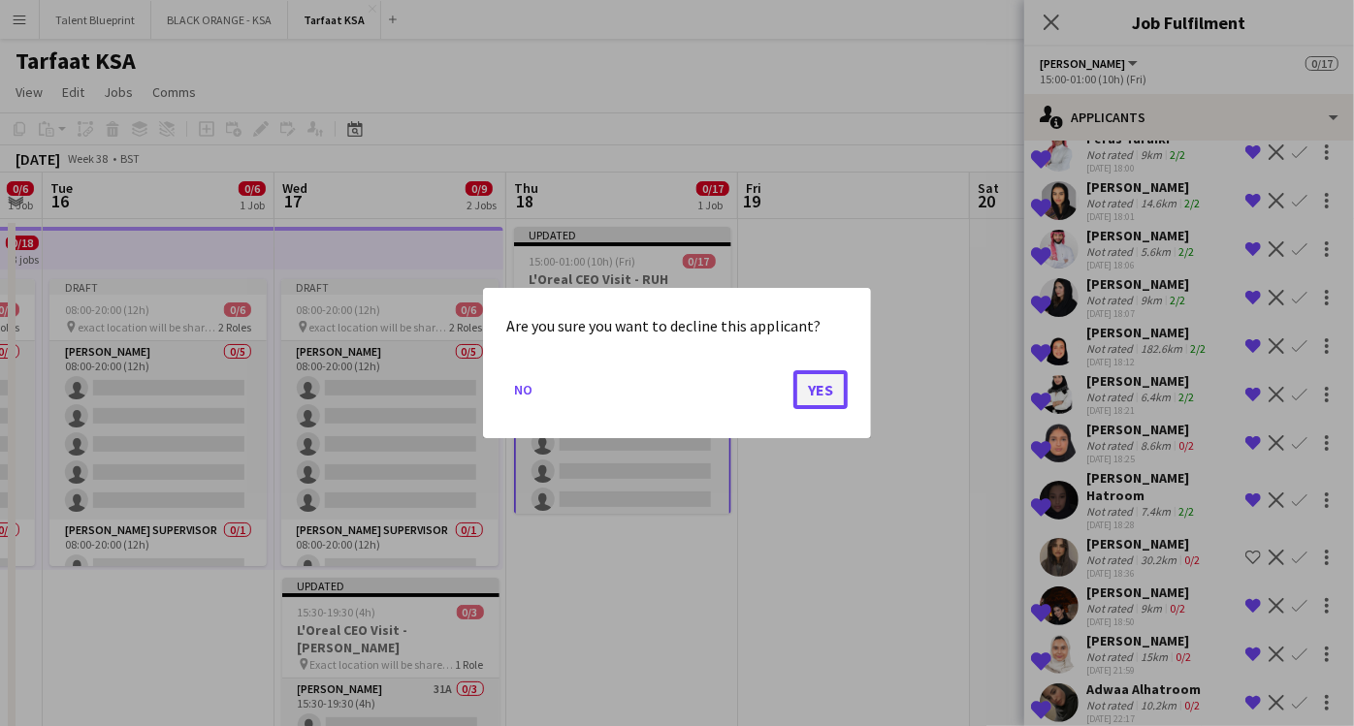
click at [814, 396] on button "Yes" at bounding box center [820, 389] width 54 height 39
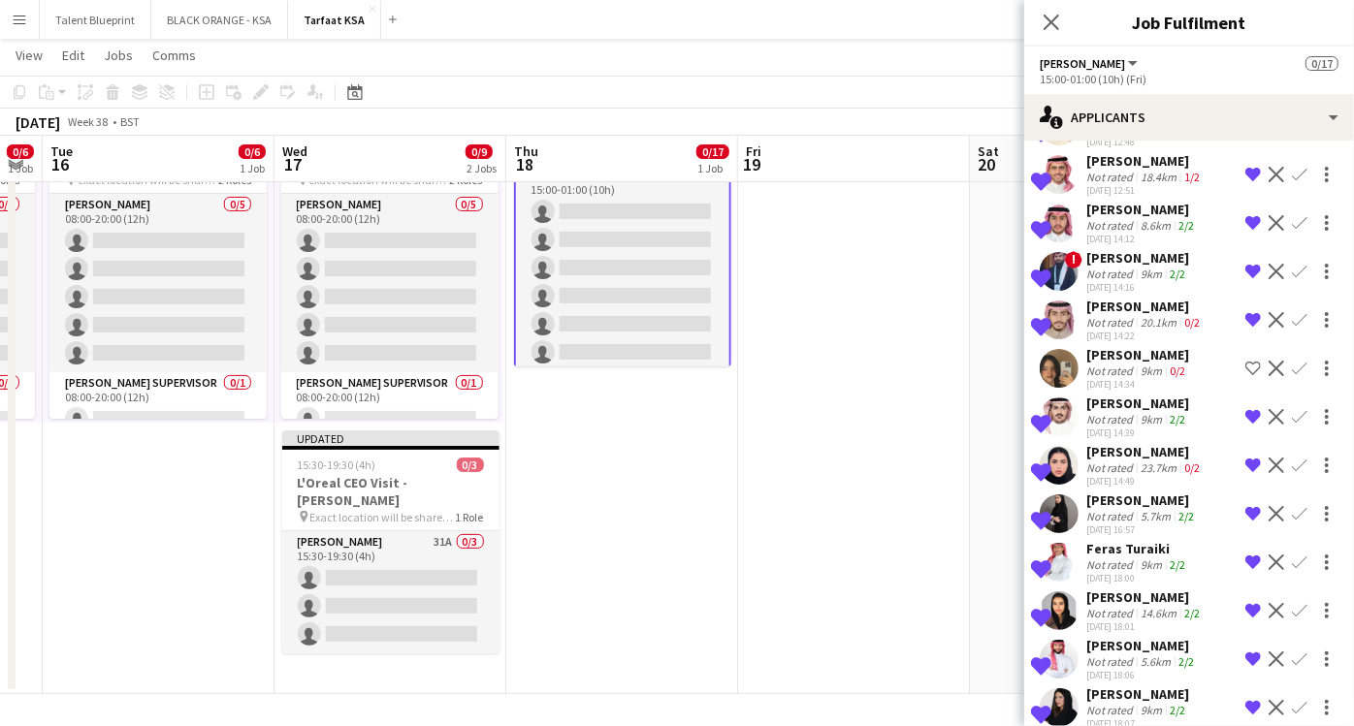
scroll to position [0, 0]
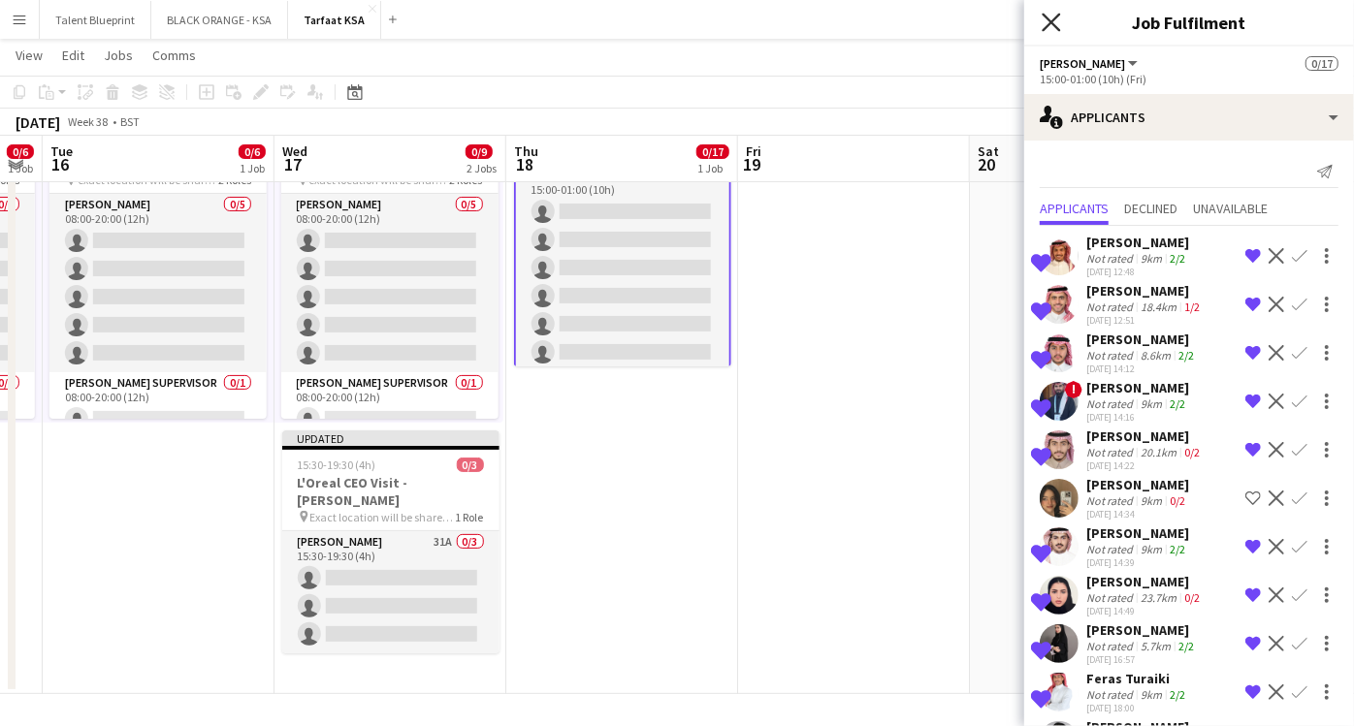
click at [1055, 16] on icon "Close pop-in" at bounding box center [1051, 22] width 18 height 18
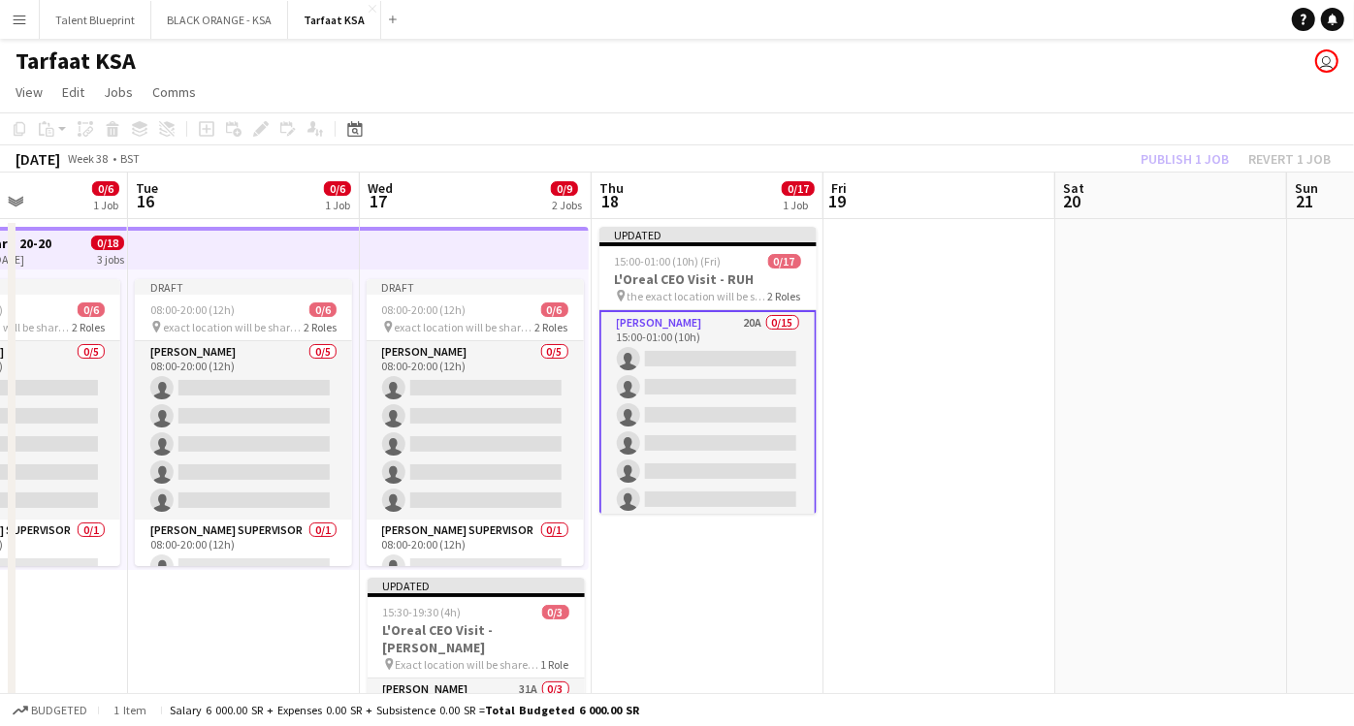
click at [706, 326] on app-card-role "[PERSON_NAME] 20A 0/15 15:00-01:00 (10h) single-neutral-actions single-neutral-…" at bounding box center [707, 542] width 217 height 464
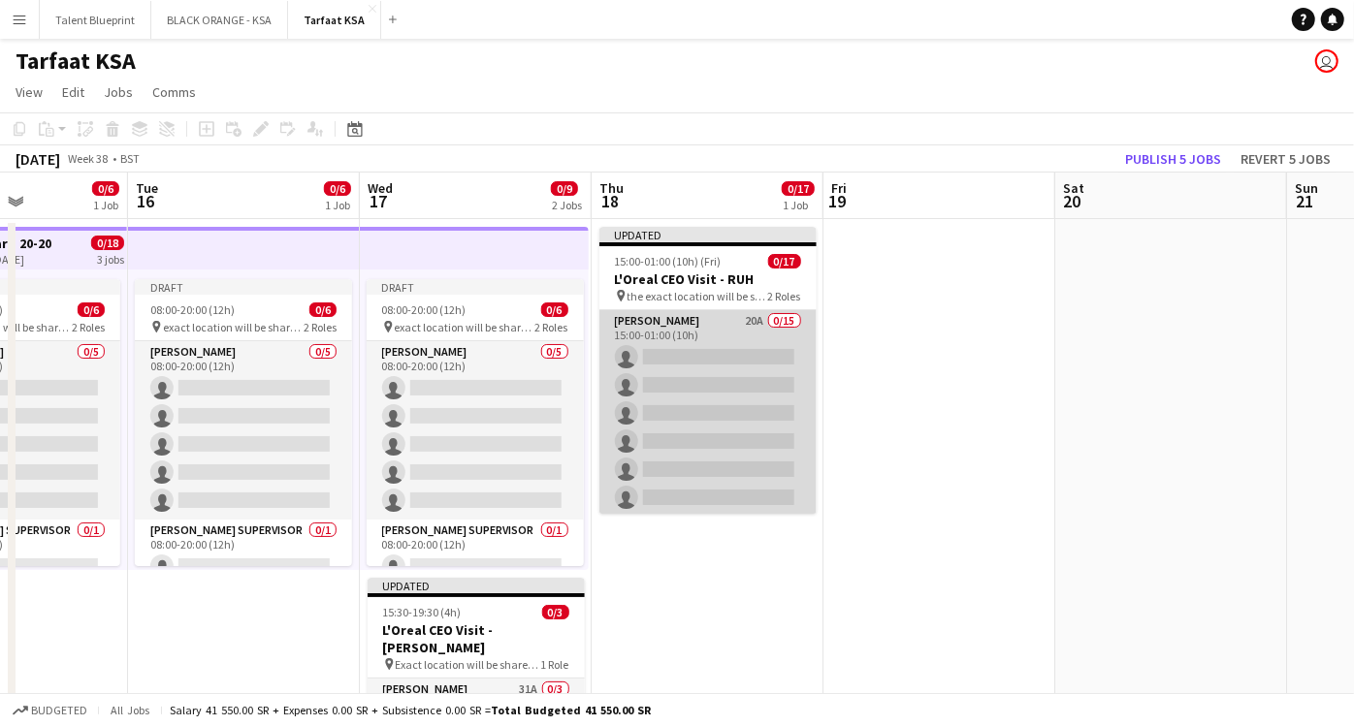
click at [789, 312] on app-card-role "[PERSON_NAME] 20A 0/15 15:00-01:00 (10h) single-neutral-actions single-neutral-…" at bounding box center [707, 540] width 217 height 460
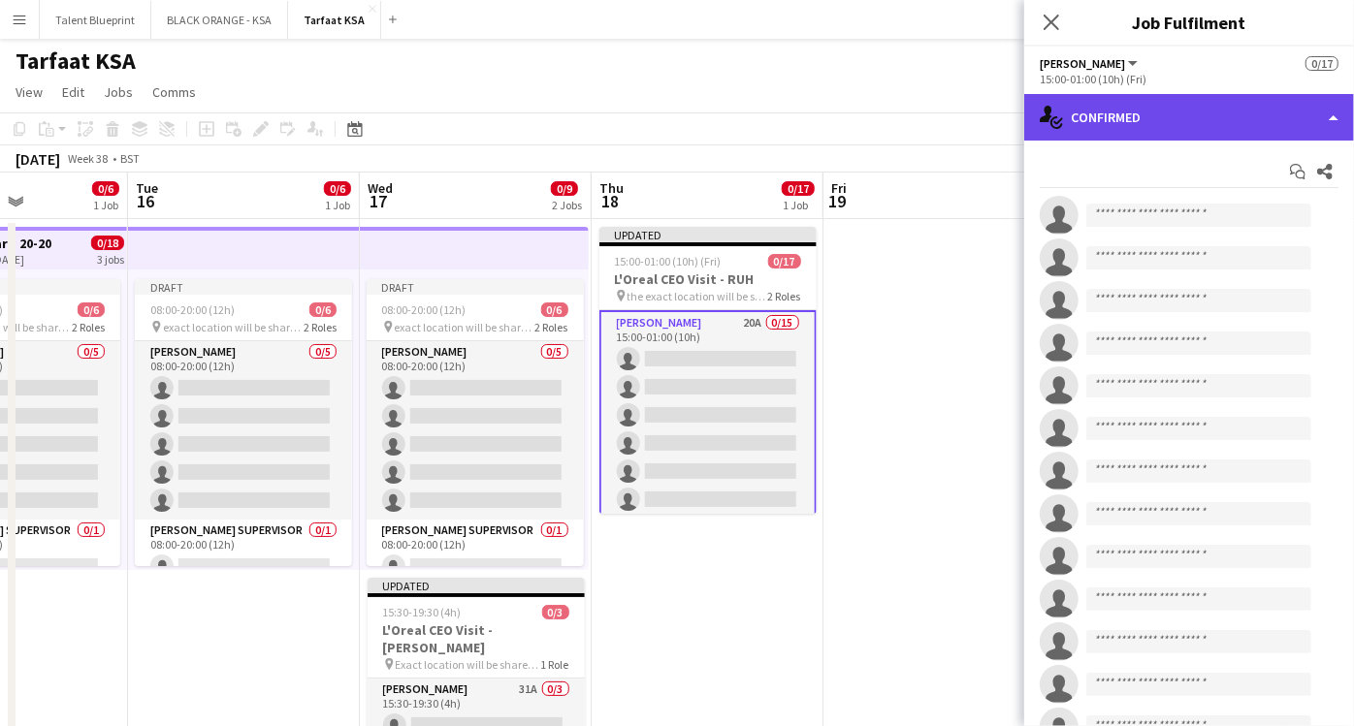
click at [1329, 108] on div "single-neutral-actions-check-2 Confirmed" at bounding box center [1189, 117] width 330 height 47
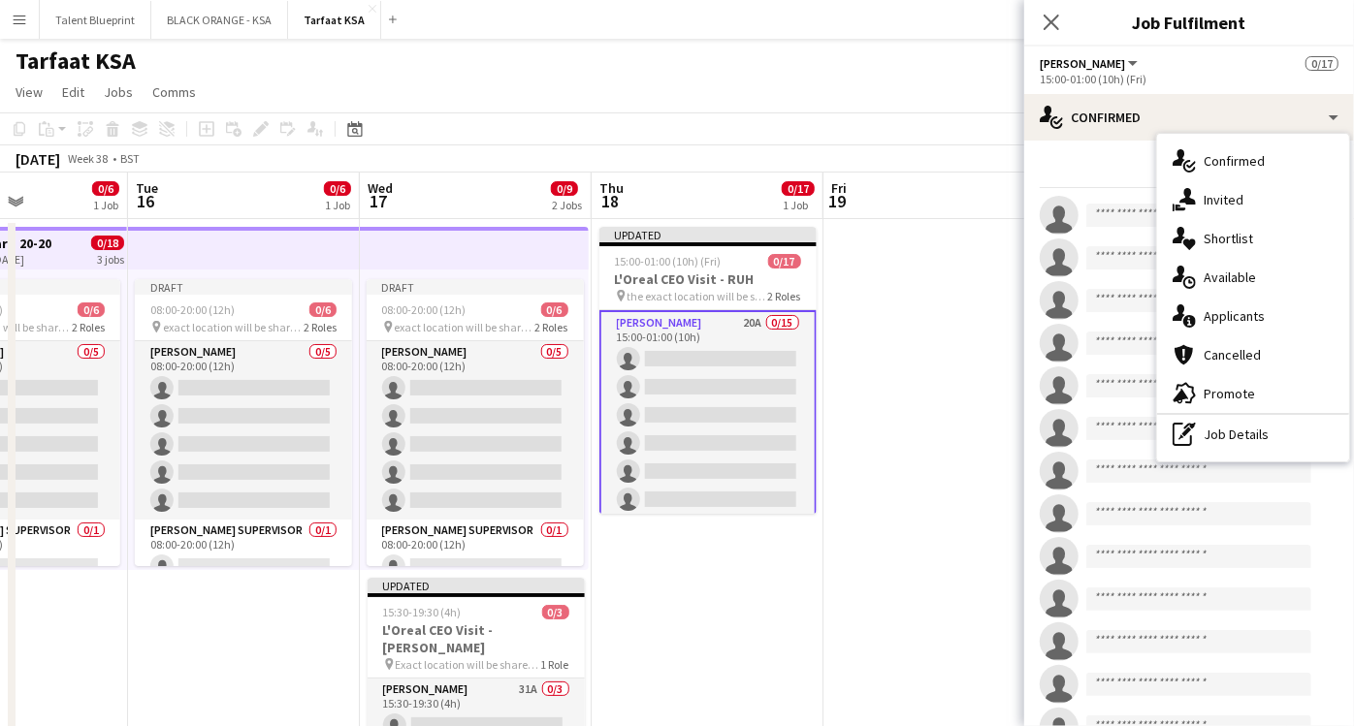
click at [1121, 165] on div "Start chat Share" at bounding box center [1189, 172] width 299 height 32
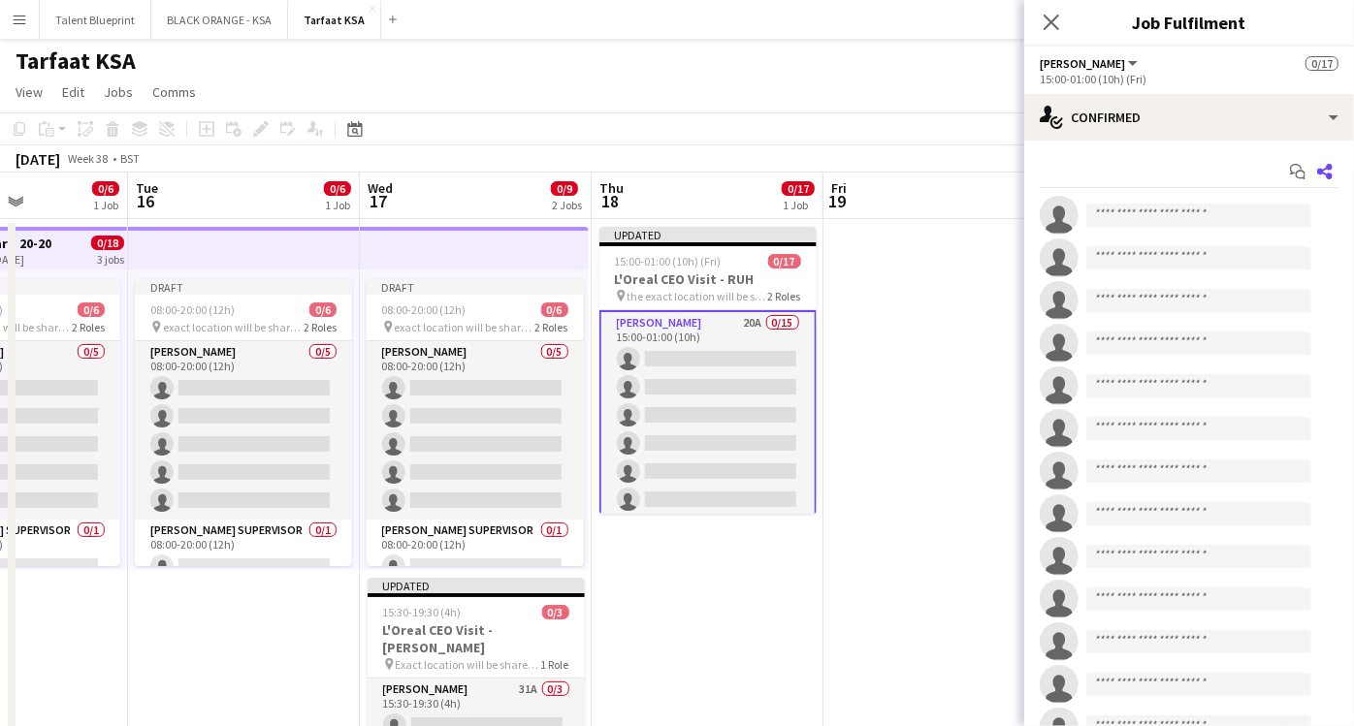
click at [1317, 167] on icon at bounding box center [1325, 172] width 16 height 16
